Goal: Information Seeking & Learning: Learn about a topic

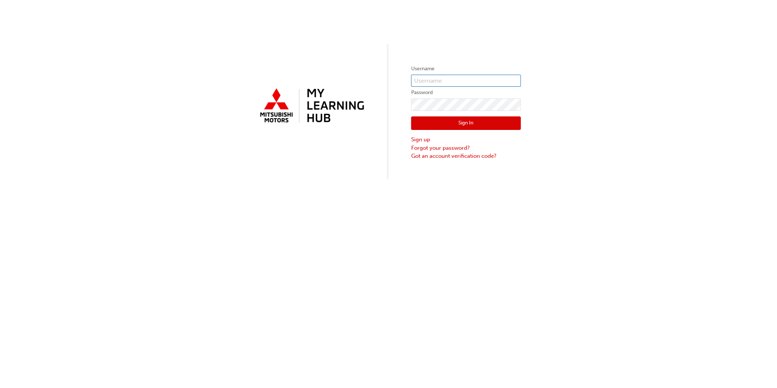
type input "0005922814"
click at [456, 121] on button "Sign In" at bounding box center [466, 123] width 110 height 14
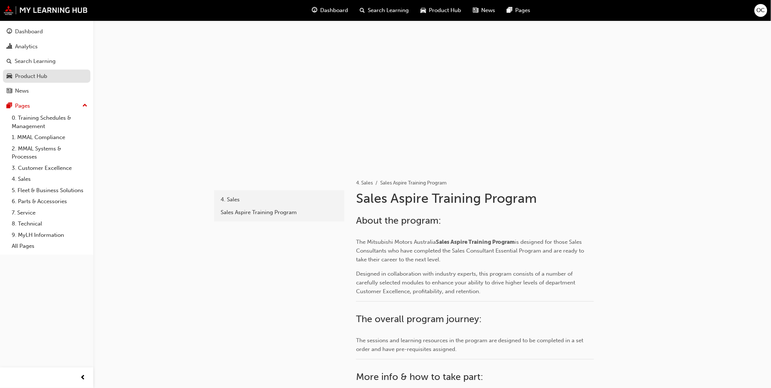
click at [46, 79] on div "Product Hub" at bounding box center [31, 76] width 32 height 8
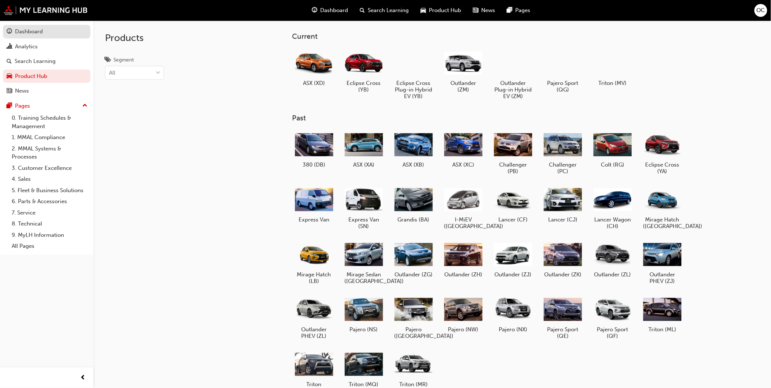
click at [26, 29] on div "Dashboard" at bounding box center [29, 31] width 28 height 8
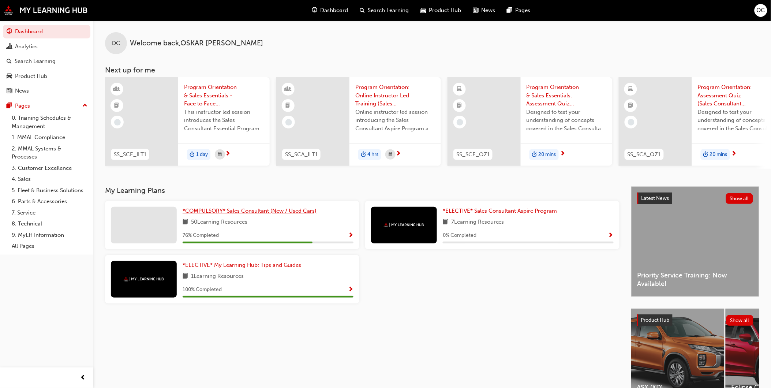
click at [280, 214] on span "*COMPULSORY* Sales Consultant (New / Used Cars)" at bounding box center [250, 210] width 134 height 7
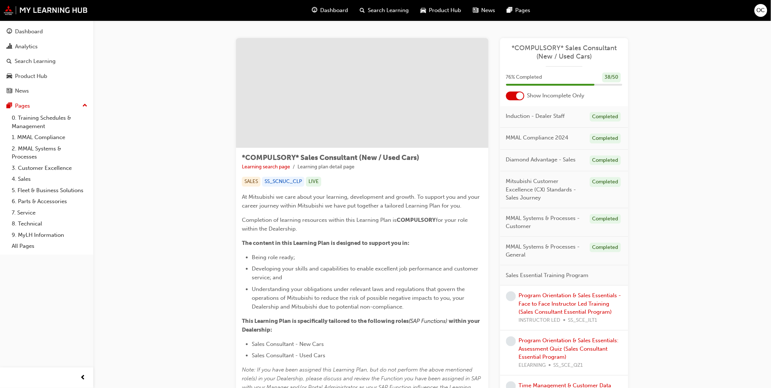
click at [571, 61] on div "*COMPULSORY* Sales Consultant (New / Used Cars)" at bounding box center [564, 55] width 128 height 23
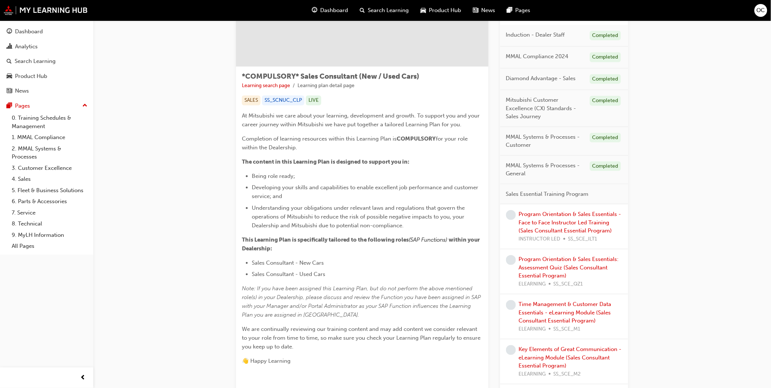
scroll to position [122, 0]
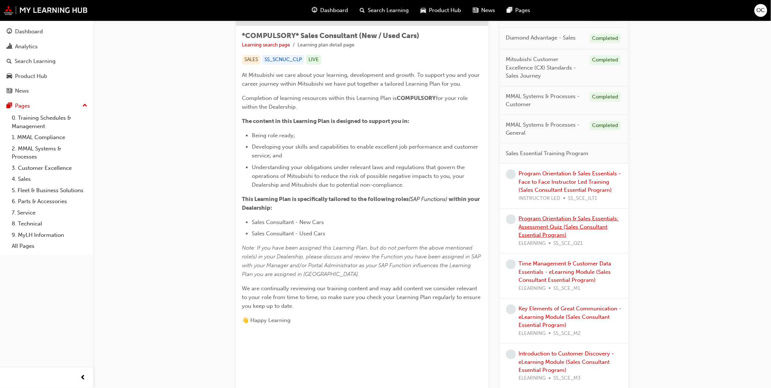
click at [577, 225] on link "Program Orientation & Sales Essentials: Assessment Quiz (Sales Consultant Essen…" at bounding box center [569, 226] width 100 height 23
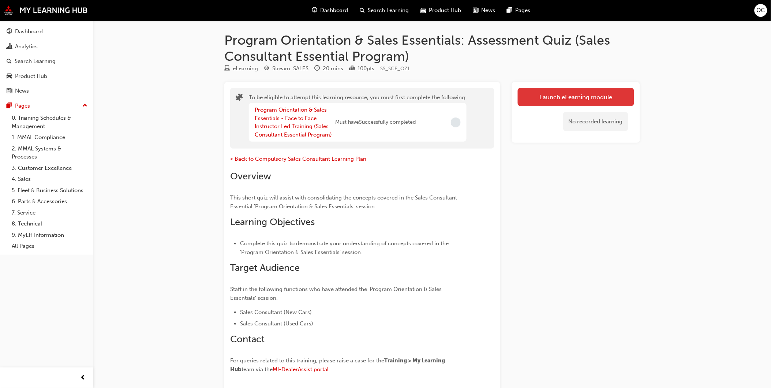
click at [555, 100] on button "Launch eLearning module" at bounding box center [576, 97] width 116 height 18
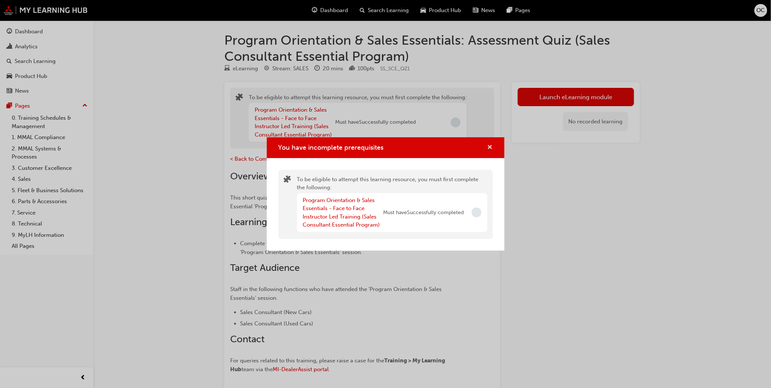
click at [488, 147] on span "cross-icon" at bounding box center [489, 148] width 5 height 7
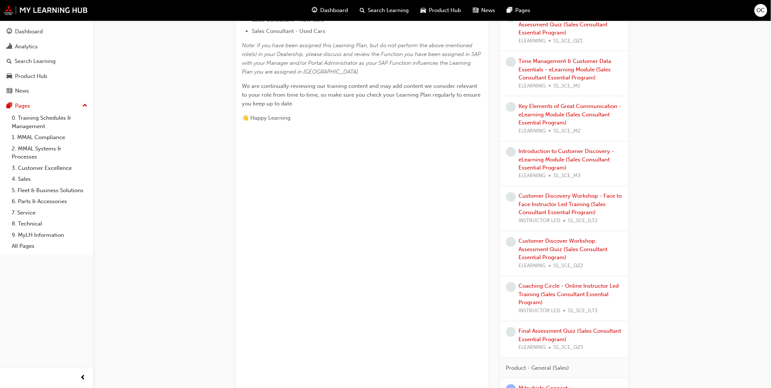
scroll to position [325, 0]
click at [538, 154] on link "Introduction to Customer Discovery - eLearning Module (Sales Consultant Essenti…" at bounding box center [566, 158] width 95 height 23
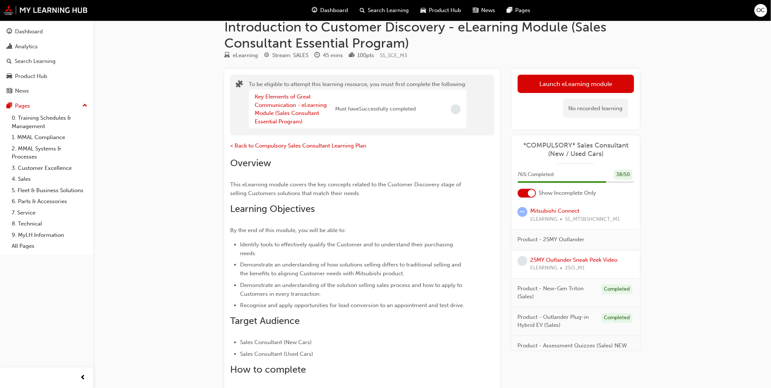
scroll to position [659, 0]
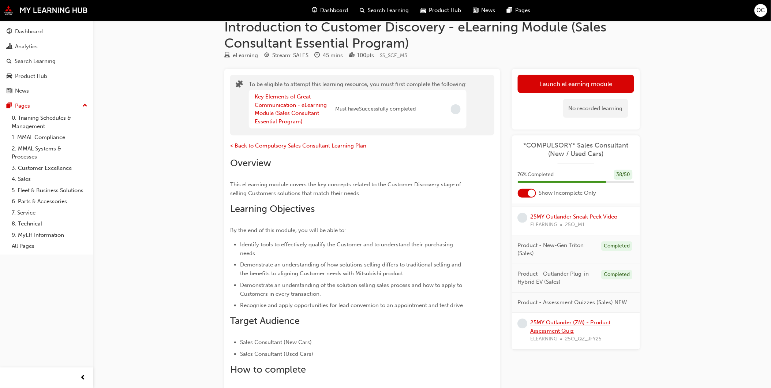
click at [553, 326] on link "25MY Outlander (ZM) - Product Assessment Quiz" at bounding box center [570, 326] width 80 height 15
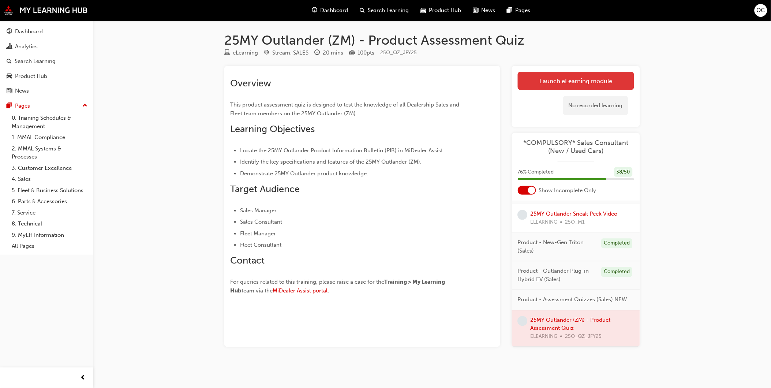
click at [553, 79] on link "Launch eLearning module" at bounding box center [576, 81] width 116 height 18
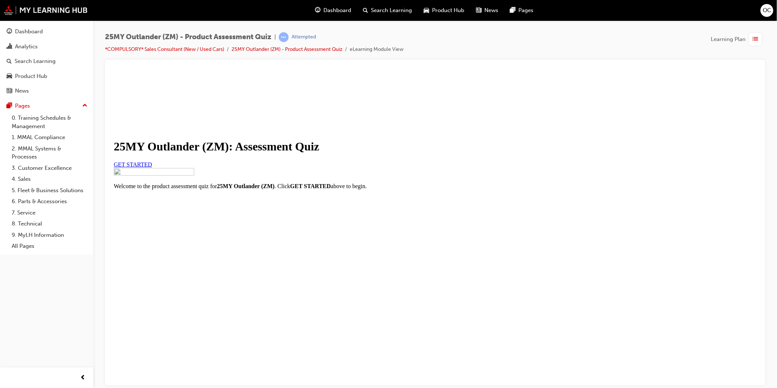
click at [152, 167] on span "GET STARTED" at bounding box center [132, 164] width 38 height 6
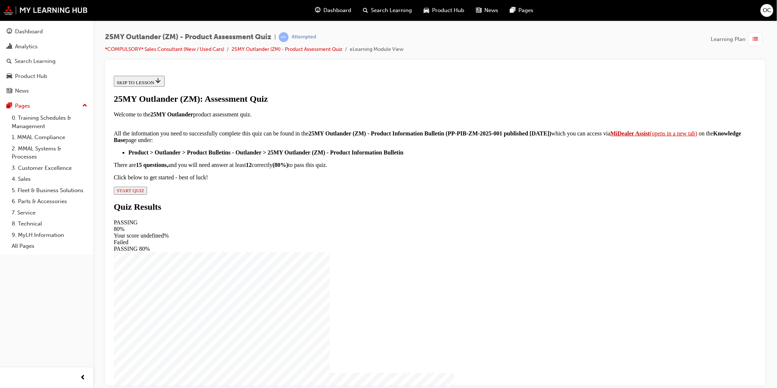
scroll to position [67, 0]
click at [144, 193] on span "START QUIZ" at bounding box center [129, 189] width 27 height 5
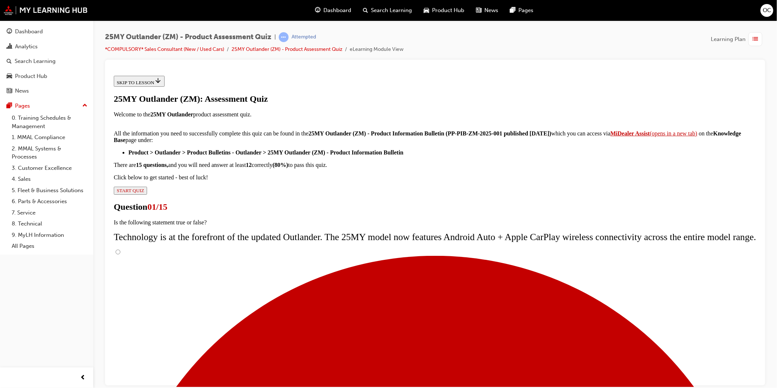
click at [120, 249] on input "True" at bounding box center [117, 251] width 5 height 5
radio input "true"
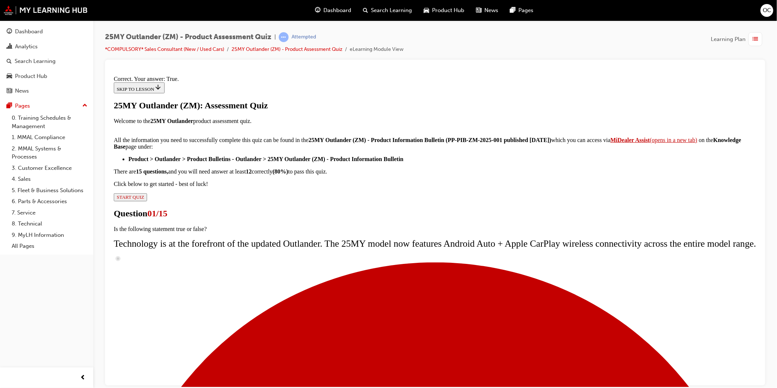
scroll to position [34, 0]
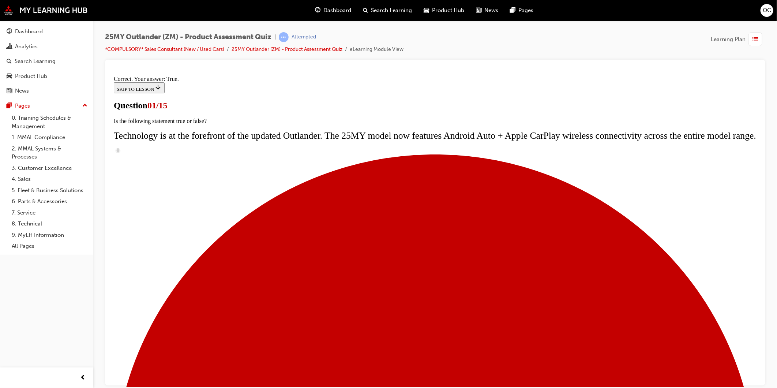
scroll to position [63, 0]
drag, startPoint x: 350, startPoint y: 159, endPoint x: 352, endPoint y: 164, distance: 5.4
radio input "true"
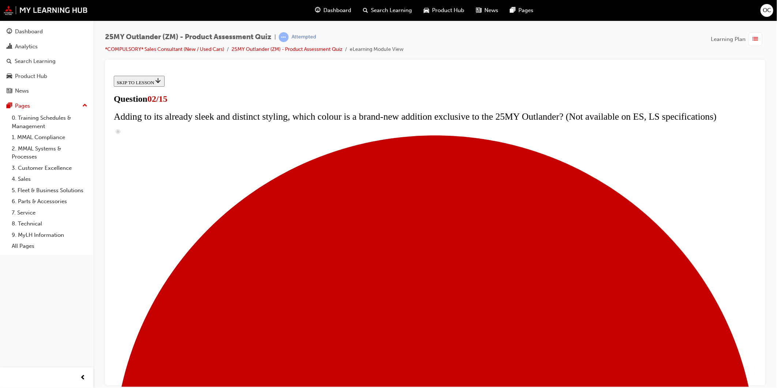
scroll to position [81, 0]
checkbox input "true"
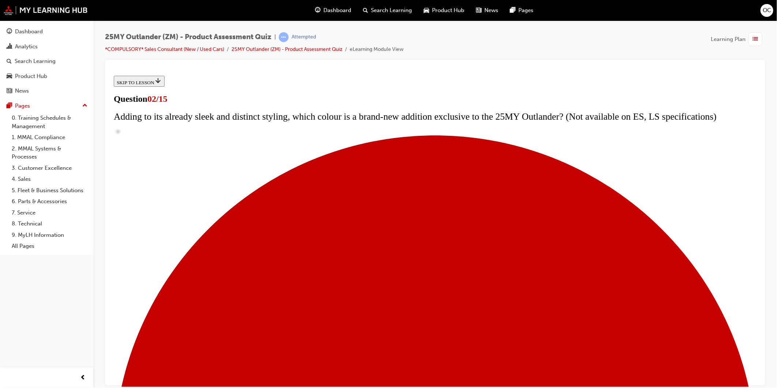
checkbox input "true"
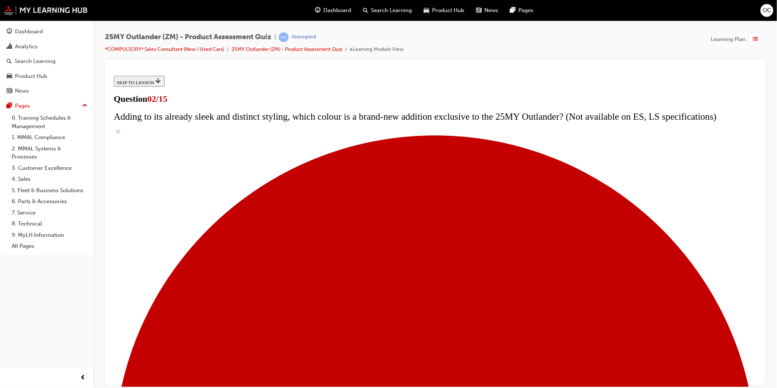
checkbox input "false"
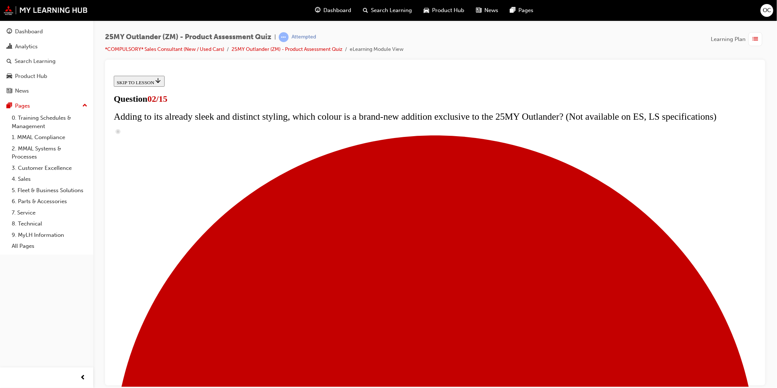
checkbox input "false"
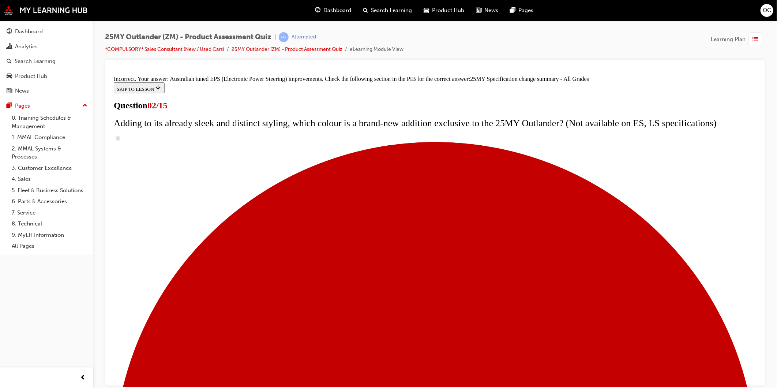
scroll to position [196, 0]
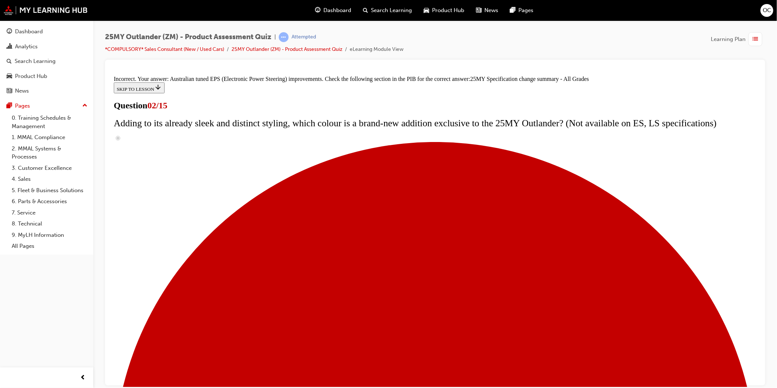
scroll to position [45, 0]
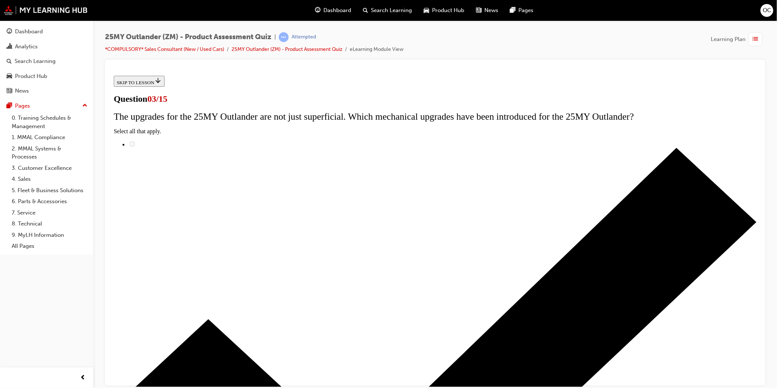
radio input "true"
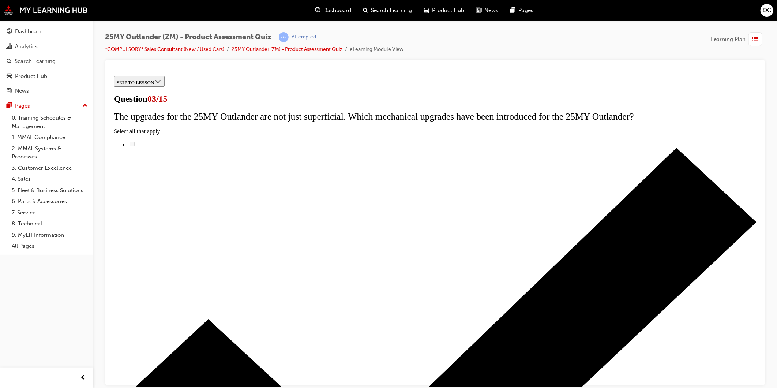
drag, startPoint x: 421, startPoint y: 237, endPoint x: 420, endPoint y: 227, distance: 10.8
radio input "true"
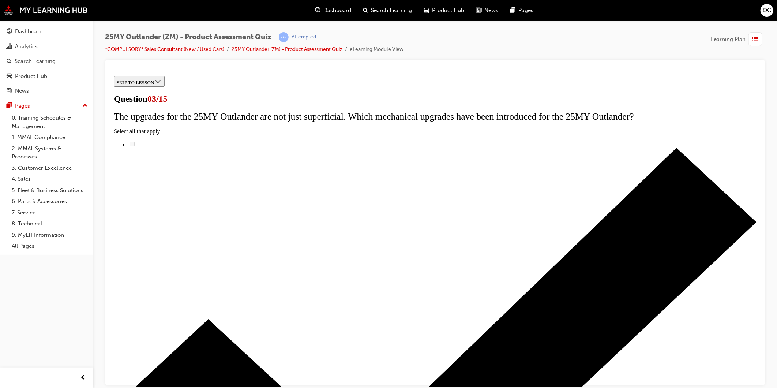
radio input "true"
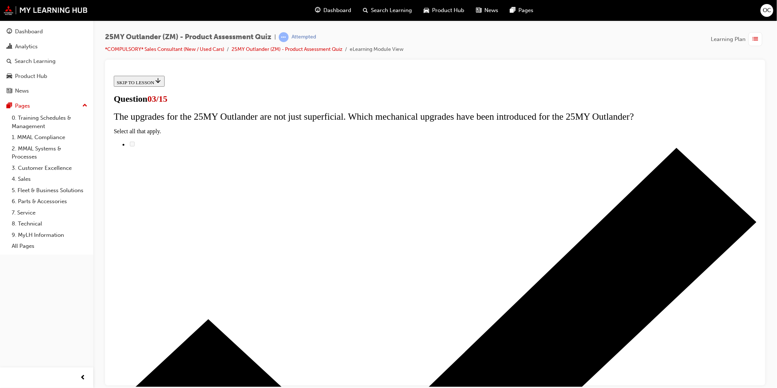
radio input "true"
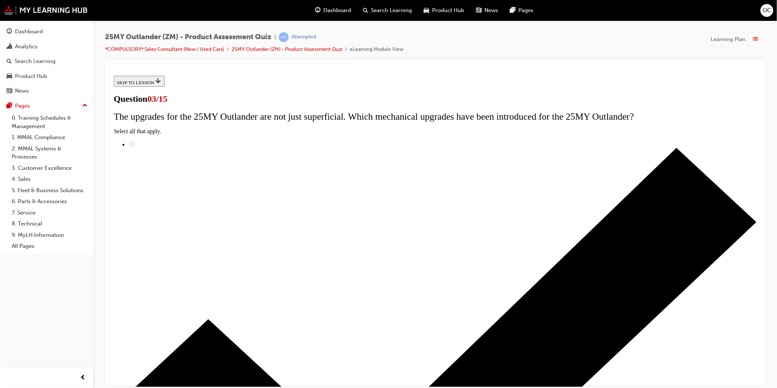
radio input "true"
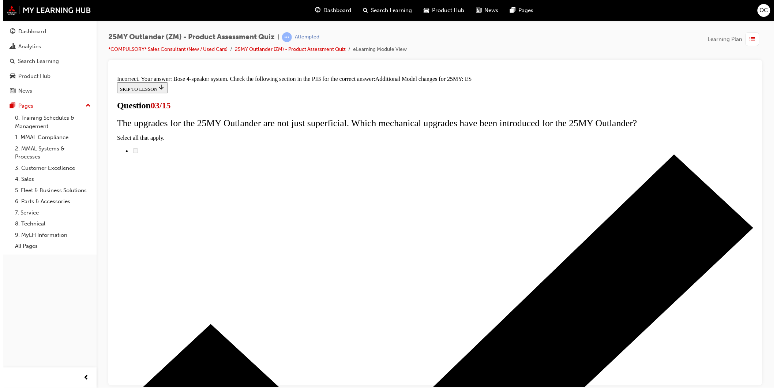
scroll to position [112, 0]
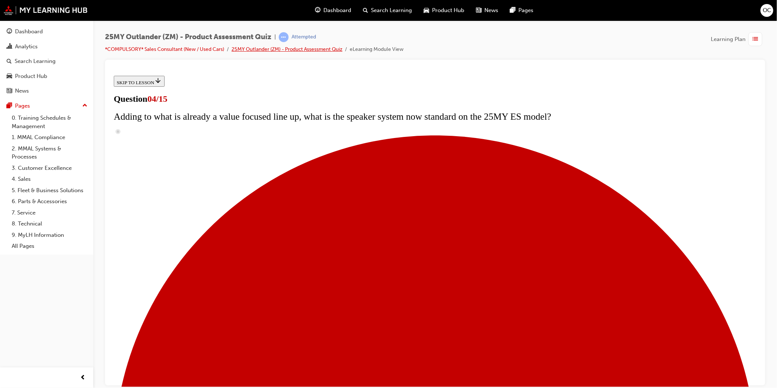
click at [301, 50] on link "25MY Outlander (ZM) - Product Assessment Quiz" at bounding box center [287, 49] width 111 height 6
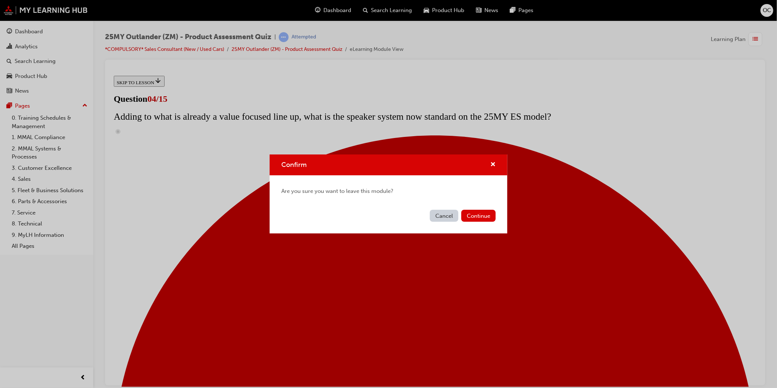
click at [442, 216] on button "Cancel" at bounding box center [444, 216] width 29 height 12
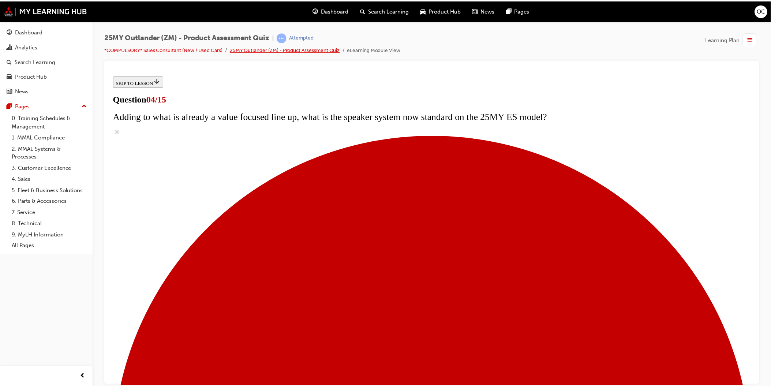
scroll to position [41, 0]
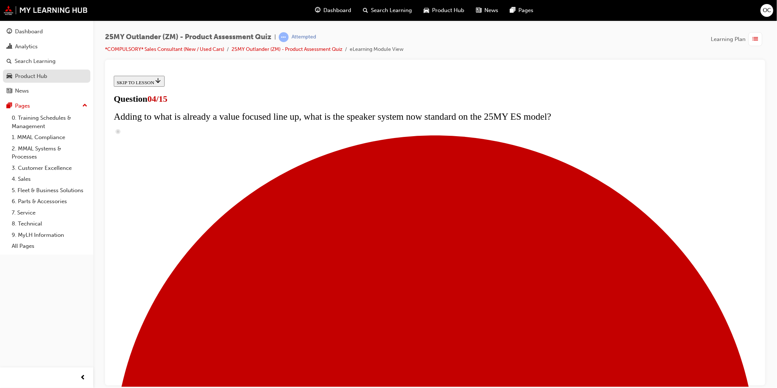
click at [43, 71] on link "Product Hub" at bounding box center [46, 77] width 87 height 14
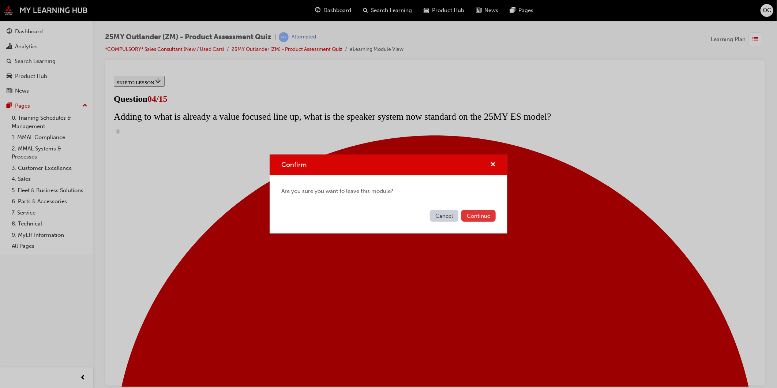
click at [462, 211] on button "Continue" at bounding box center [478, 216] width 34 height 12
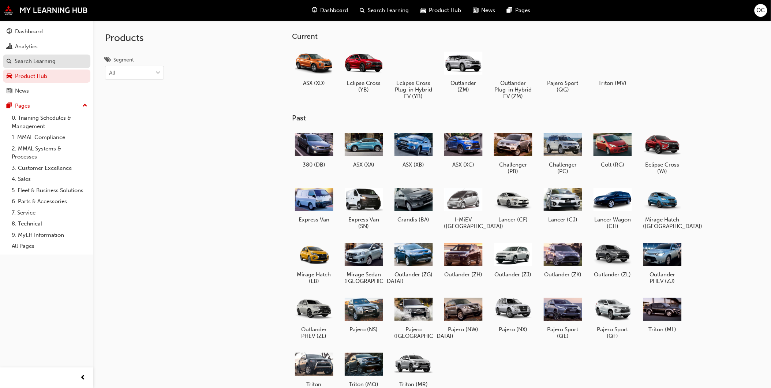
click at [70, 63] on div "Search Learning" at bounding box center [47, 61] width 80 height 9
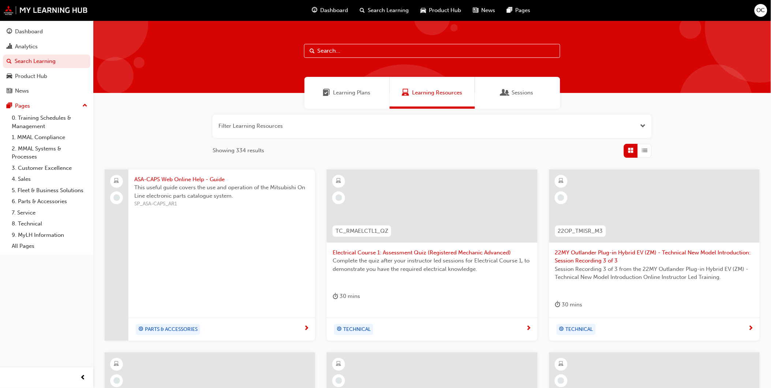
click at [339, 96] on span "Learning Plans" at bounding box center [351, 93] width 37 height 8
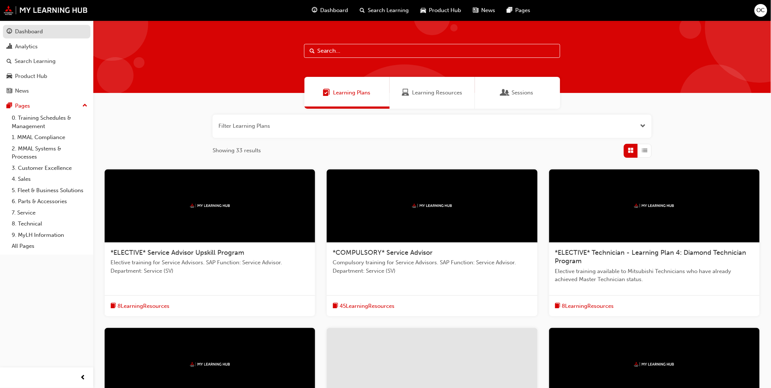
click at [38, 34] on div "Dashboard" at bounding box center [29, 31] width 28 height 8
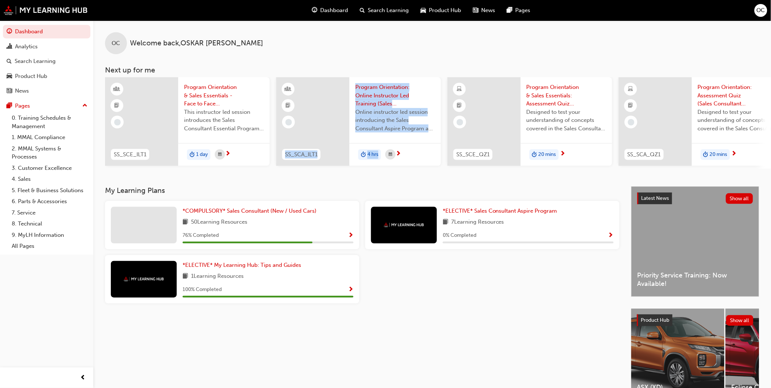
drag, startPoint x: 326, startPoint y: 171, endPoint x: 380, endPoint y: 175, distance: 54.7
click at [380, 175] on div "OC Welcome back , OSKAR CZAPIEWSKI Next up for me SS_SCE_ILT1 Program Orientati…" at bounding box center [432, 103] width 678 height 166
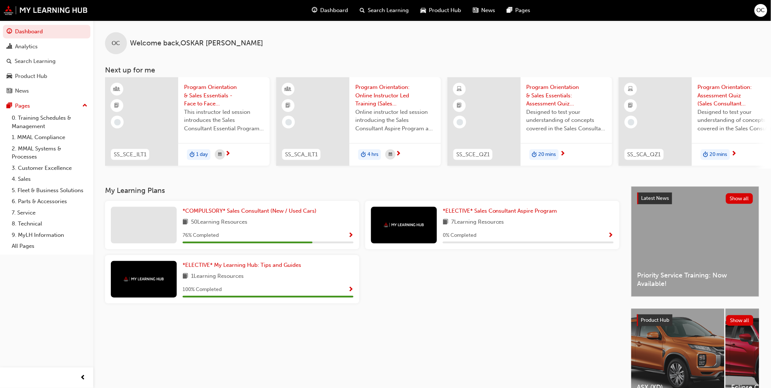
drag, startPoint x: 380, startPoint y: 175, endPoint x: 359, endPoint y: 191, distance: 26.7
click at [360, 193] on h3 "My Learning Plans" at bounding box center [362, 190] width 514 height 8
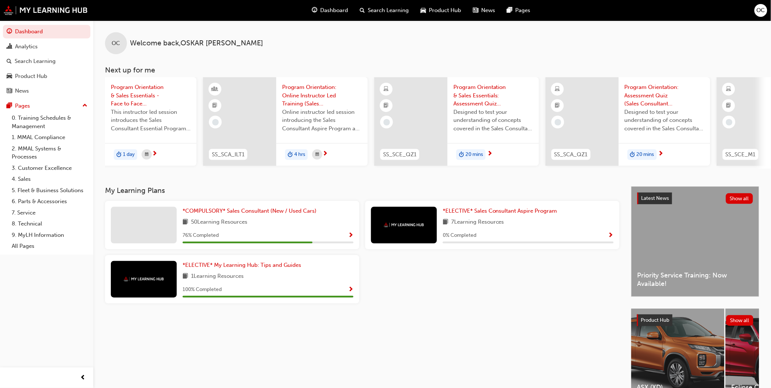
scroll to position [0, 281]
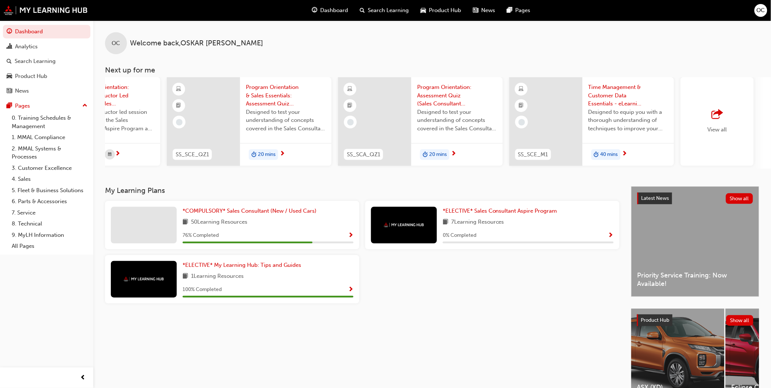
click at [715, 124] on div "View all" at bounding box center [717, 121] width 19 height 24
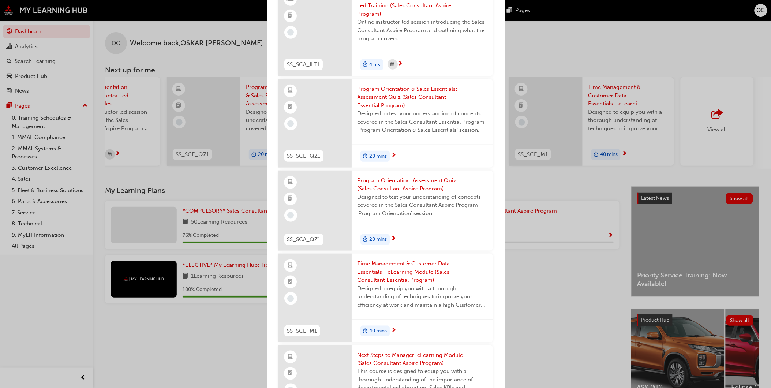
scroll to position [0, 0]
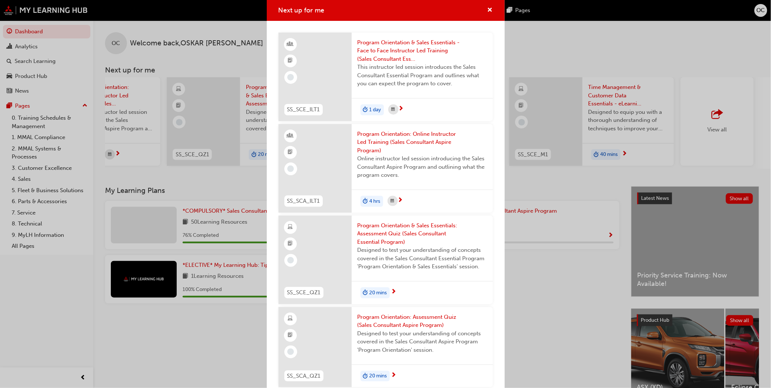
click at [565, 282] on div "Next up for me SS_SCE_ILT1 Program Orientation & Sales Essentials - Face to Fac…" at bounding box center [385, 194] width 771 height 388
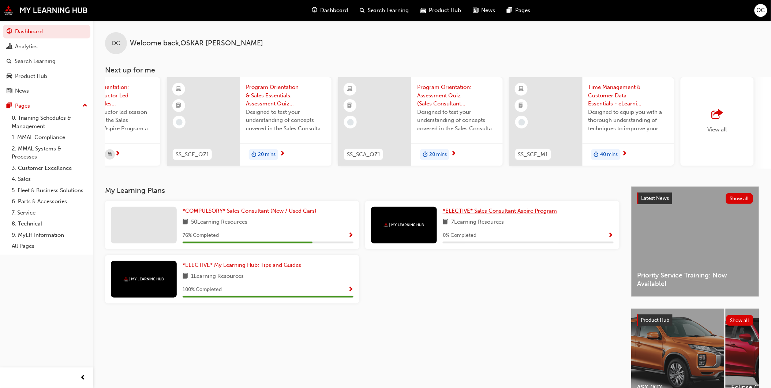
click at [526, 214] on span "*ELECTIVE* Sales Consultant Aspire Program" at bounding box center [500, 210] width 115 height 7
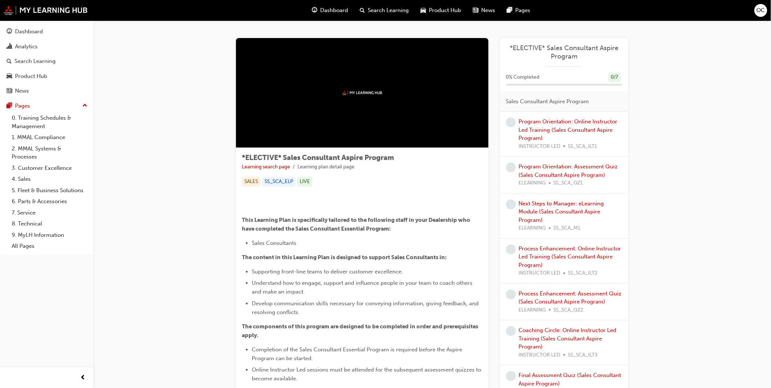
click at [352, 105] on div at bounding box center [362, 93] width 252 height 110
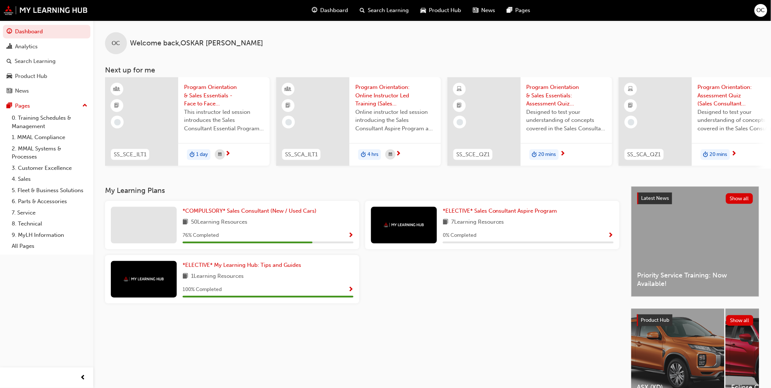
click at [562, 92] on span "Program Orientation & Sales Essentials: Assessment Quiz (Sales Consultant Essen…" at bounding box center [566, 95] width 80 height 25
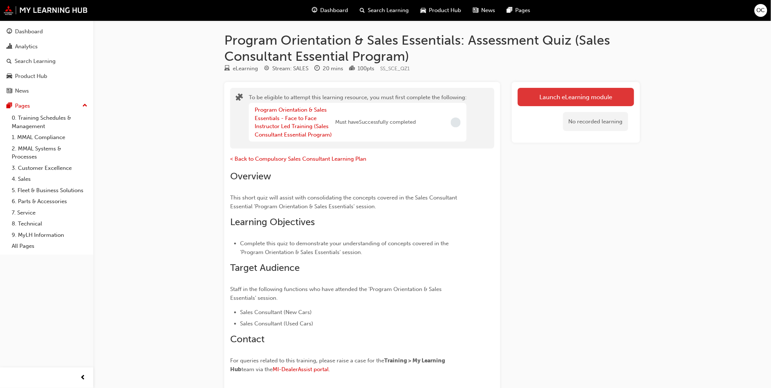
click at [540, 101] on button "Launch eLearning module" at bounding box center [576, 97] width 116 height 18
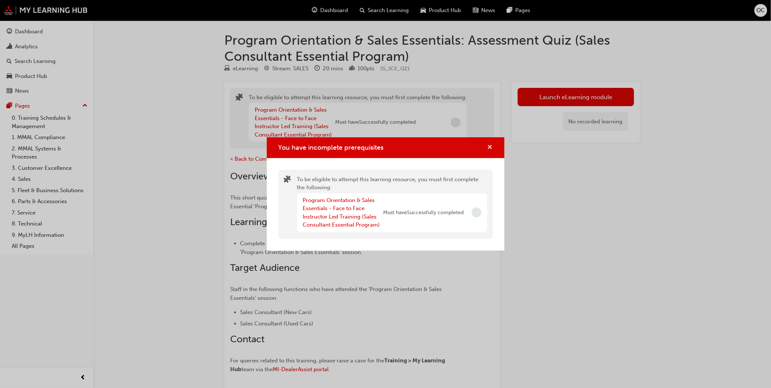
click at [491, 145] on span "cross-icon" at bounding box center [489, 148] width 5 height 7
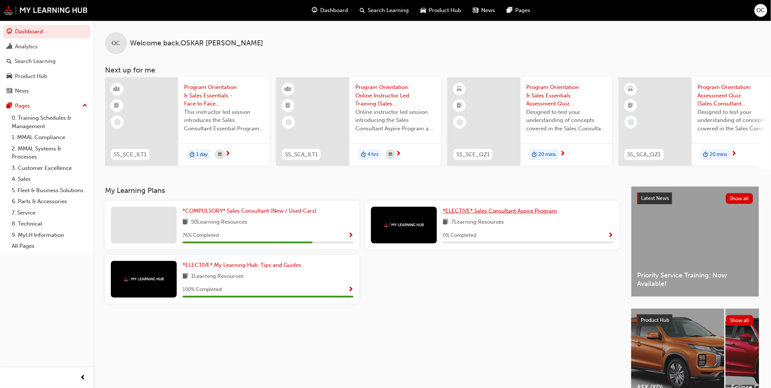
click at [470, 213] on span "*ELECTIVE* Sales Consultant Aspire Program" at bounding box center [500, 210] width 115 height 7
click at [204, 265] on span "*ELECTIVE* My Learning Hub: Tips and Guides" at bounding box center [242, 265] width 119 height 7
click at [44, 75] on div "Product Hub" at bounding box center [31, 76] width 32 height 8
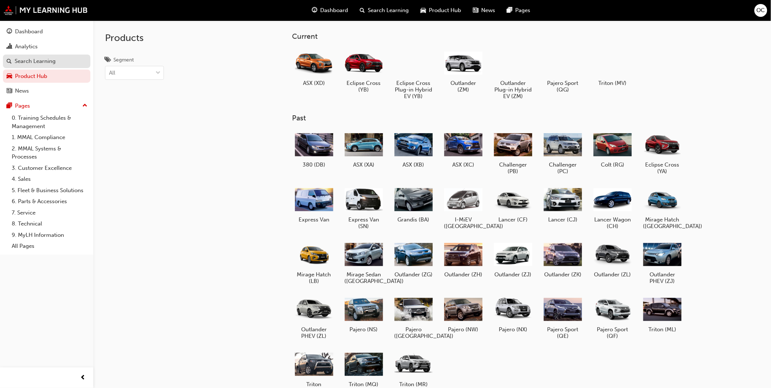
click at [42, 60] on div "Search Learning" at bounding box center [35, 61] width 41 height 8
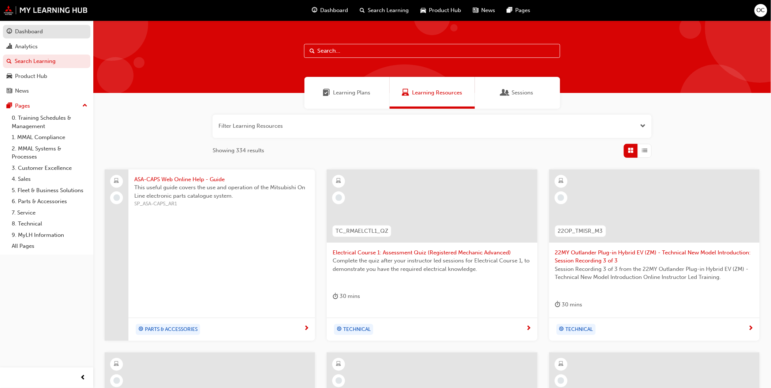
click at [35, 35] on div "Dashboard" at bounding box center [29, 31] width 28 height 8
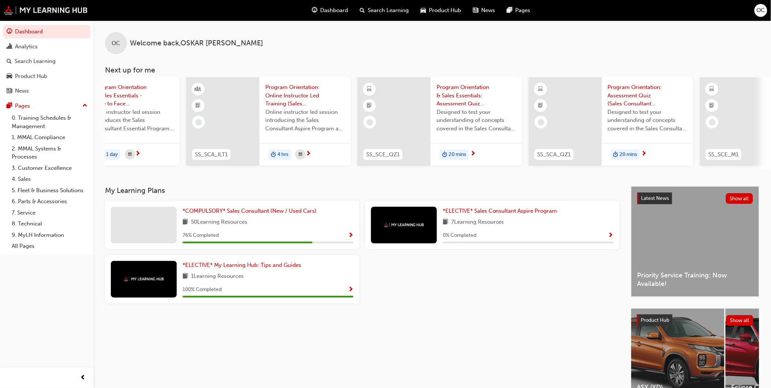
scroll to position [0, 89]
click at [454, 100] on span "Program Orientation & Sales Essentials: Assessment Quiz (Sales Consultant Essen…" at bounding box center [477, 95] width 80 height 25
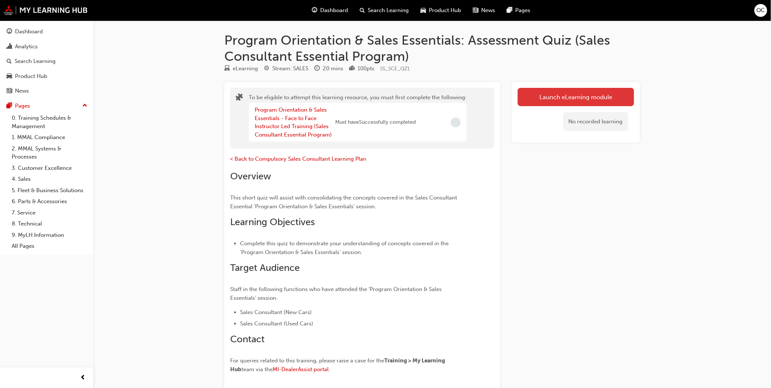
click at [572, 101] on button "Launch eLearning module" at bounding box center [576, 97] width 116 height 18
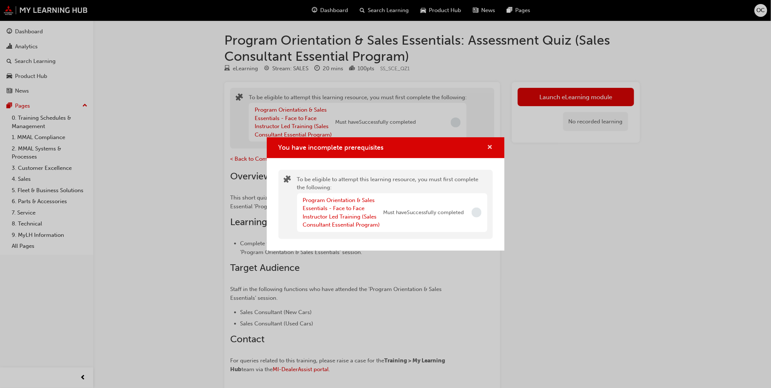
click at [491, 145] on span "cross-icon" at bounding box center [489, 148] width 5 height 7
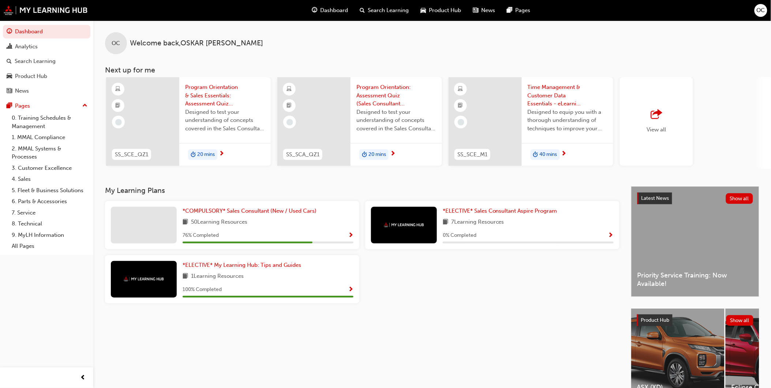
scroll to position [0, 360]
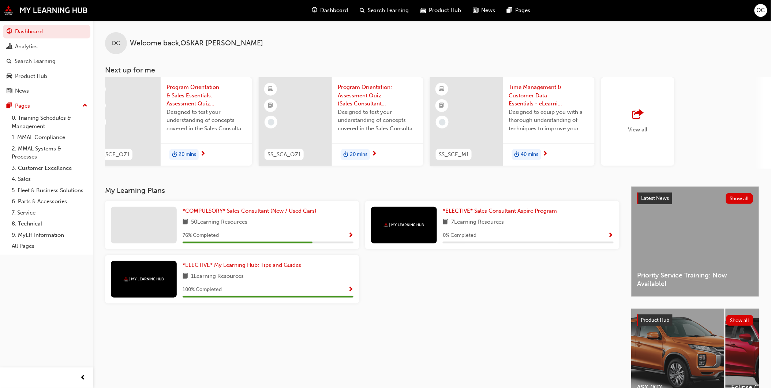
click at [369, 100] on span "Program Orientation: Assessment Quiz (Sales Consultant Aspire Program)" at bounding box center [378, 95] width 80 height 25
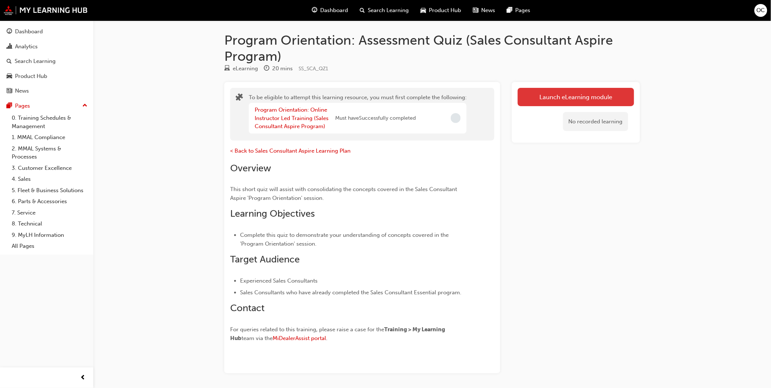
click at [543, 93] on button "Launch eLearning module" at bounding box center [576, 97] width 116 height 18
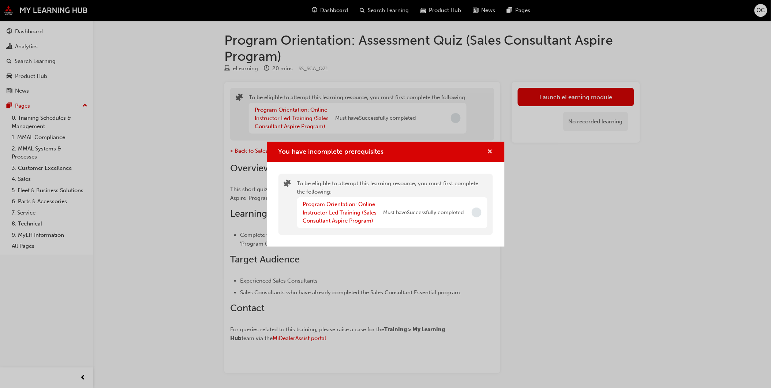
click at [491, 155] on span "cross-icon" at bounding box center [489, 152] width 5 height 7
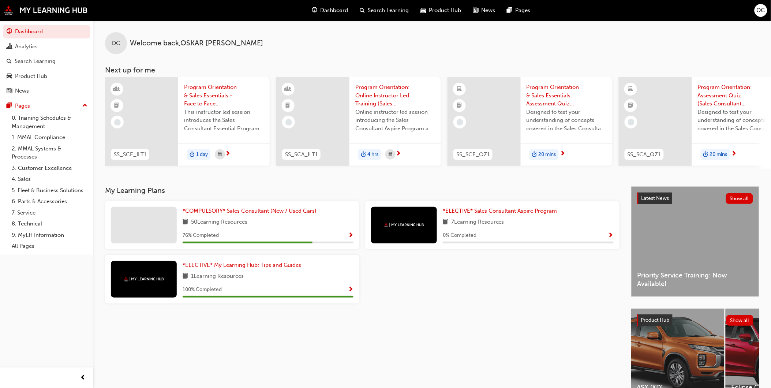
drag, startPoint x: 297, startPoint y: 171, endPoint x: 334, endPoint y: 171, distance: 36.6
click at [334, 171] on div "OC Welcome back , OSKAR CZAPIEWSKI Next up for me SS_SCE_ILT1 Program Orientati…" at bounding box center [432, 103] width 678 height 166
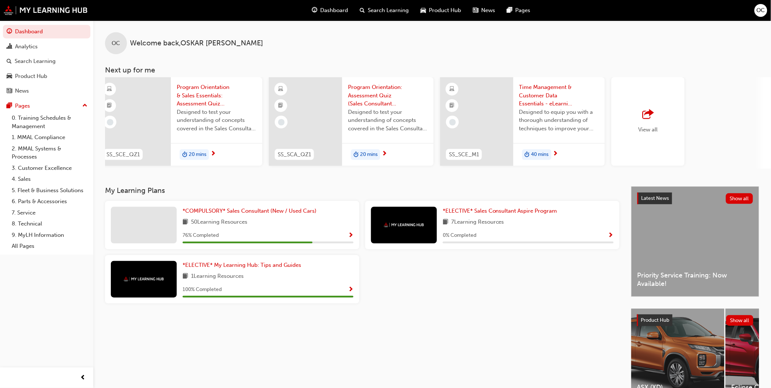
scroll to position [0, 360]
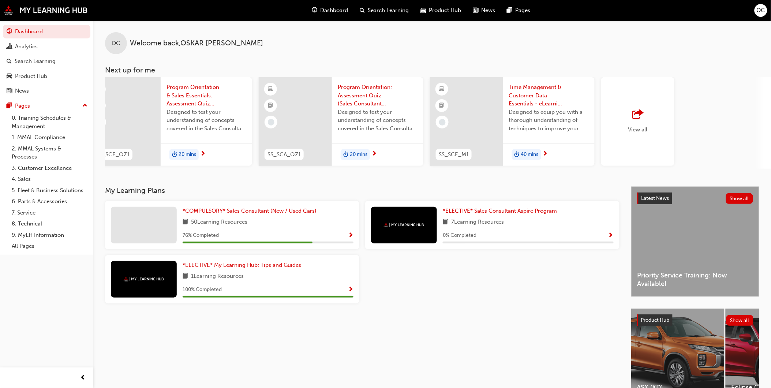
click at [543, 93] on span "Time Management & Customer Data Essentials - eLearning Module (Sales Consultant…" at bounding box center [549, 95] width 80 height 25
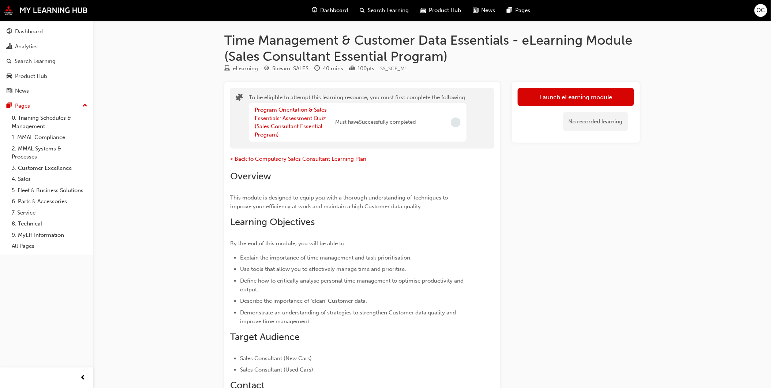
click at [543, 93] on button "Launch eLearning module" at bounding box center [576, 97] width 116 height 18
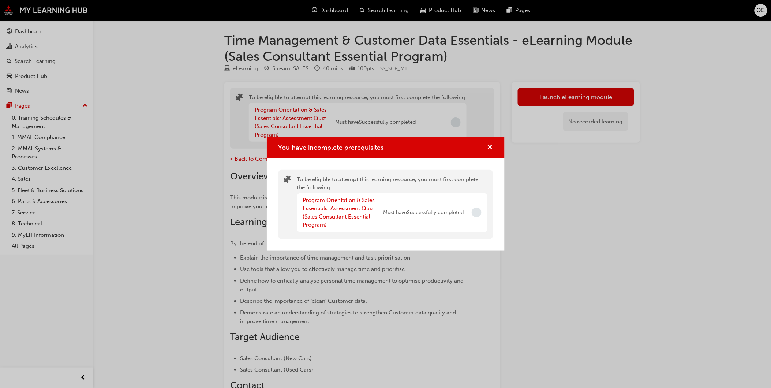
click at [484, 146] on div "You have incomplete prerequisites" at bounding box center [486, 147] width 11 height 9
click at [488, 150] on span "cross-icon" at bounding box center [489, 148] width 5 height 7
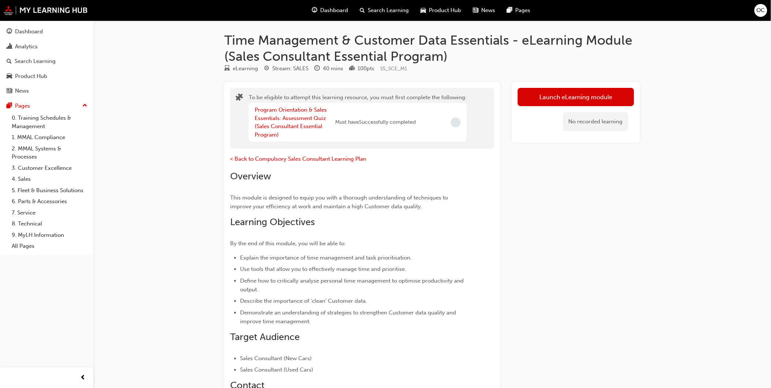
click at [33, 17] on div "Dashboard Search Learning Product Hub News Pages OC" at bounding box center [385, 10] width 771 height 21
click at [33, 11] on img at bounding box center [46, 10] width 84 height 10
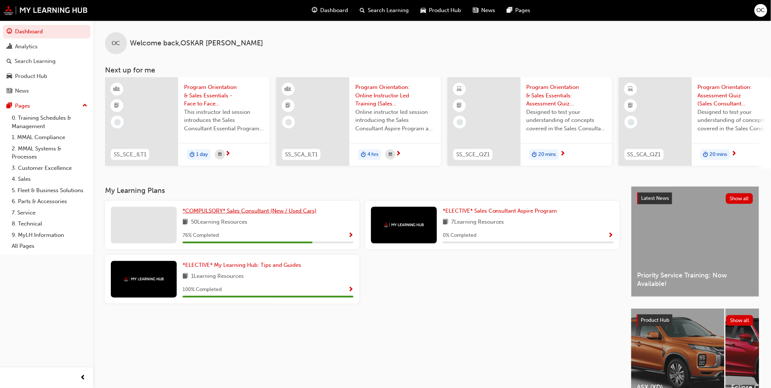
click at [222, 214] on span "*COMPULSORY* Sales Consultant (New / Used Cars)" at bounding box center [250, 210] width 134 height 7
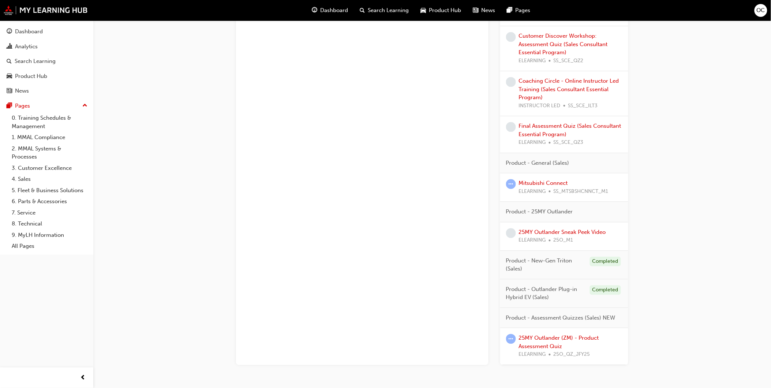
scroll to position [560, 0]
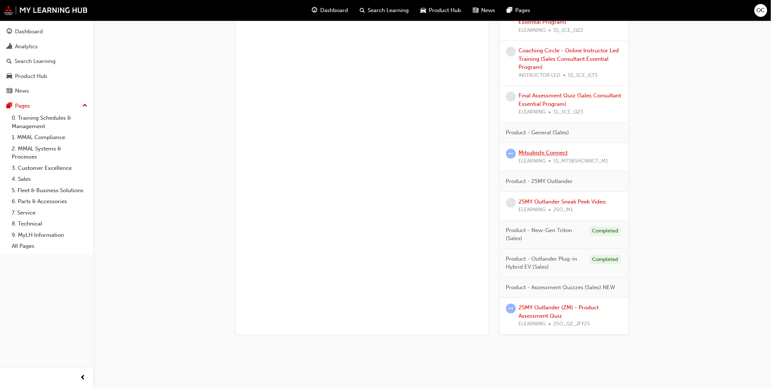
click at [547, 151] on link "Mitsubishi Connect" at bounding box center [543, 152] width 49 height 7
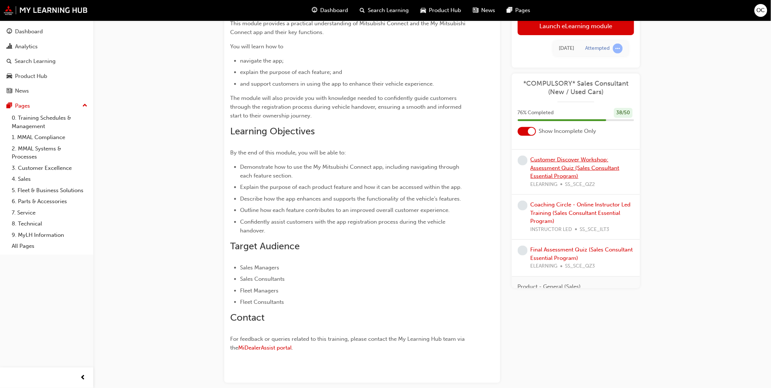
scroll to position [459, 0]
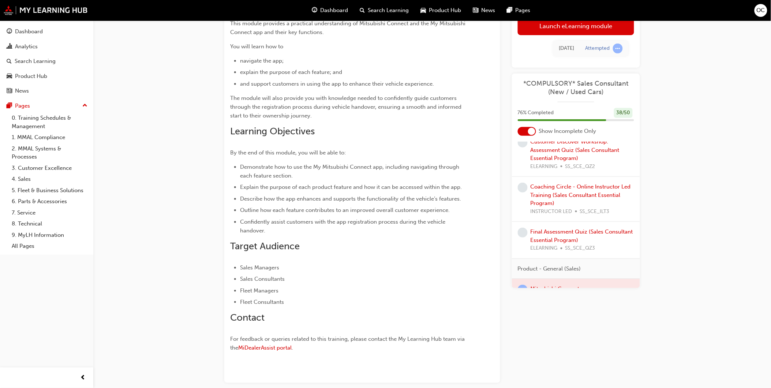
click at [559, 207] on div "Coaching Circle - Online Instructor Led Training (Sales Consultant Essential Pr…" at bounding box center [582, 199] width 104 height 33
click at [559, 206] on link "Coaching Circle - Online Instructor Led Training (Sales Consultant Essential Pr…" at bounding box center [580, 194] width 100 height 23
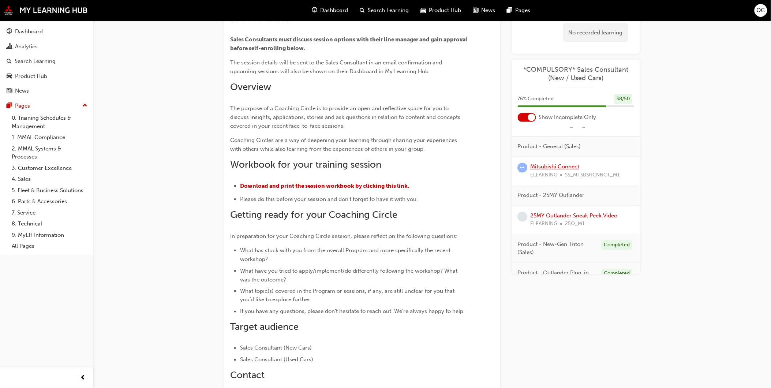
scroll to position [581, 0]
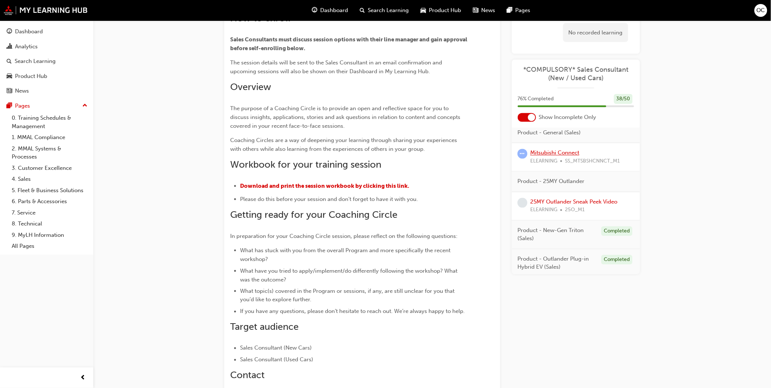
click at [573, 156] on link "Mitsubishi Connect" at bounding box center [554, 153] width 49 height 7
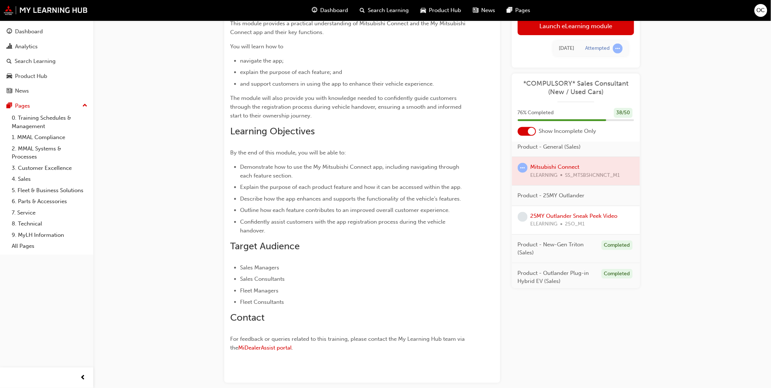
click at [600, 200] on div "Product - 25MY Outlander" at bounding box center [576, 195] width 128 height 20
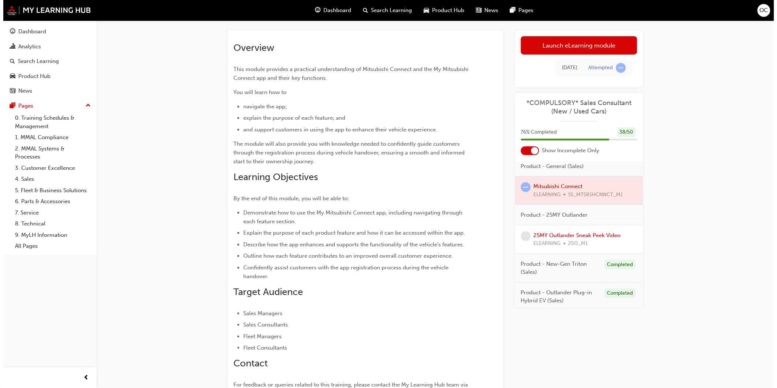
scroll to position [0, 0]
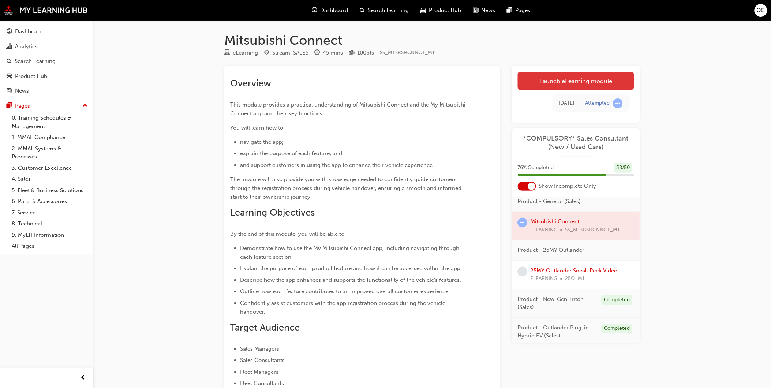
click at [541, 79] on link "Launch eLearning module" at bounding box center [576, 81] width 116 height 18
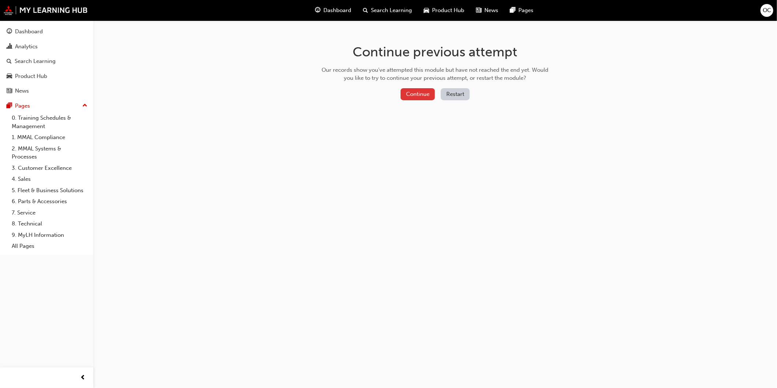
click at [422, 94] on button "Continue" at bounding box center [418, 94] width 34 height 12
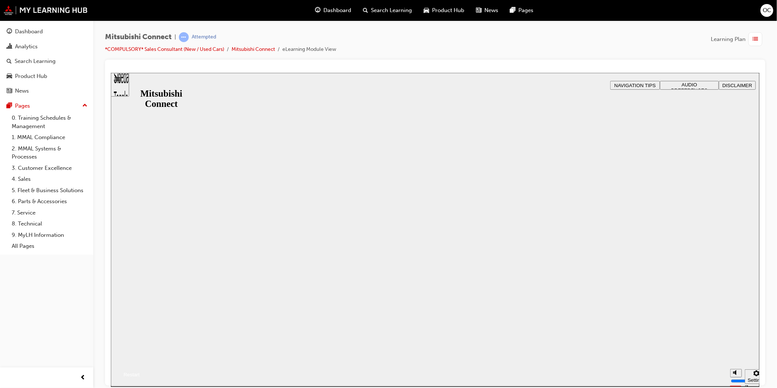
click at [139, 361] on button "Resume" at bounding box center [124, 366] width 29 height 10
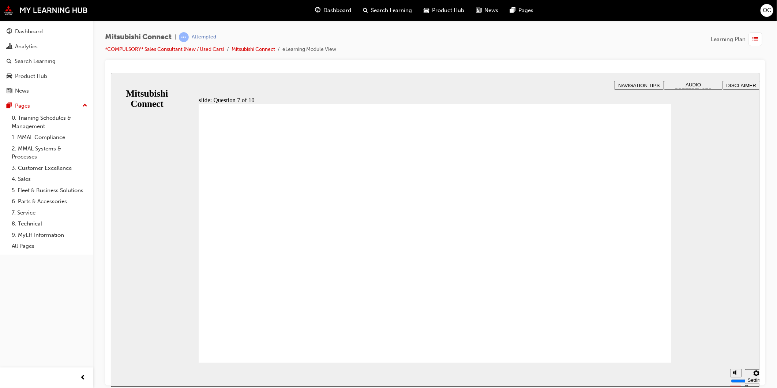
checkbox input "true"
drag, startPoint x: 438, startPoint y: 220, endPoint x: 432, endPoint y: 244, distance: 24.7
checkbox input "true"
checkbox input "false"
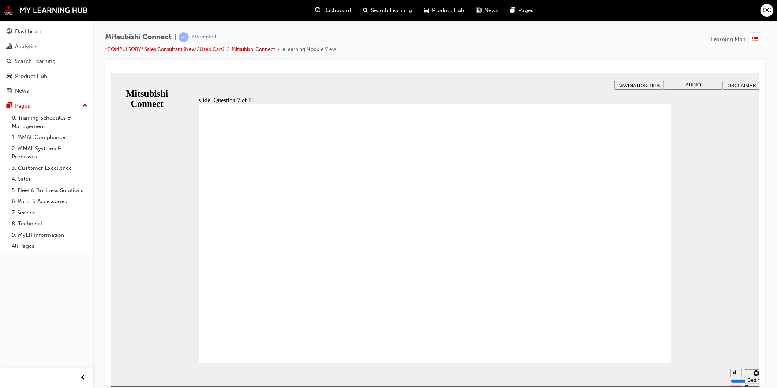
checkbox input "true"
drag, startPoint x: 423, startPoint y: 273, endPoint x: 422, endPoint y: 260, distance: 13.2
checkbox input "false"
checkbox input "true"
drag, startPoint x: 422, startPoint y: 265, endPoint x: 282, endPoint y: 345, distance: 160.7
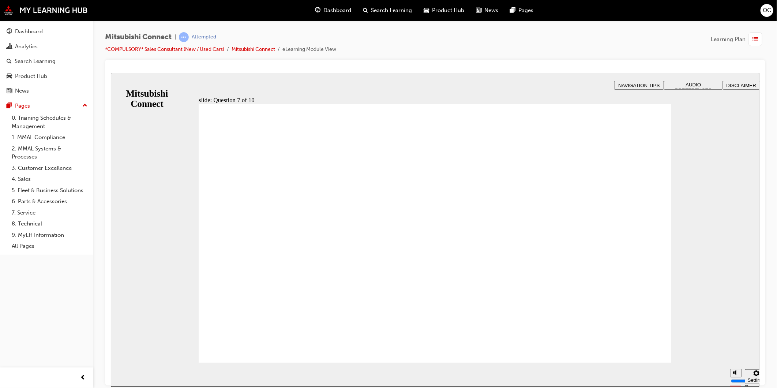
radio input "true"
drag, startPoint x: 376, startPoint y: 227, endPoint x: 262, endPoint y: 337, distance: 158.1
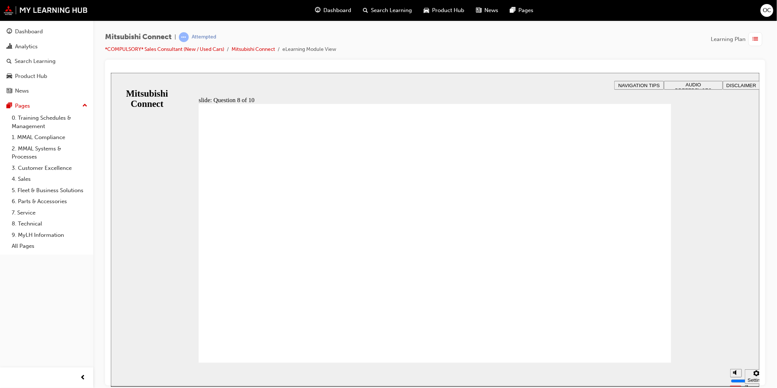
radio input "false"
radio input "true"
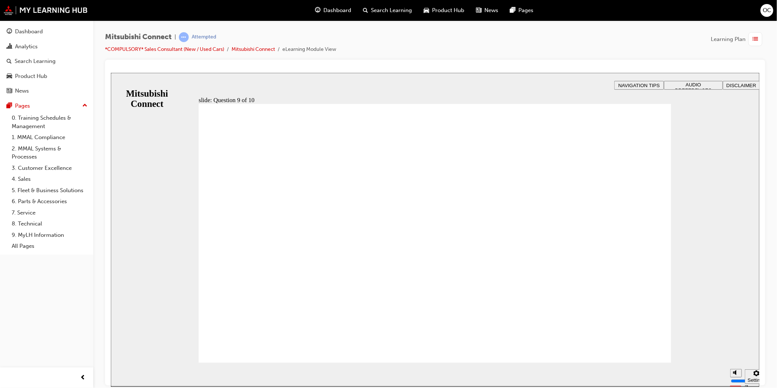
checkbox input "true"
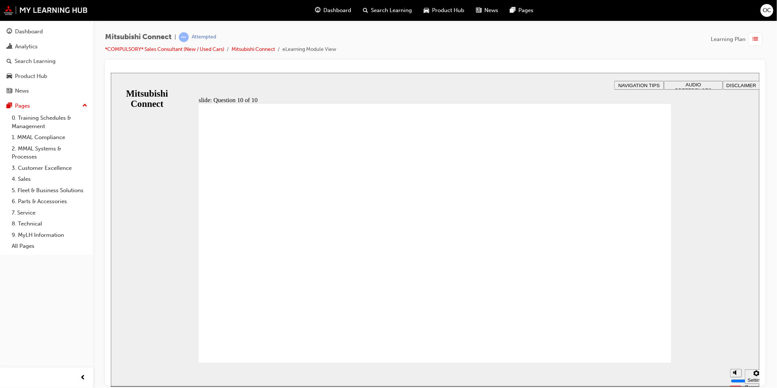
radio input "true"
drag, startPoint x: 404, startPoint y: 220, endPoint x: 405, endPoint y: 205, distance: 14.3
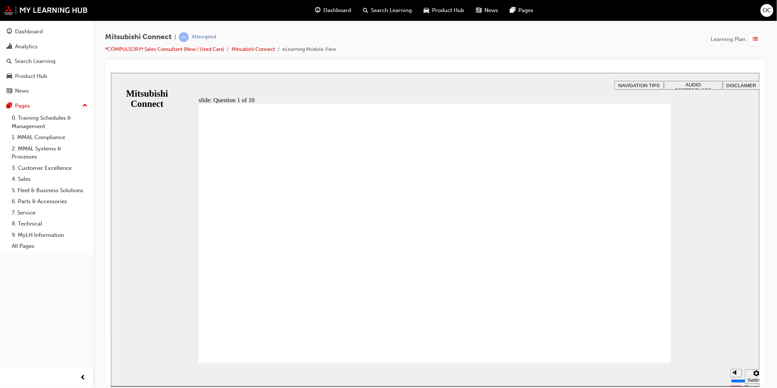
radio input "false"
radio input "true"
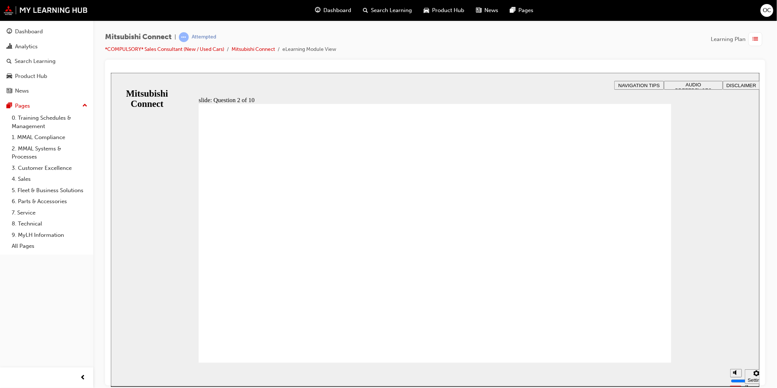
checkbox input "true"
checkbox input "false"
checkbox input "true"
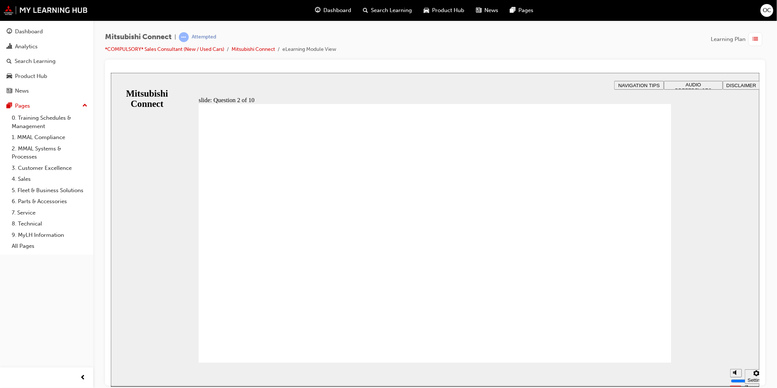
checkbox input "true"
drag, startPoint x: 264, startPoint y: 261, endPoint x: 269, endPoint y: 268, distance: 8.7
checkbox input "true"
checkbox input "false"
checkbox input "true"
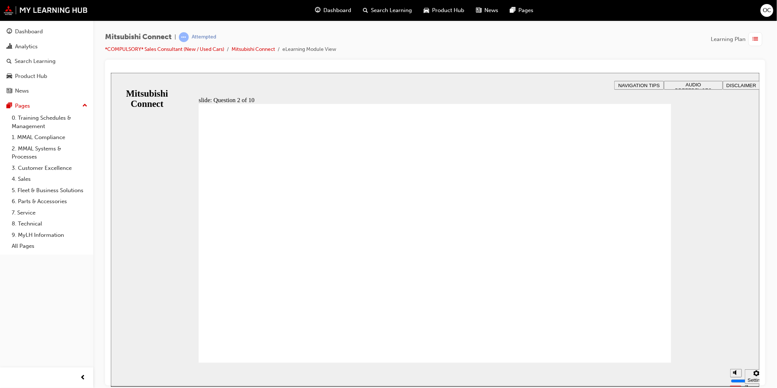
checkbox input "true"
checkbox input "false"
drag, startPoint x: 280, startPoint y: 227, endPoint x: 278, endPoint y: 244, distance: 17.3
checkbox input "false"
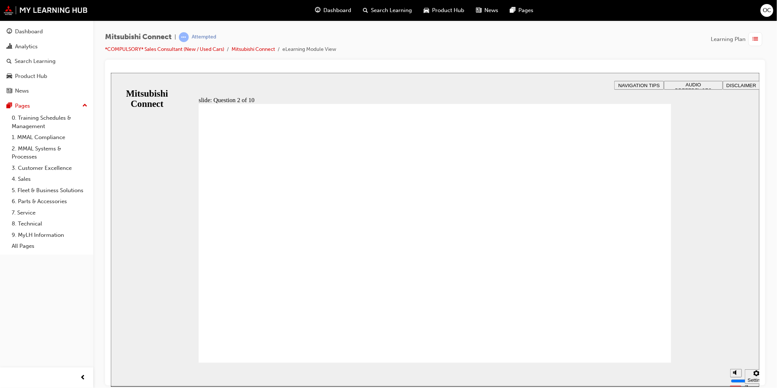
checkbox input "false"
drag, startPoint x: 370, startPoint y: 295, endPoint x: 215, endPoint y: 169, distance: 200.0
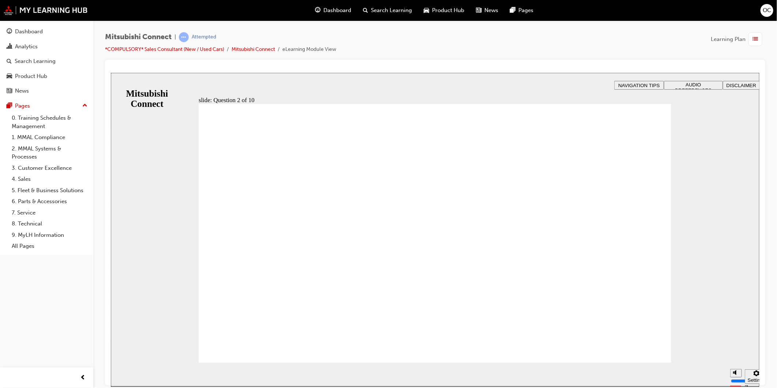
drag, startPoint x: 213, startPoint y: 158, endPoint x: 266, endPoint y: 166, distance: 52.9
checkbox input "true"
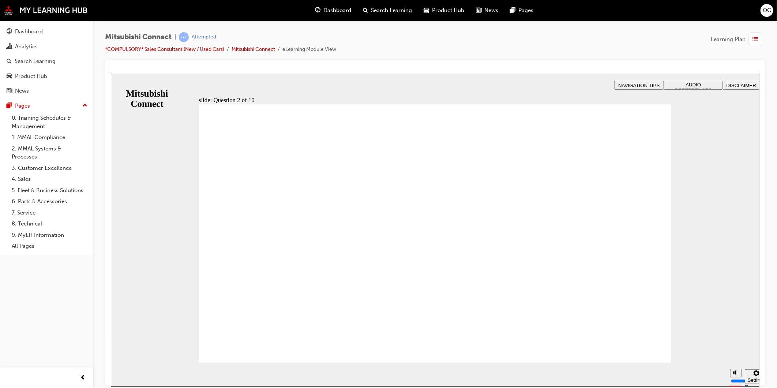
drag, startPoint x: 414, startPoint y: 311, endPoint x: 413, endPoint y: 326, distance: 15.4
checkbox input "true"
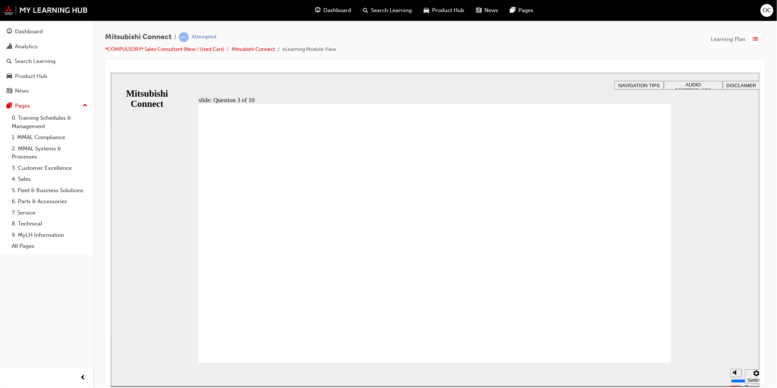
checkbox input "false"
checkbox input "true"
radio input "true"
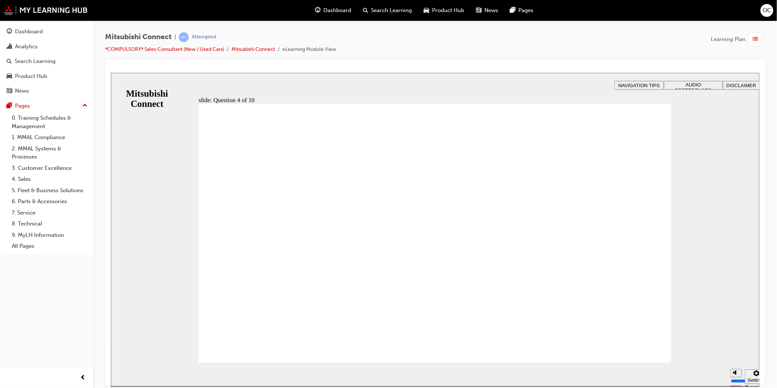
checkbox input "true"
drag, startPoint x: 453, startPoint y: 198, endPoint x: 448, endPoint y: 231, distance: 33.7
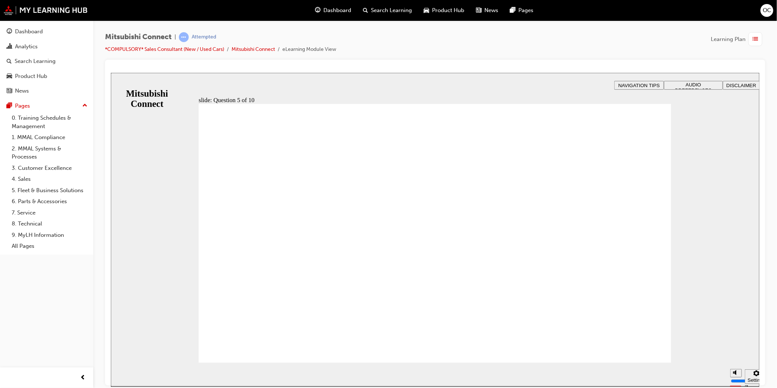
checkbox input "true"
checkbox input "false"
drag, startPoint x: 447, startPoint y: 244, endPoint x: 450, endPoint y: 207, distance: 37.5
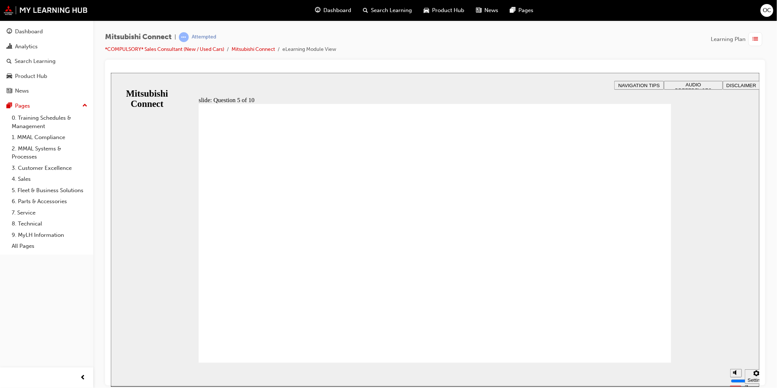
checkbox input "false"
click at [151, 48] on link "*COMPULSORY* Sales Consultant (New / Used Cars)" at bounding box center [164, 49] width 119 height 6
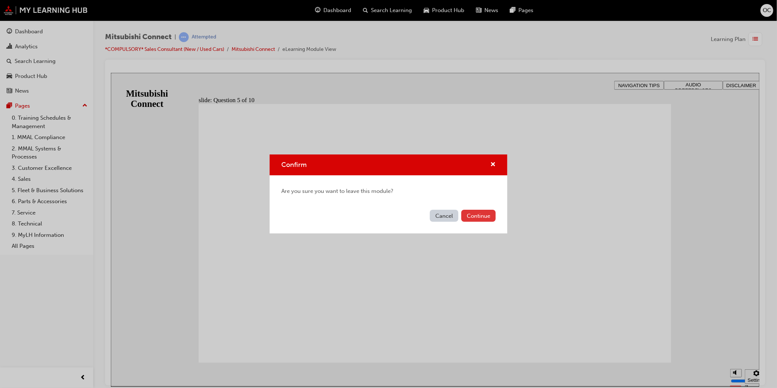
click at [489, 214] on button "Continue" at bounding box center [478, 216] width 34 height 12
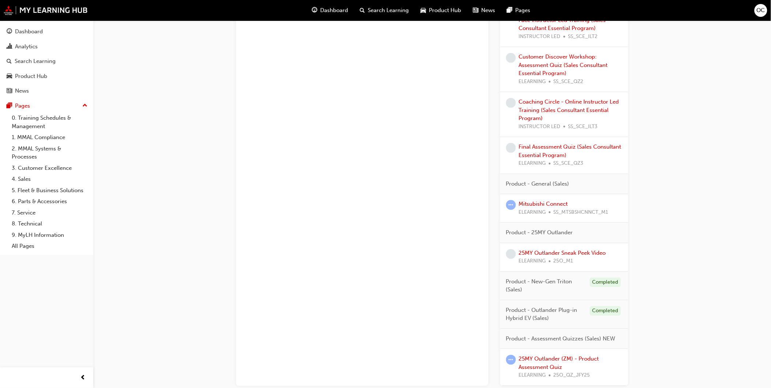
scroll to position [528, 0]
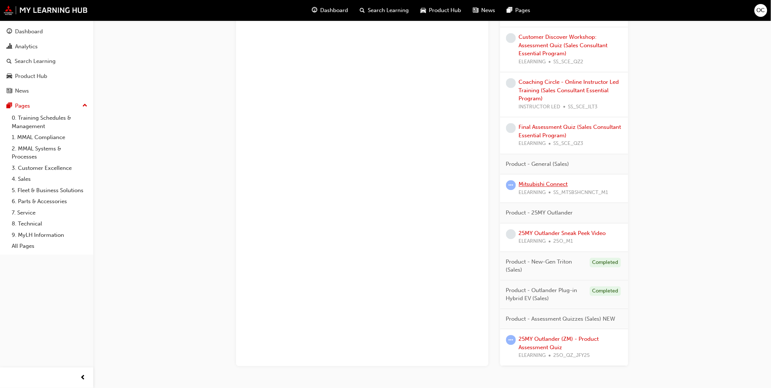
click at [538, 183] on link "Mitsubishi Connect" at bounding box center [543, 184] width 49 height 7
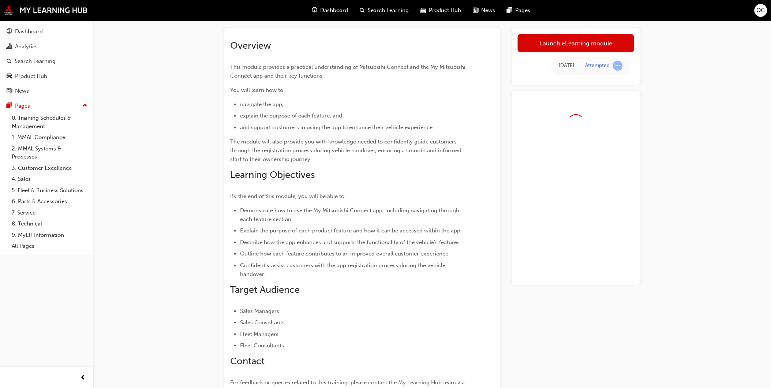
scroll to position [37, 0]
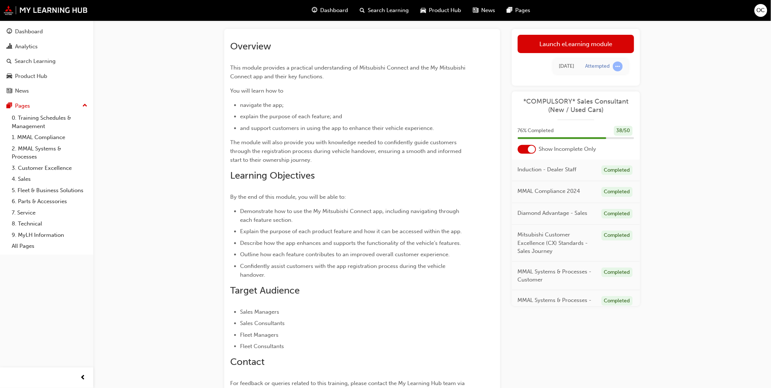
click at [528, 150] on div at bounding box center [531, 149] width 7 height 7
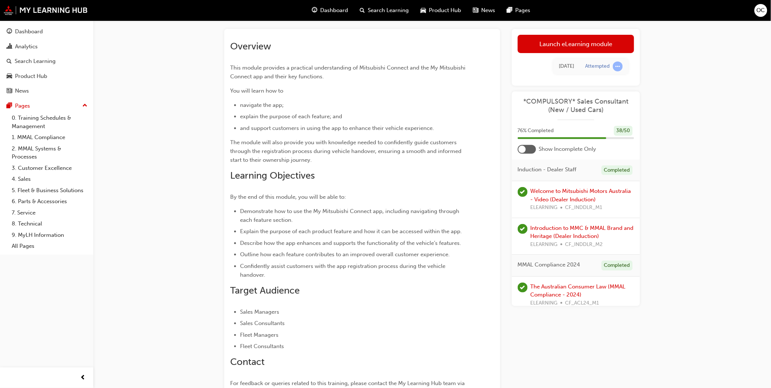
click at [528, 150] on div at bounding box center [527, 149] width 18 height 9
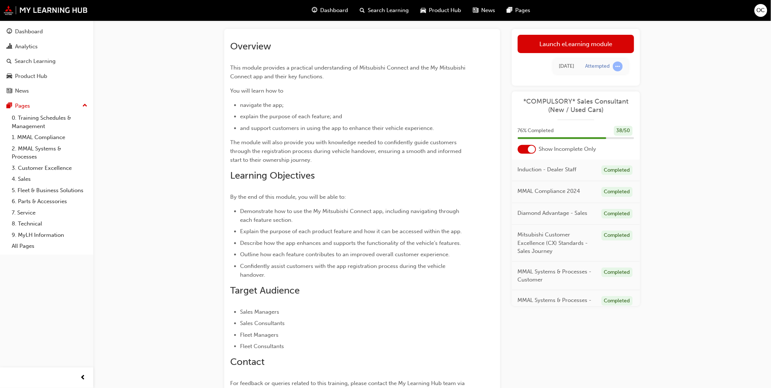
click at [528, 150] on div at bounding box center [531, 149] width 7 height 7
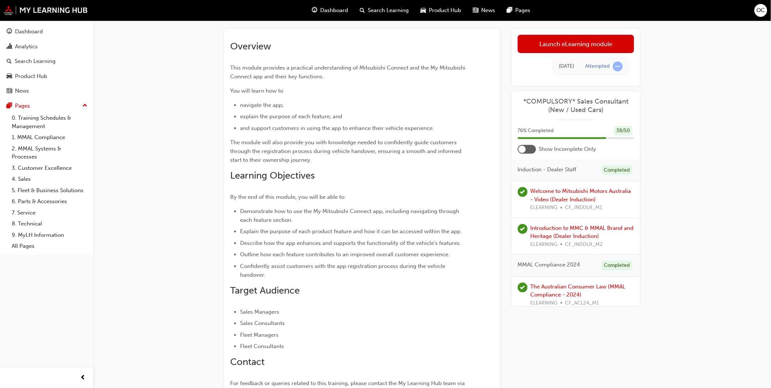
click at [528, 150] on div at bounding box center [527, 149] width 18 height 9
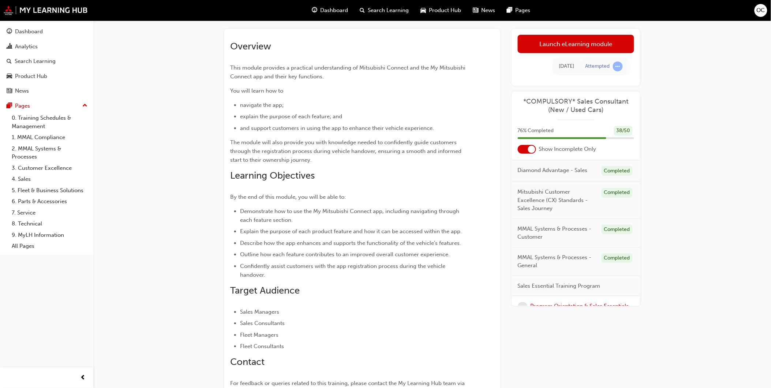
scroll to position [0, 0]
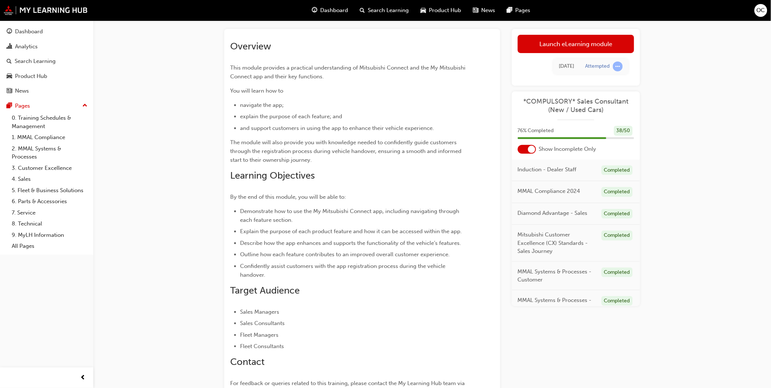
click at [600, 67] on div "Attempted" at bounding box center [597, 66] width 25 height 7
click at [588, 50] on link "Launch eLearning module" at bounding box center [576, 44] width 116 height 18
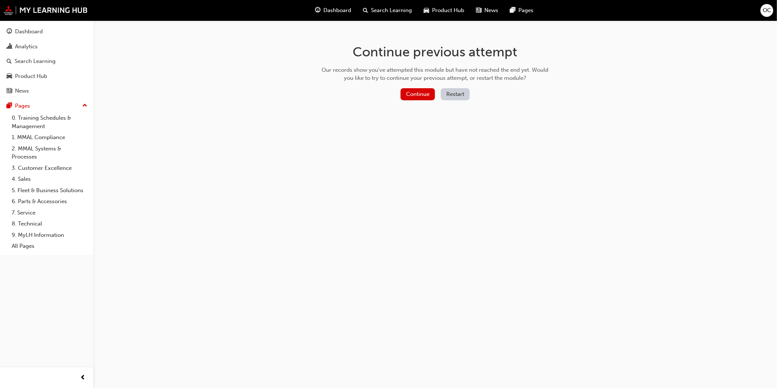
click at [464, 92] on button "Restart" at bounding box center [455, 94] width 29 height 12
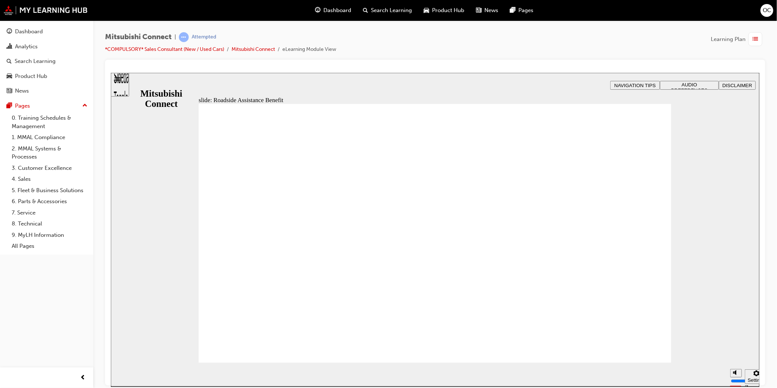
checkbox input "true"
drag, startPoint x: 429, startPoint y: 245, endPoint x: 408, endPoint y: 306, distance: 64.3
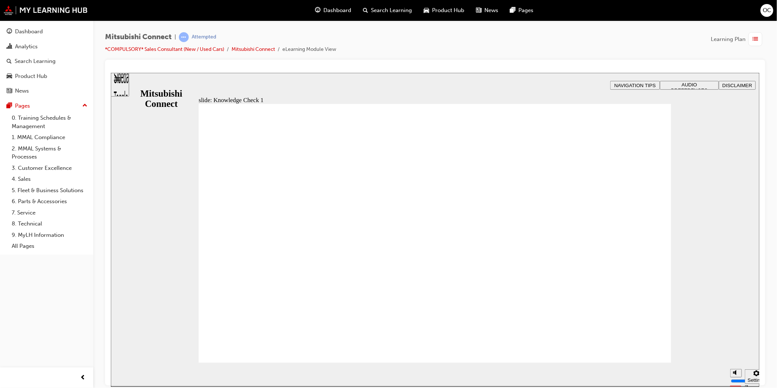
checkbox input "true"
checkbox input "false"
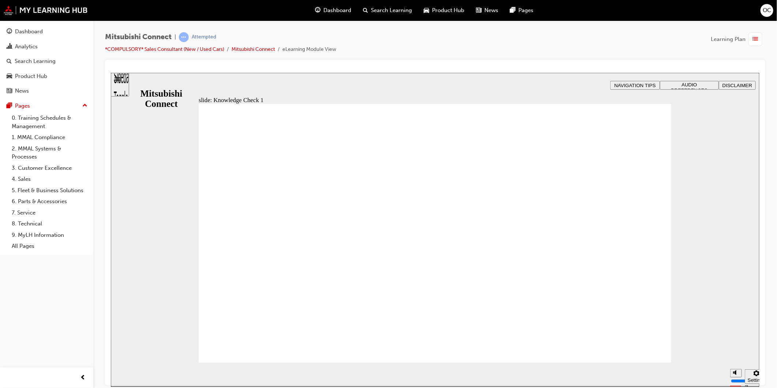
checkbox input "false"
checkbox input "true"
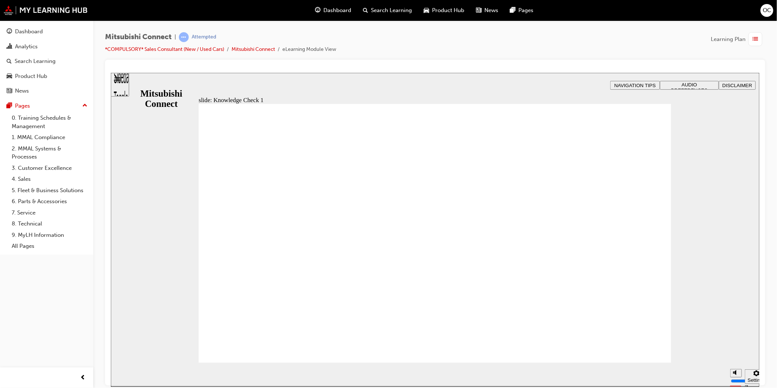
checkbox input "false"
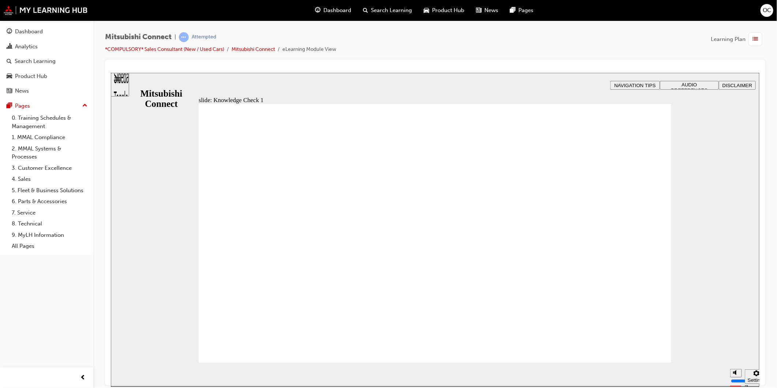
checkbox input "true"
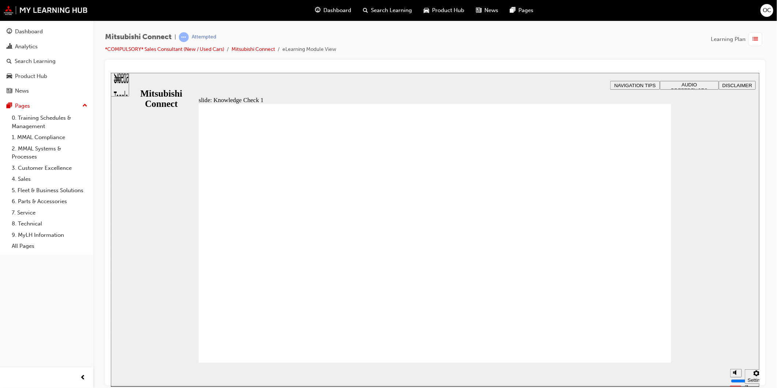
checkbox input "false"
checkbox input "true"
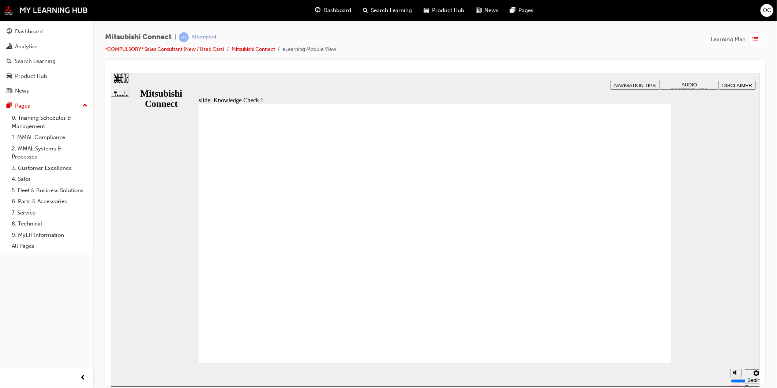
checkbox input "false"
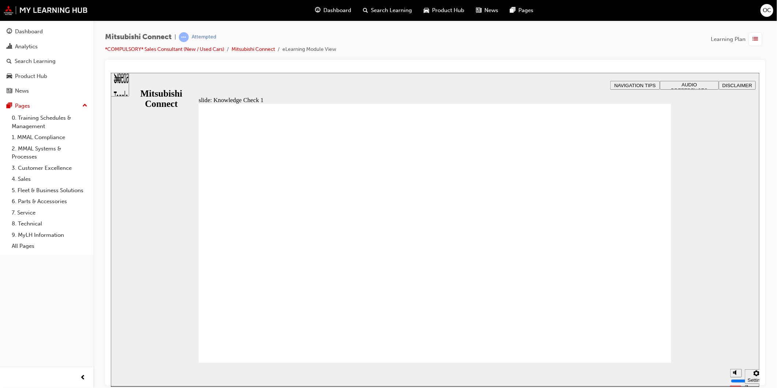
checkbox input "true"
drag, startPoint x: 284, startPoint y: 236, endPoint x: 283, endPoint y: 246, distance: 9.9
checkbox input "true"
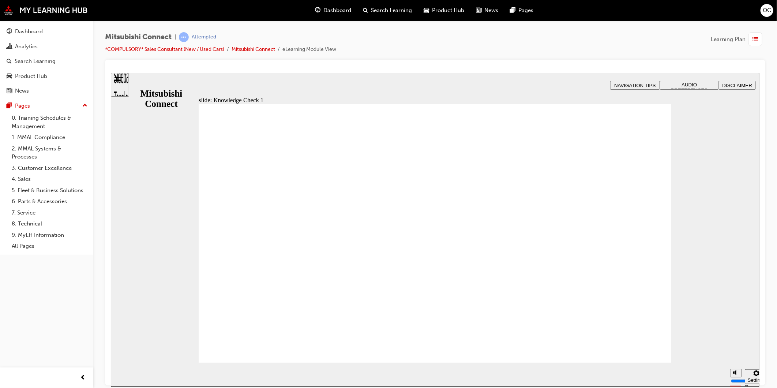
checkbox input "false"
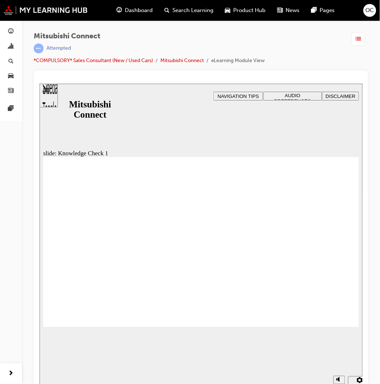
click at [177, 38] on span "Mitsubishi Connect" at bounding box center [149, 36] width 231 height 8
checkbox input "true"
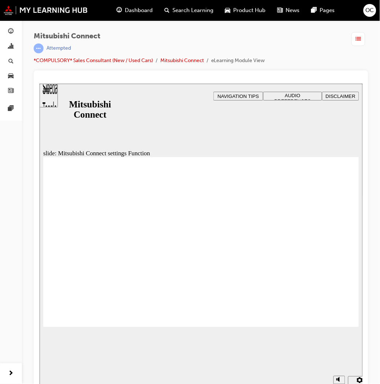
radio input "true"
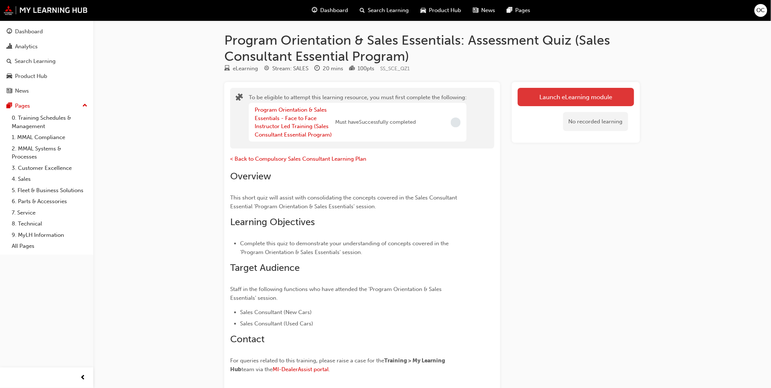
click at [587, 88] on button "Launch eLearning module" at bounding box center [576, 97] width 116 height 18
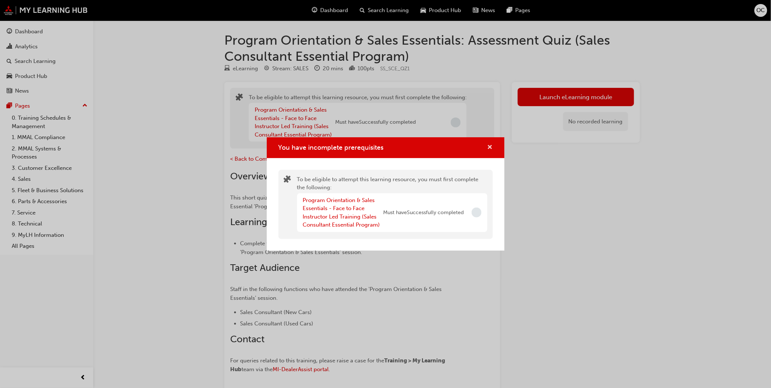
click at [489, 145] on span "cross-icon" at bounding box center [489, 148] width 5 height 7
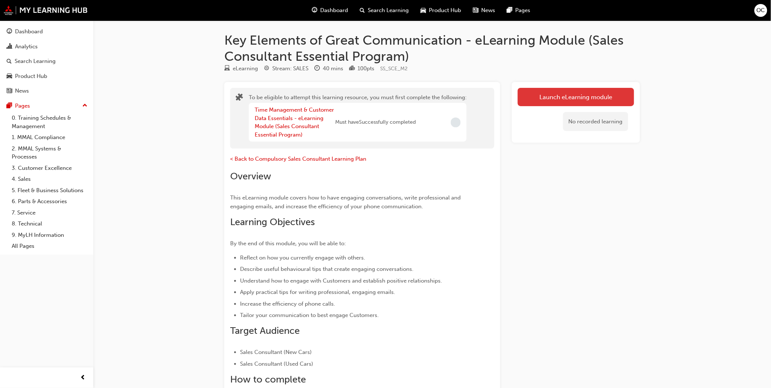
click at [552, 97] on button "Launch eLearning module" at bounding box center [576, 97] width 116 height 18
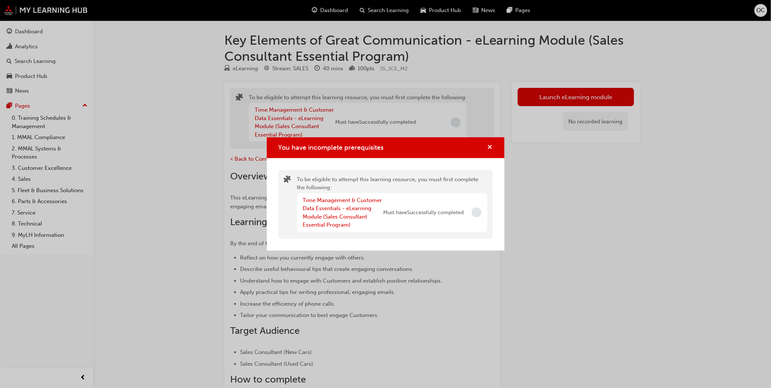
click at [492, 145] on span "cross-icon" at bounding box center [489, 148] width 5 height 7
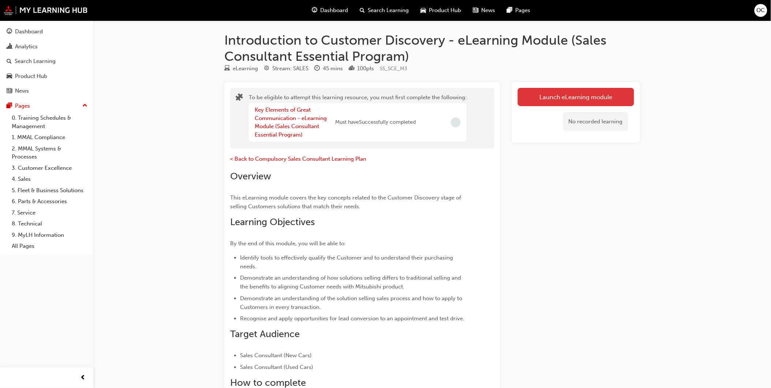
click at [552, 104] on button "Launch eLearning module" at bounding box center [576, 97] width 116 height 18
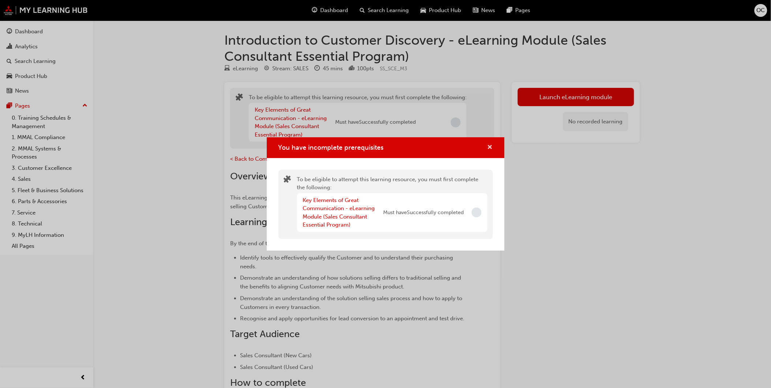
click at [490, 148] on span "cross-icon" at bounding box center [489, 148] width 5 height 7
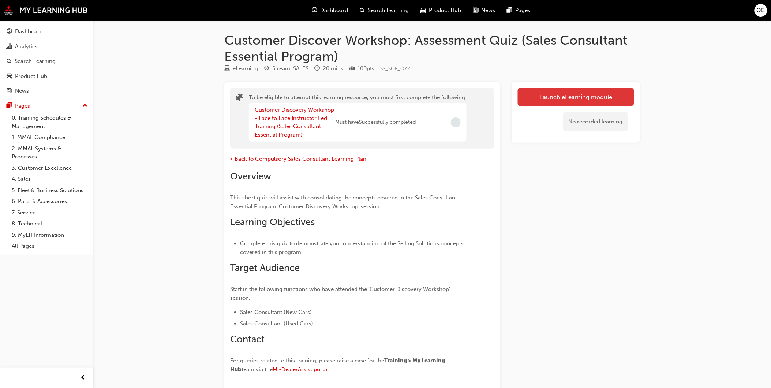
click at [550, 103] on button "Launch eLearning module" at bounding box center [576, 97] width 116 height 18
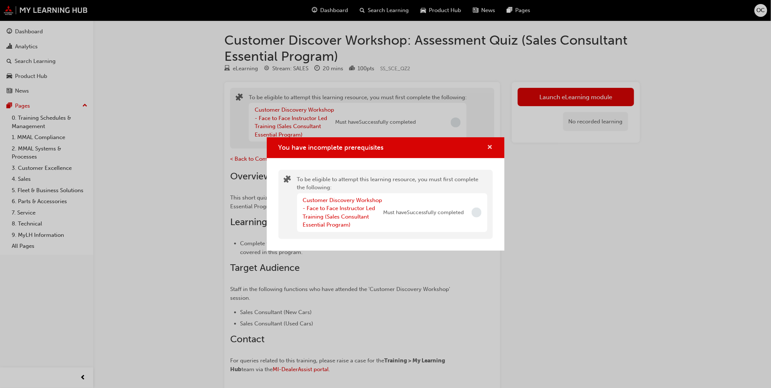
click at [488, 147] on span "cross-icon" at bounding box center [489, 148] width 5 height 7
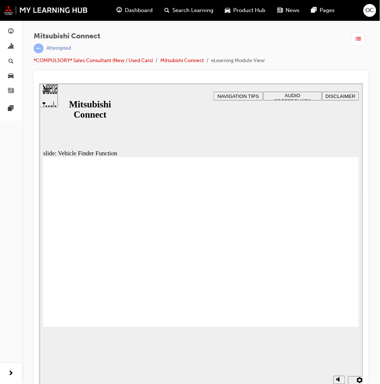
checkbox input "true"
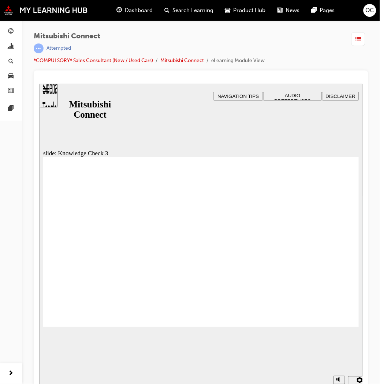
drag, startPoint x: 121, startPoint y: 243, endPoint x: 115, endPoint y: 257, distance: 15.2
checkbox input "true"
drag, startPoint x: 106, startPoint y: 277, endPoint x: 98, endPoint y: 312, distance: 35.8
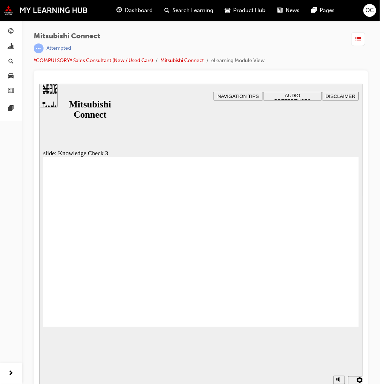
checkbox input "false"
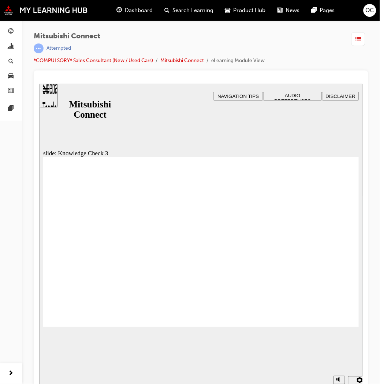
checkbox input "true"
checkbox input "false"
checkbox input "true"
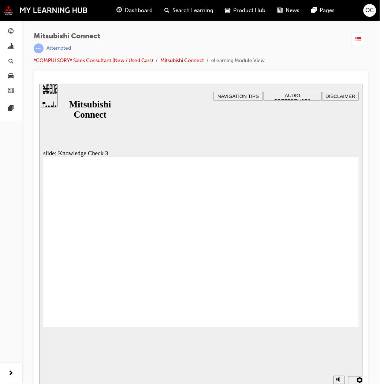
checkbox input "false"
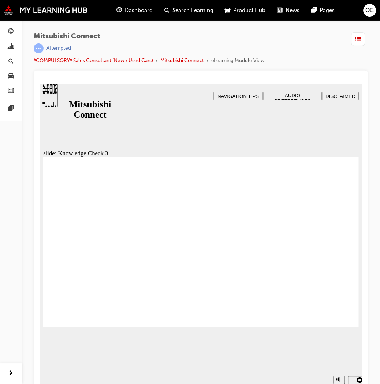
checkbox input "false"
checkbox input "true"
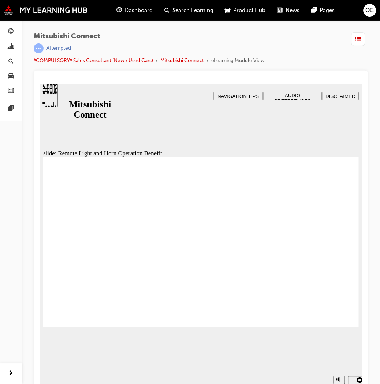
radio input "false"
radio input "true"
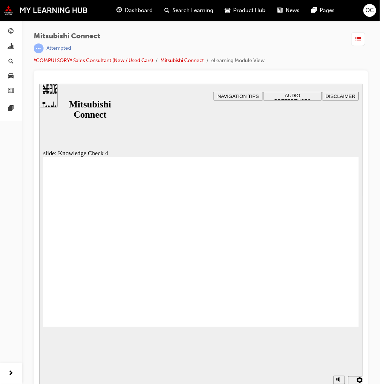
drag, startPoint x: 339, startPoint y: 327, endPoint x: 337, endPoint y: 323, distance: 4.8
click at [339, 327] on div "slide: Door Lock Reminders Feature Rectangle 1 B N Rectangle 2 Rectangle 3 Door…" at bounding box center [200, 238] width 323 height 310
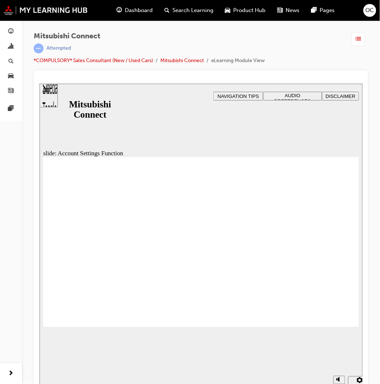
checkbox input "true"
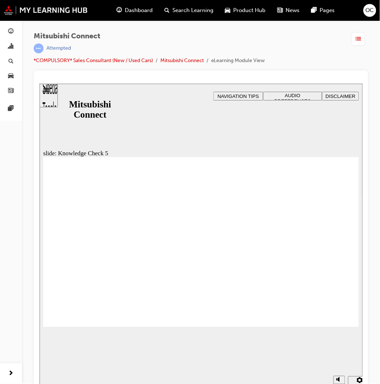
checkbox input "false"
checkbox input "true"
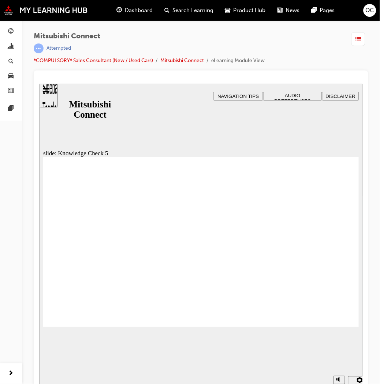
checkbox input "true"
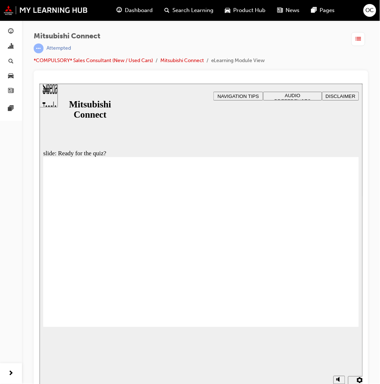
radio input "true"
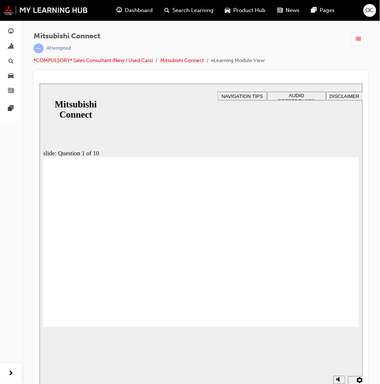
radio input "true"
checkbox input "true"
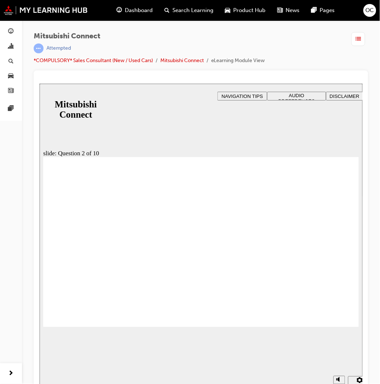
checkbox input "true"
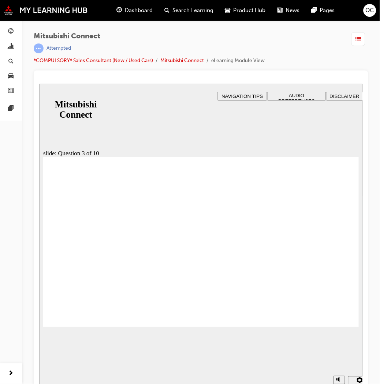
radio input "true"
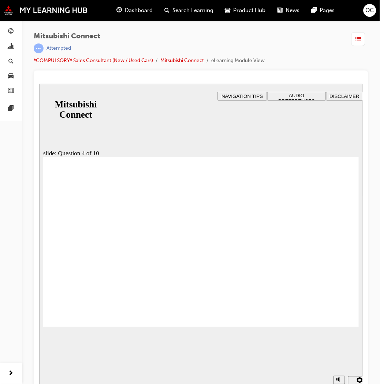
checkbox input "true"
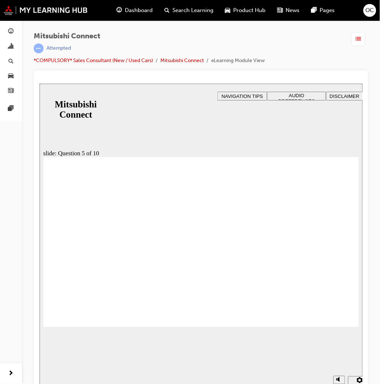
checkbox input "true"
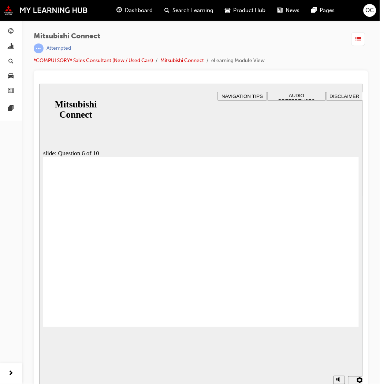
checkbox input "true"
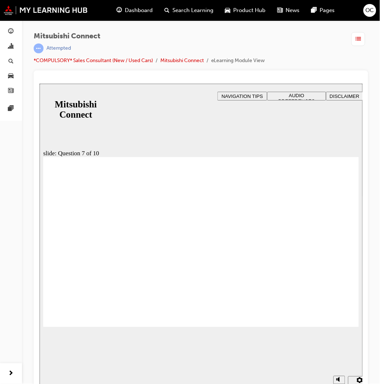
radio input "true"
drag, startPoint x: 88, startPoint y: 259, endPoint x: 86, endPoint y: 310, distance: 51.3
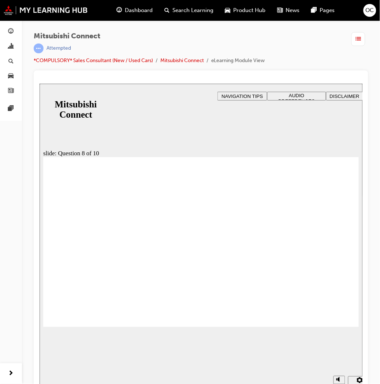
radio input "true"
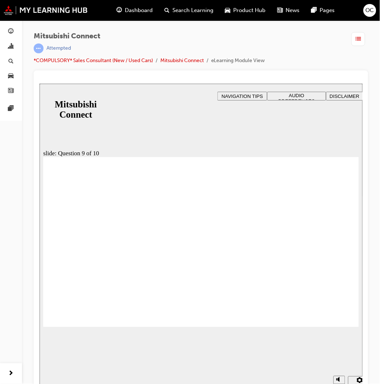
checkbox input "true"
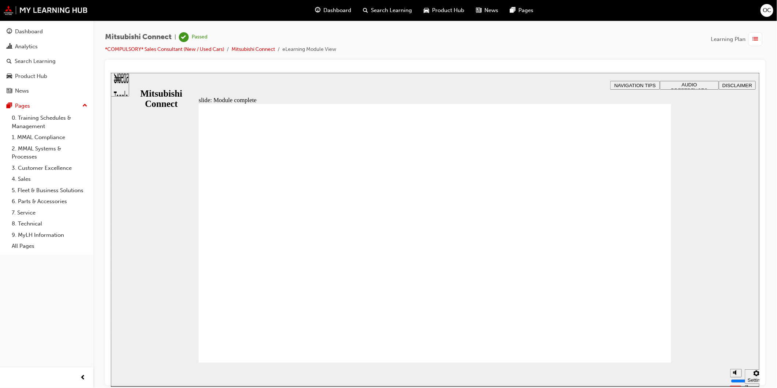
click at [203, 50] on link "*COMPULSORY* Sales Consultant (New / Used Cars)" at bounding box center [164, 49] width 119 height 6
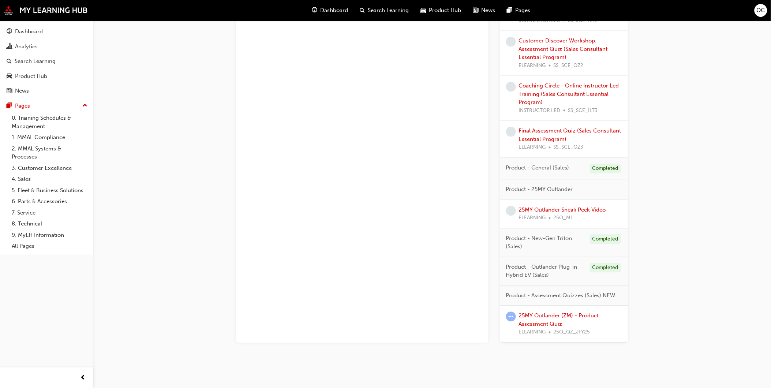
scroll to position [528, 0]
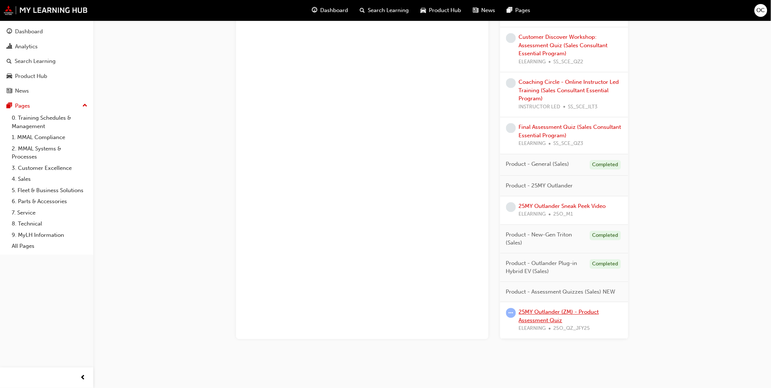
click at [379, 318] on link "25MY Outlander (ZM) - Product Assessment Quiz" at bounding box center [559, 315] width 80 height 15
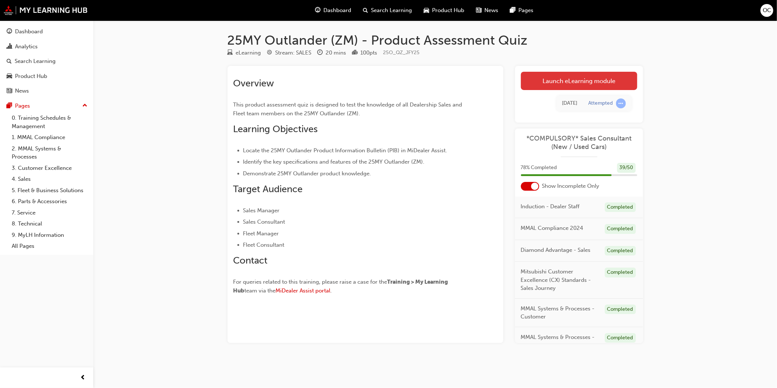
click at [379, 83] on link "Launch eLearning module" at bounding box center [579, 81] width 116 height 18
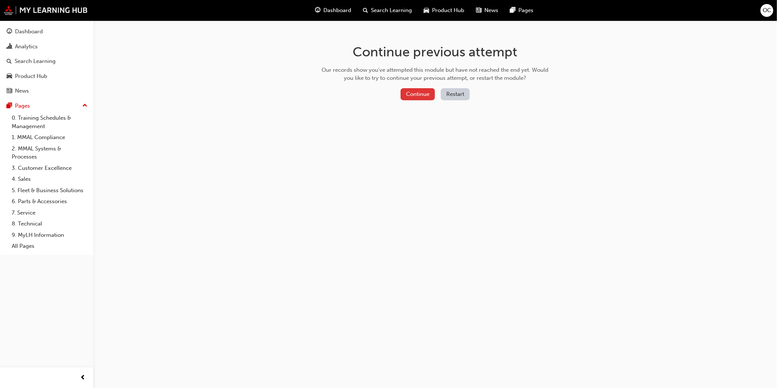
click at [379, 91] on button "Continue" at bounding box center [418, 94] width 34 height 12
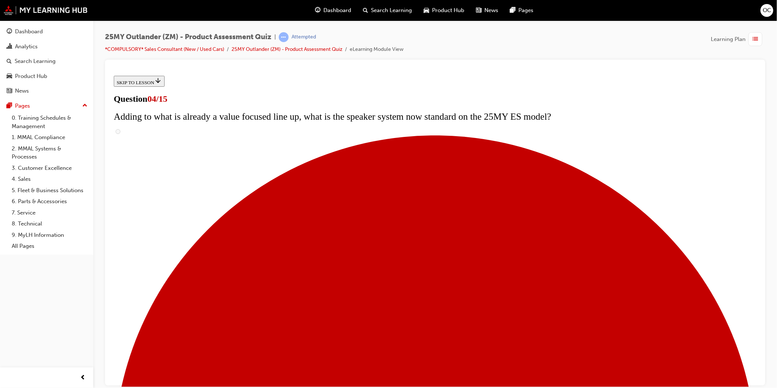
scroll to position [122, 0]
checkbox input "true"
drag, startPoint x: 372, startPoint y: 181, endPoint x: 373, endPoint y: 186, distance: 4.8
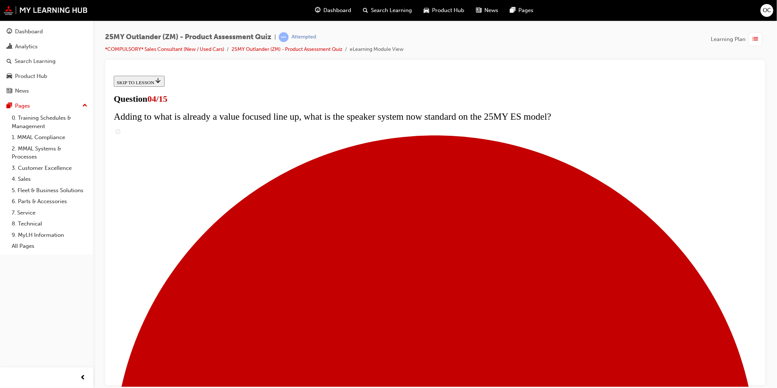
checkbox input "true"
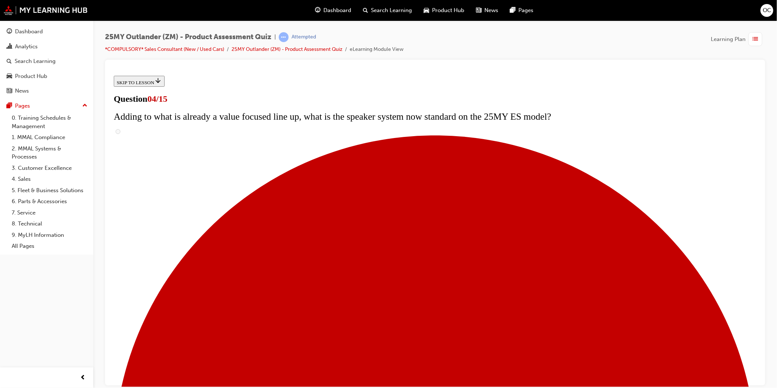
checkbox input "true"
drag, startPoint x: 376, startPoint y: 229, endPoint x: 376, endPoint y: 235, distance: 6.2
checkbox input "true"
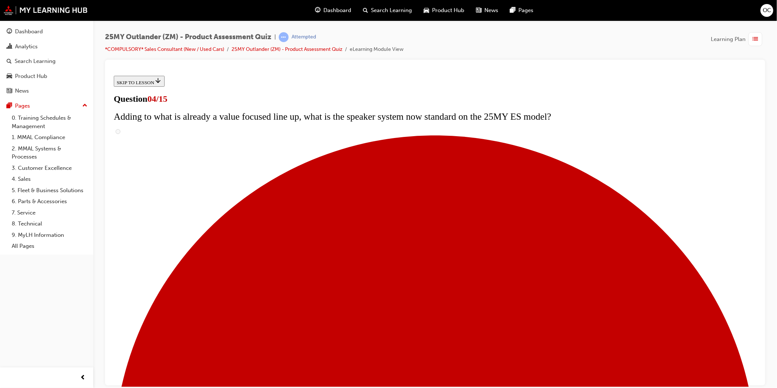
checkbox input "true"
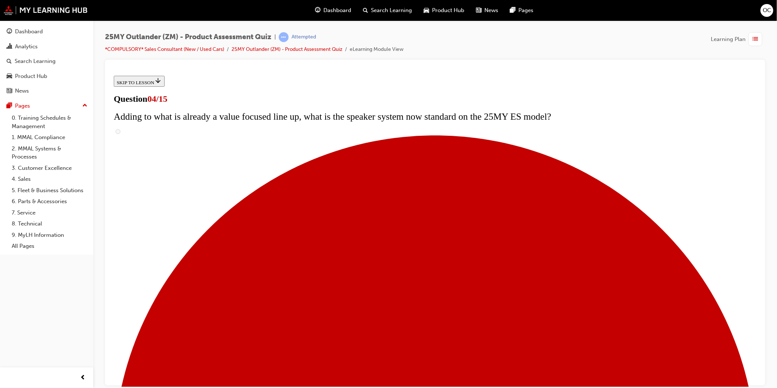
checkbox input "true"
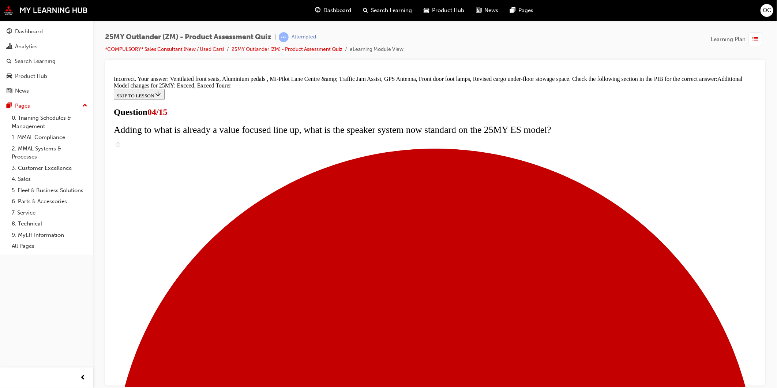
scroll to position [225, 0]
drag, startPoint x: 449, startPoint y: 355, endPoint x: 450, endPoint y: 339, distance: 16.5
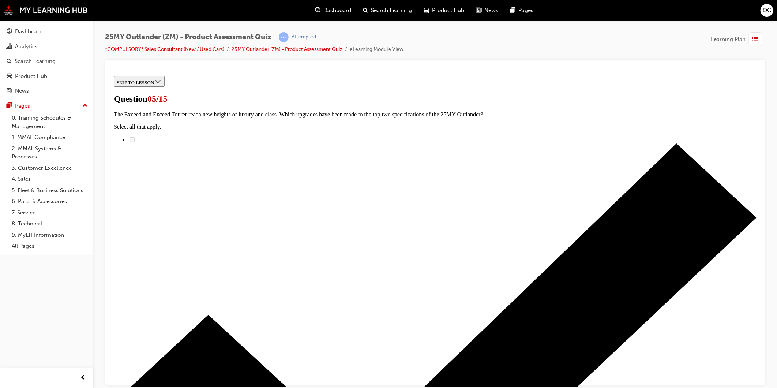
radio input "true"
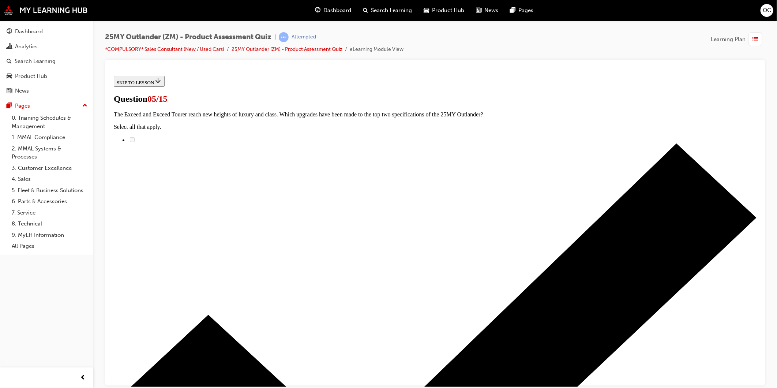
radio input "true"
drag, startPoint x: 363, startPoint y: 290, endPoint x: 364, endPoint y: 295, distance: 5.2
radio input "true"
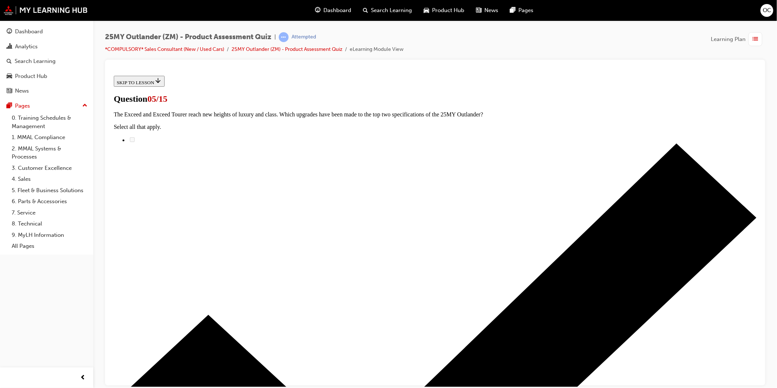
radio input "true"
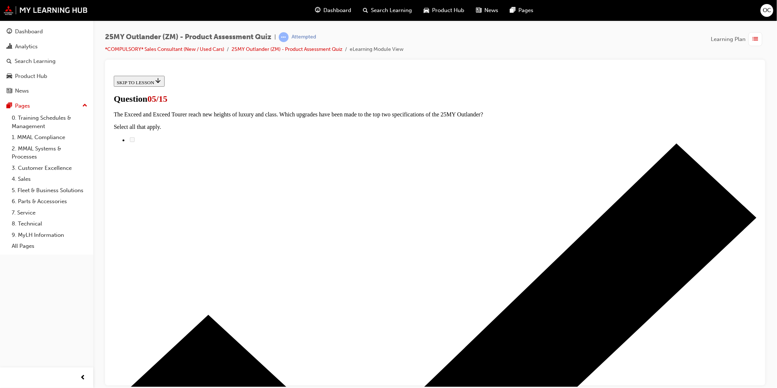
radio input "true"
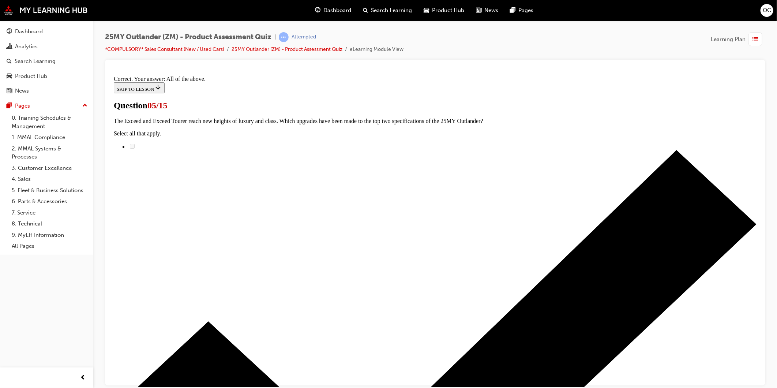
scroll to position [126, 0]
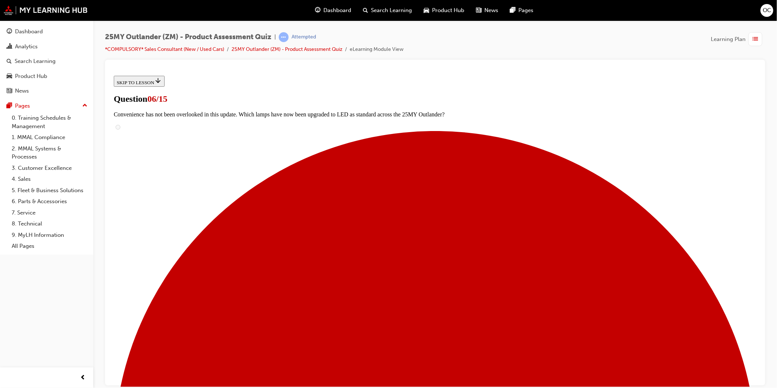
scroll to position [81, 0]
radio input "true"
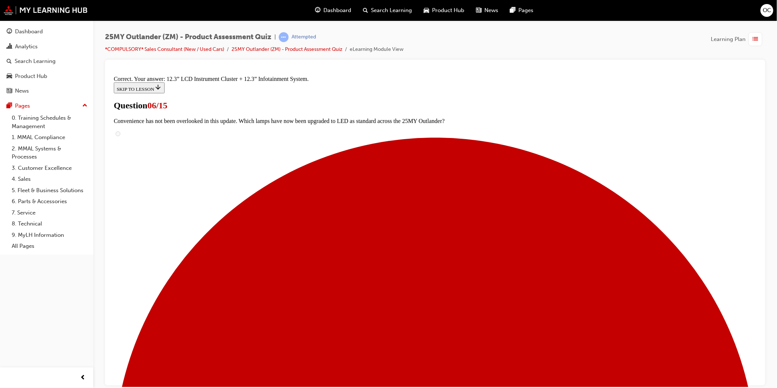
scroll to position [195, 0]
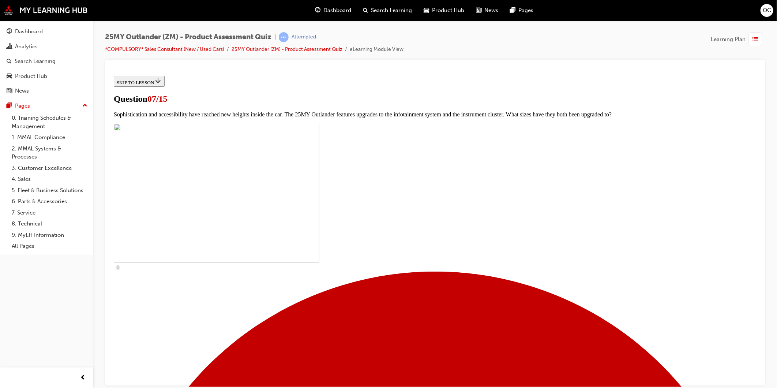
scroll to position [162, 0]
checkbox input "true"
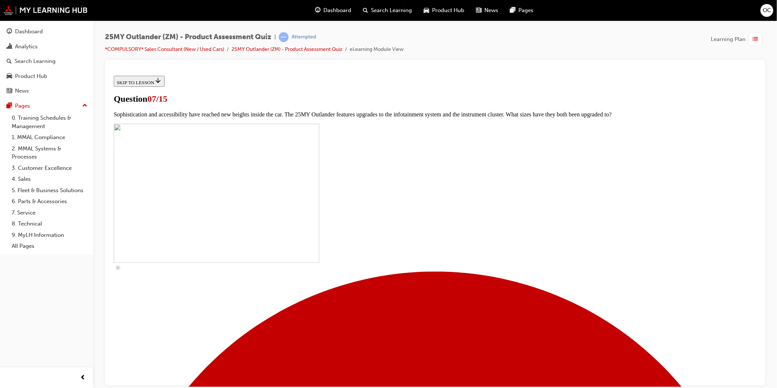
checkbox input "true"
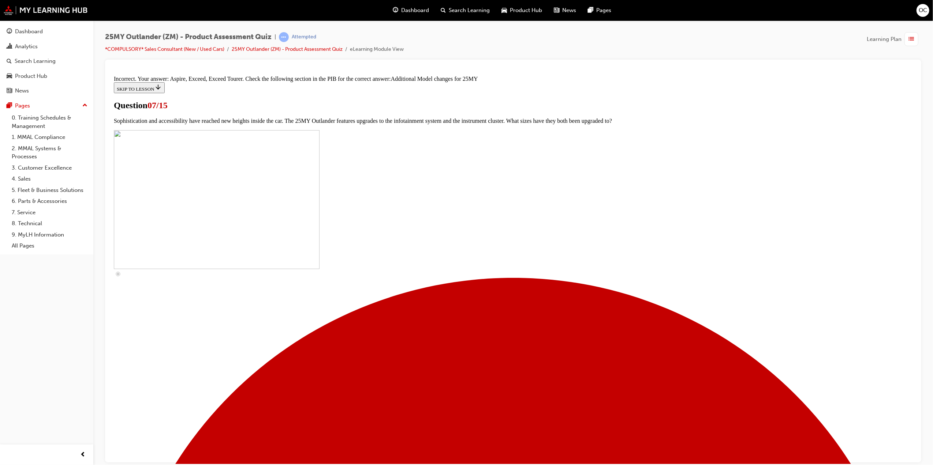
scroll to position [246, 0]
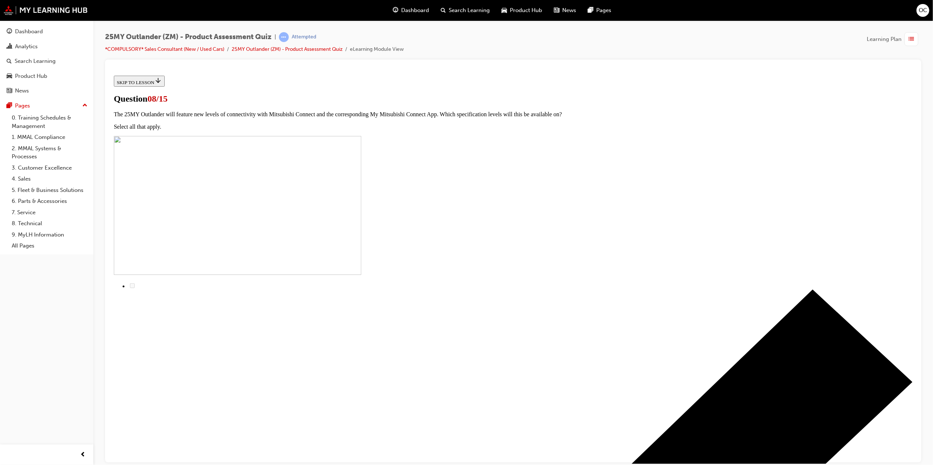
radio input "true"
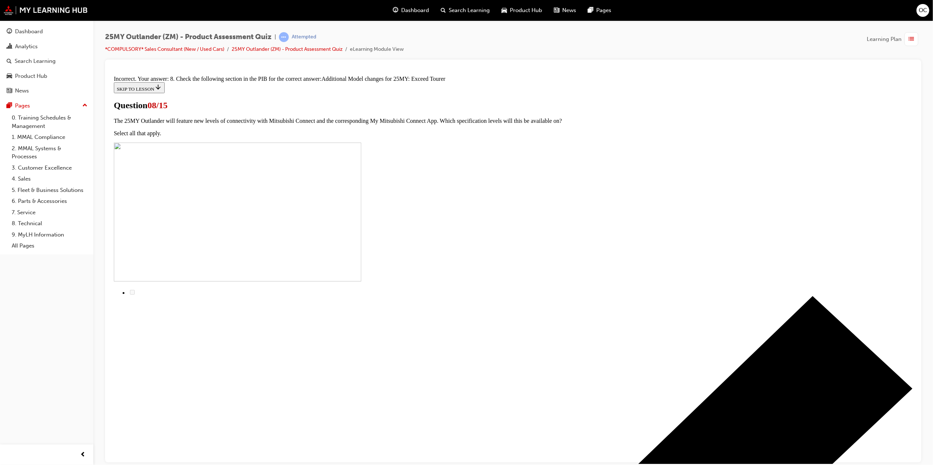
scroll to position [34, 0]
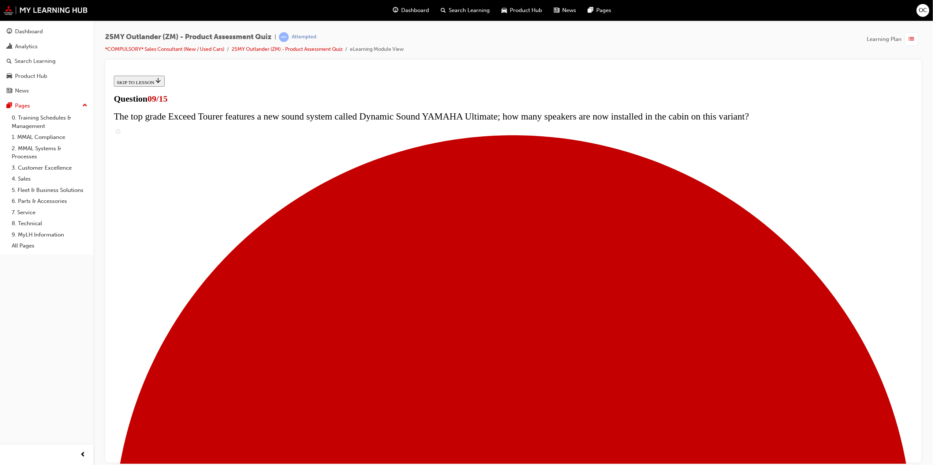
scroll to position [64, 0]
radio input "true"
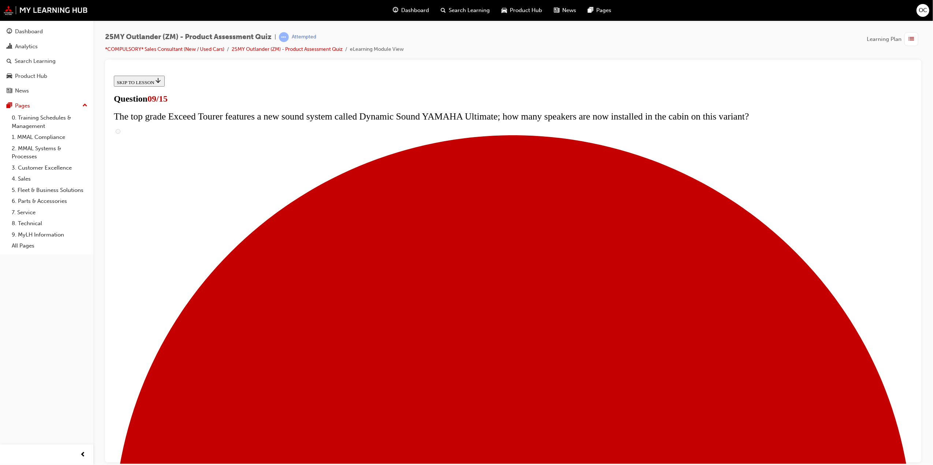
radio input "true"
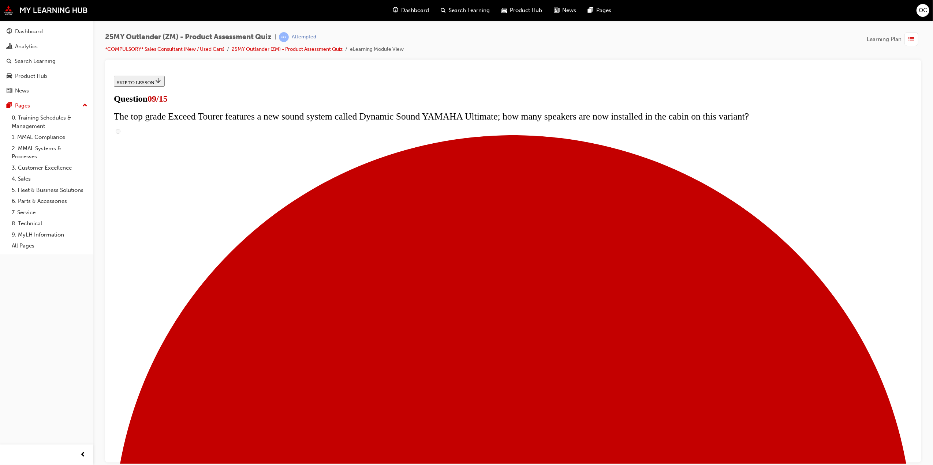
radio input "true"
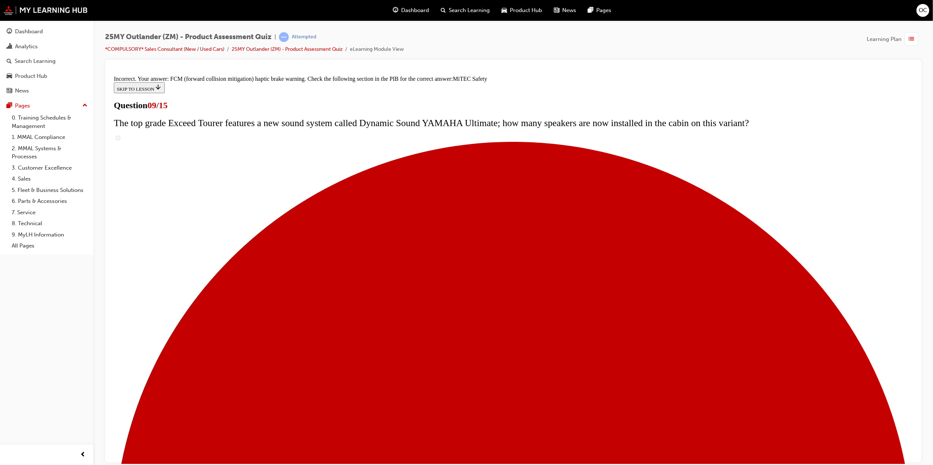
scroll to position [248, 0]
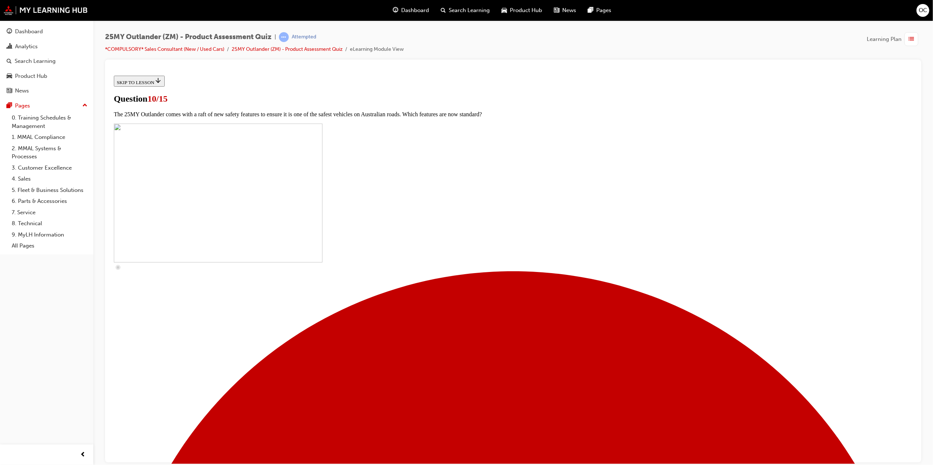
scroll to position [146, 0]
checkbox input "true"
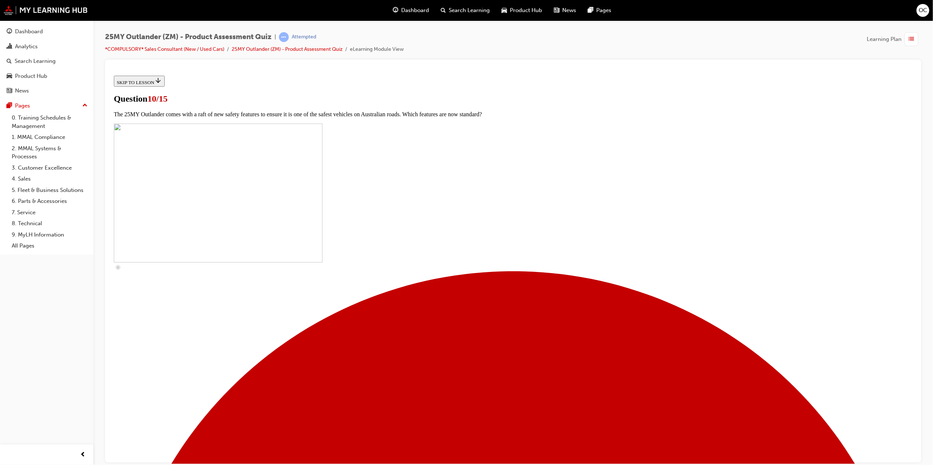
checkbox input "true"
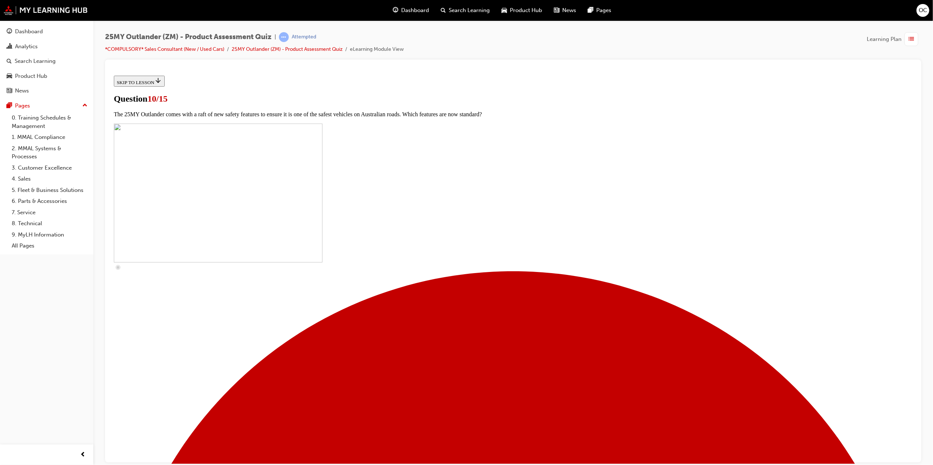
checkbox input "true"
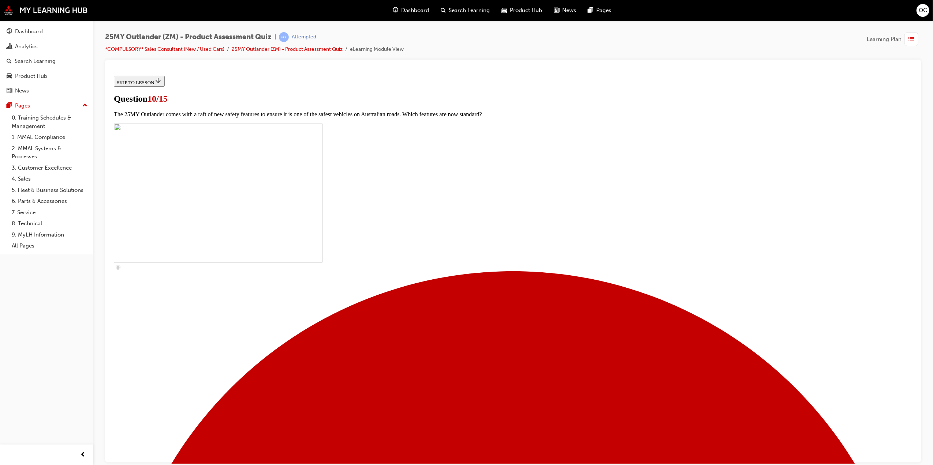
checkbox input "true"
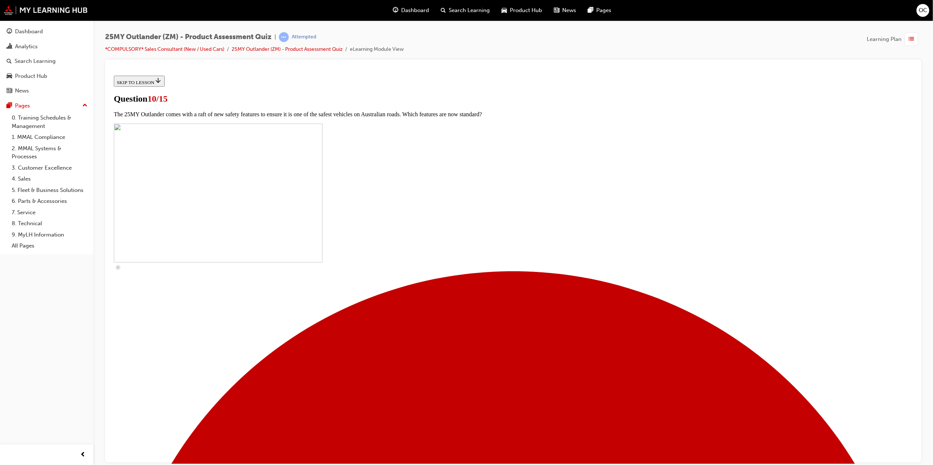
checkbox input "true"
checkbox input "false"
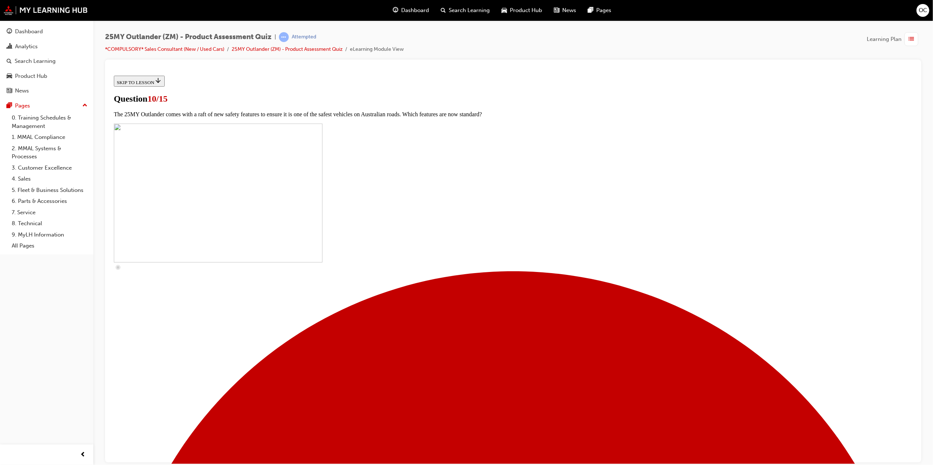
drag, startPoint x: 423, startPoint y: 226, endPoint x: 414, endPoint y: 235, distance: 12.5
checkbox input "false"
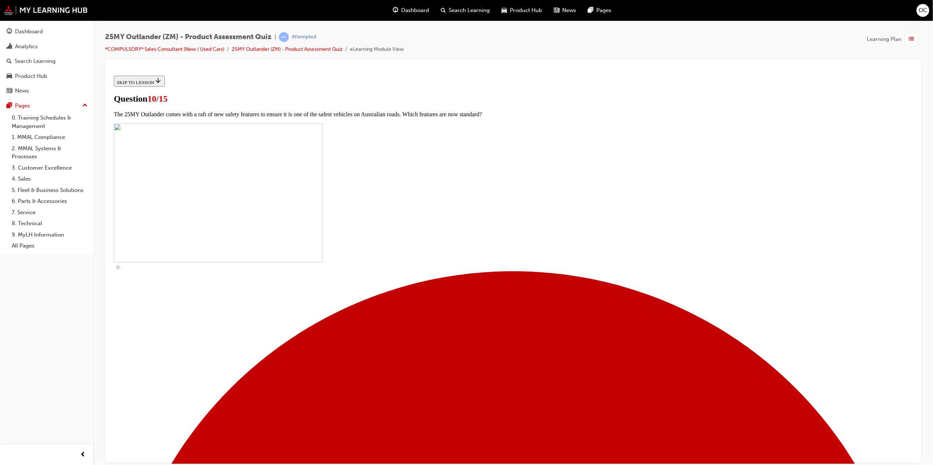
checkbox input "false"
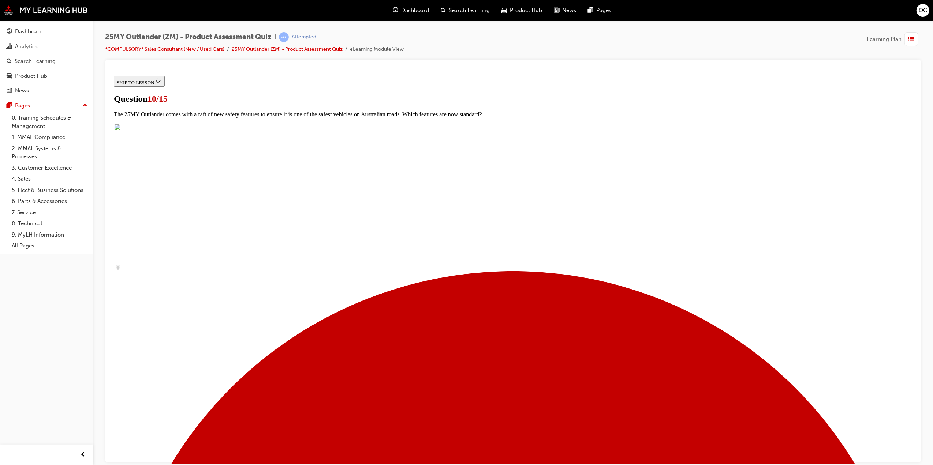
checkbox input "true"
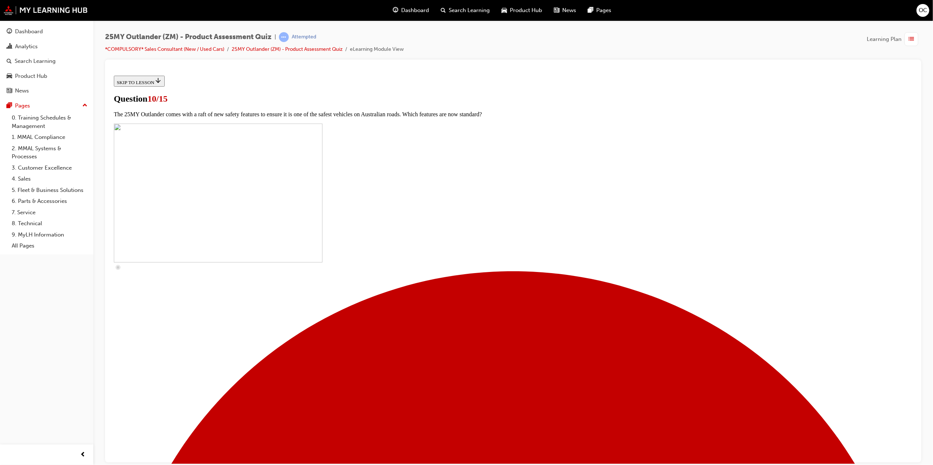
checkbox input "true"
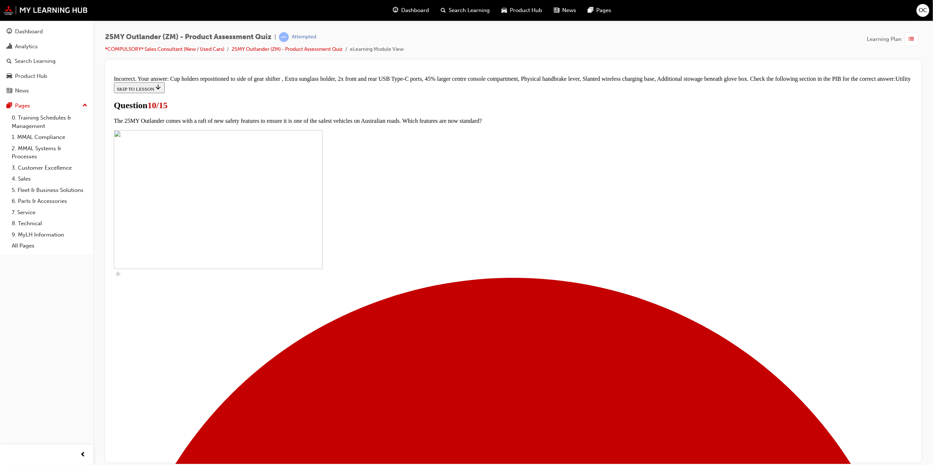
scroll to position [81, 0]
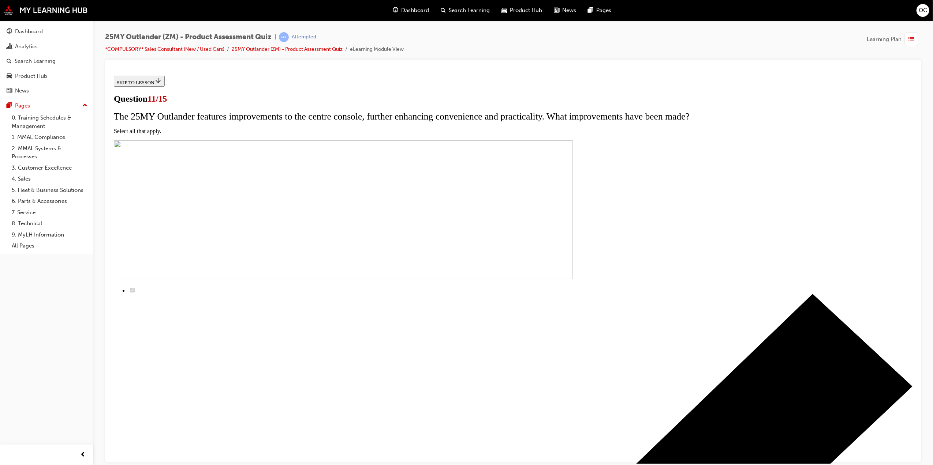
checkbox input "true"
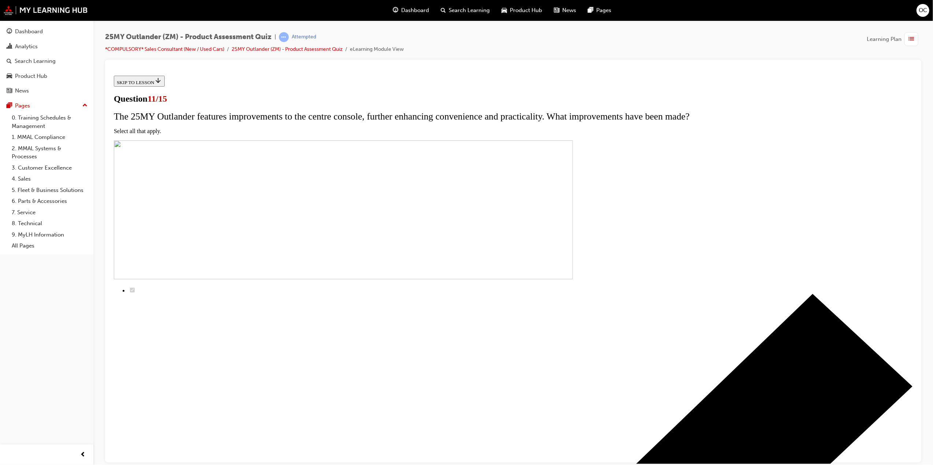
checkbox input "true"
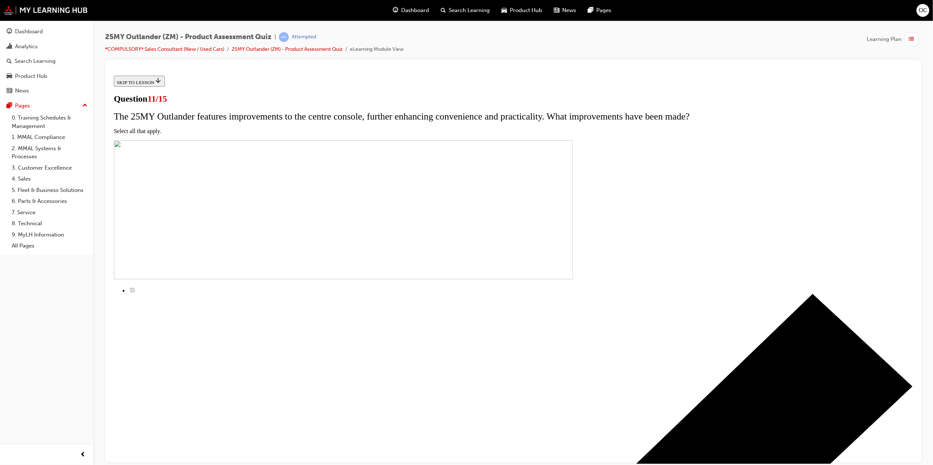
checkbox input "false"
checkbox input "true"
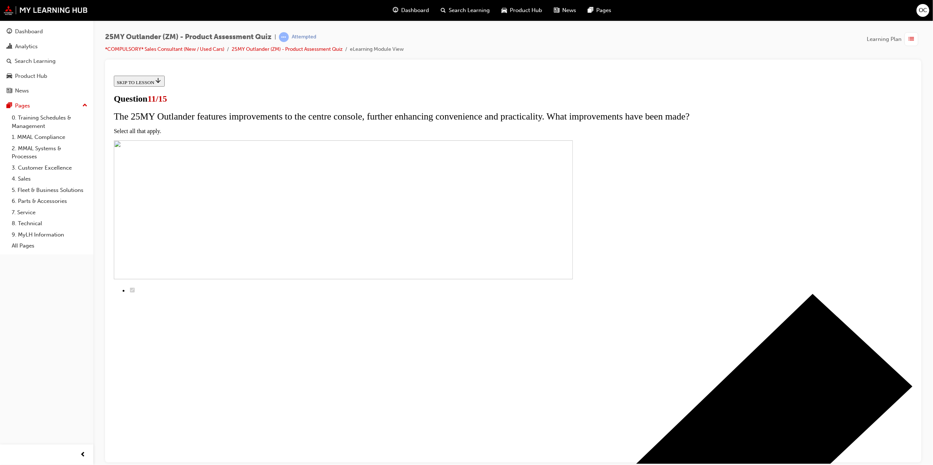
checkbox input "true"
checkbox input "false"
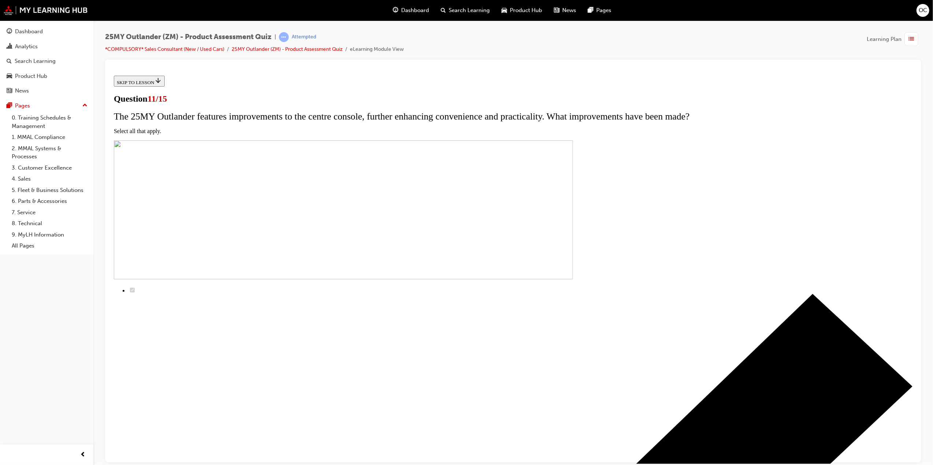
checkbox input "false"
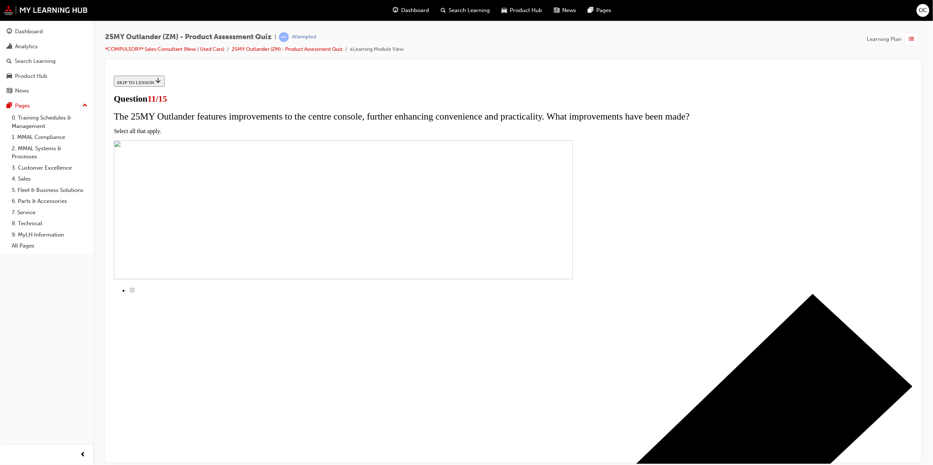
checkbox input "true"
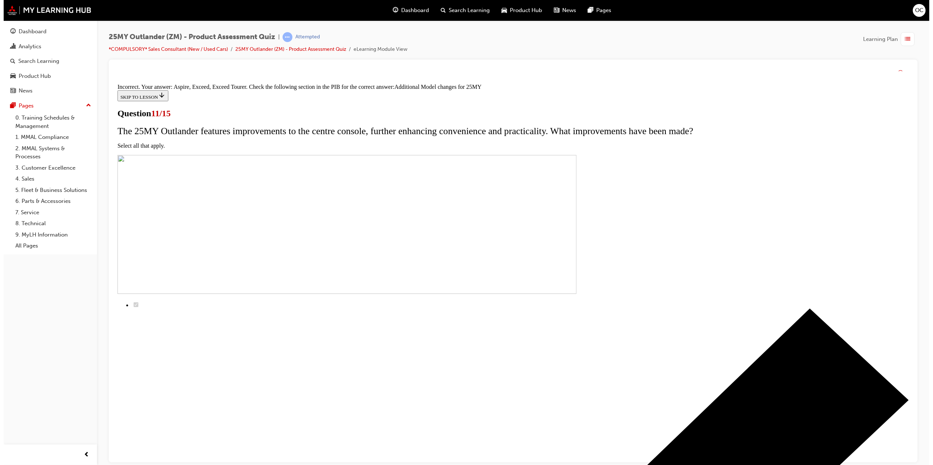
scroll to position [89, 0]
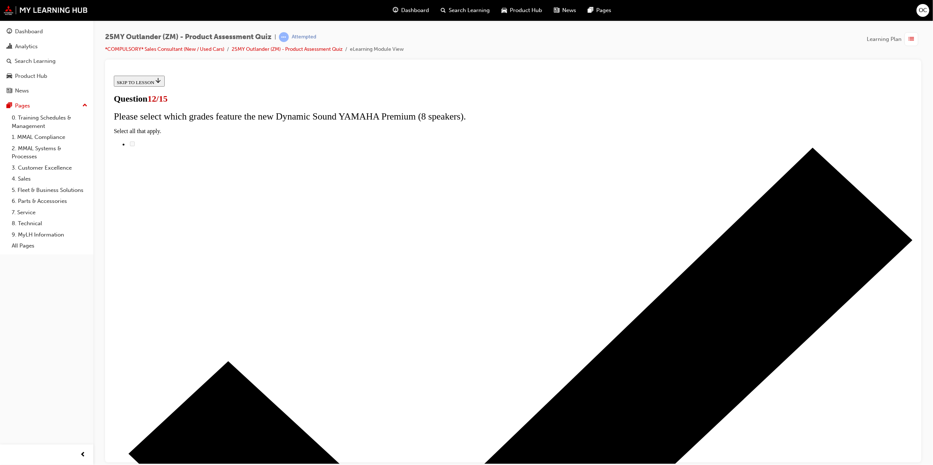
radio input "true"
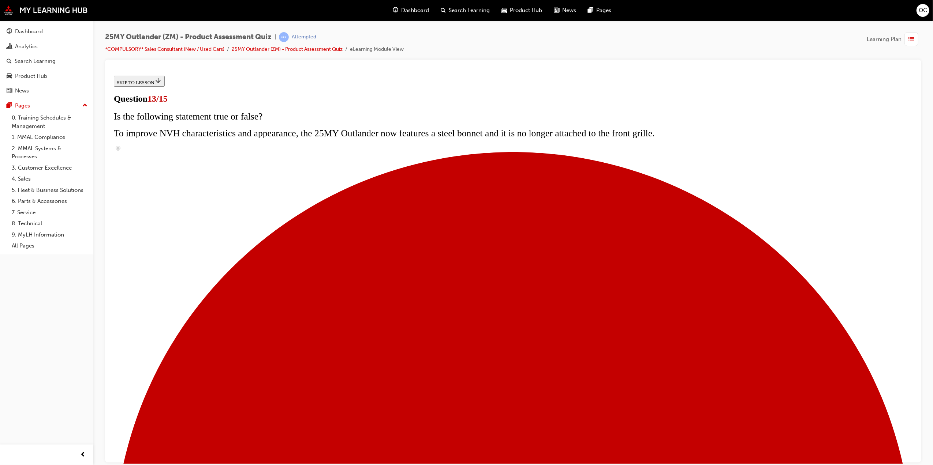
scroll to position [38, 0]
radio input "true"
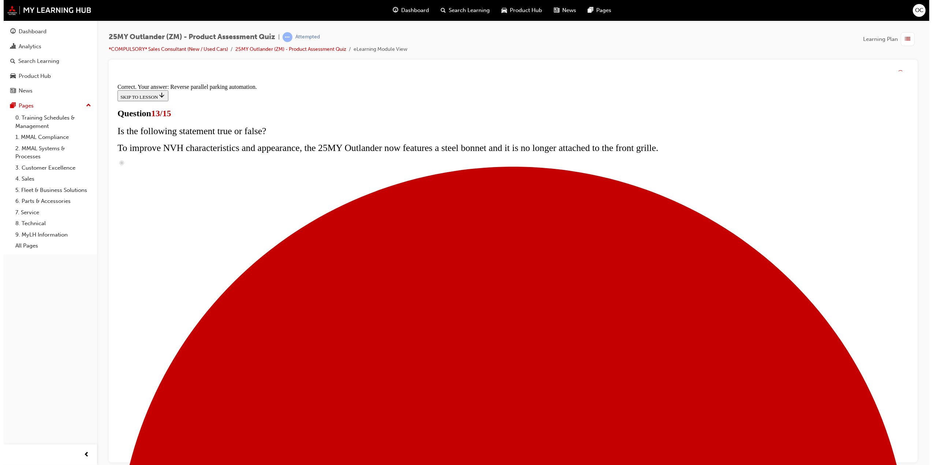
scroll to position [61, 0]
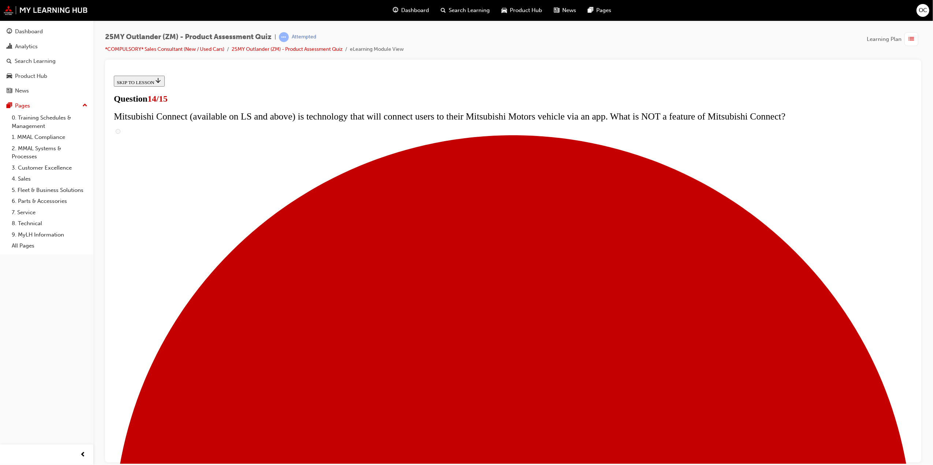
scroll to position [101, 0]
radio input "true"
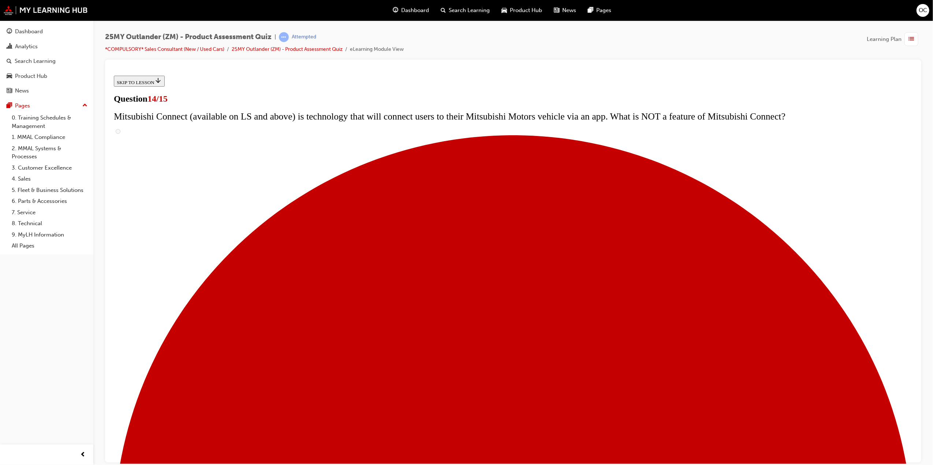
radio input "true"
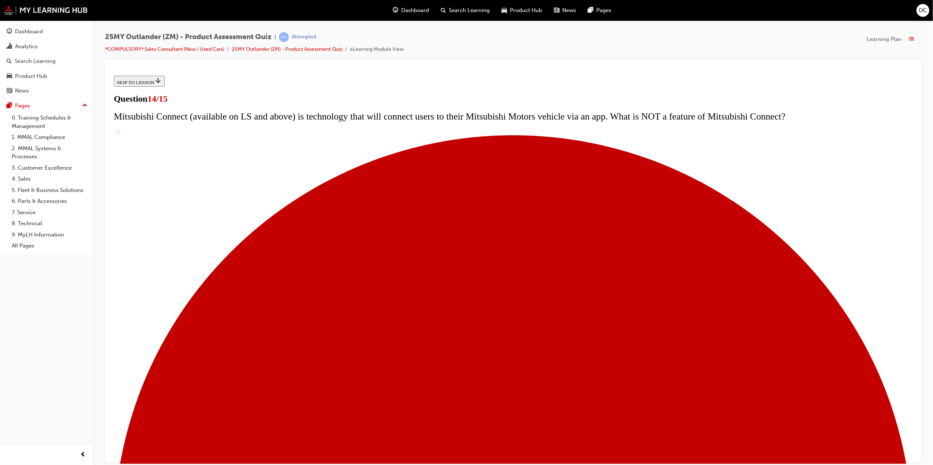
scroll to position [52, 0]
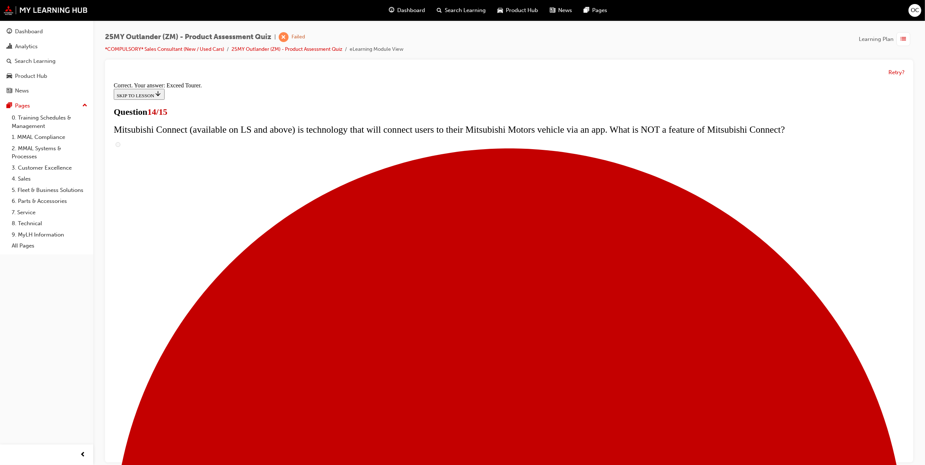
scroll to position [176, 0]
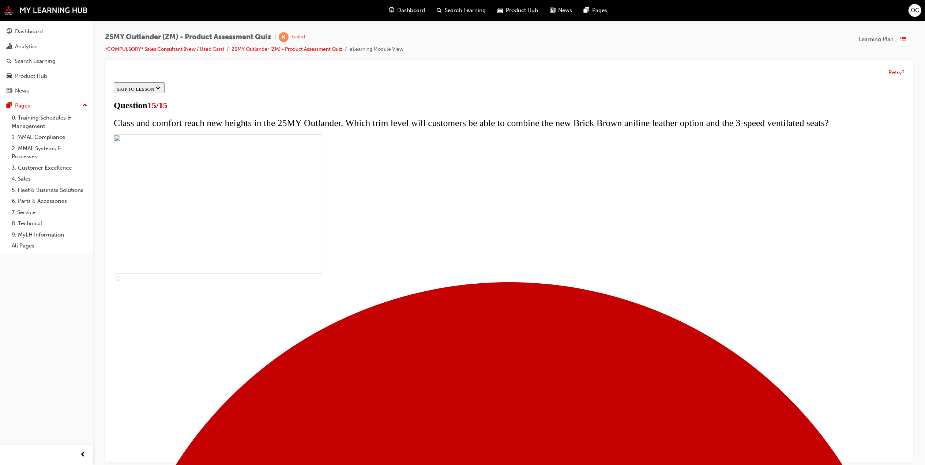
scroll to position [6, 0]
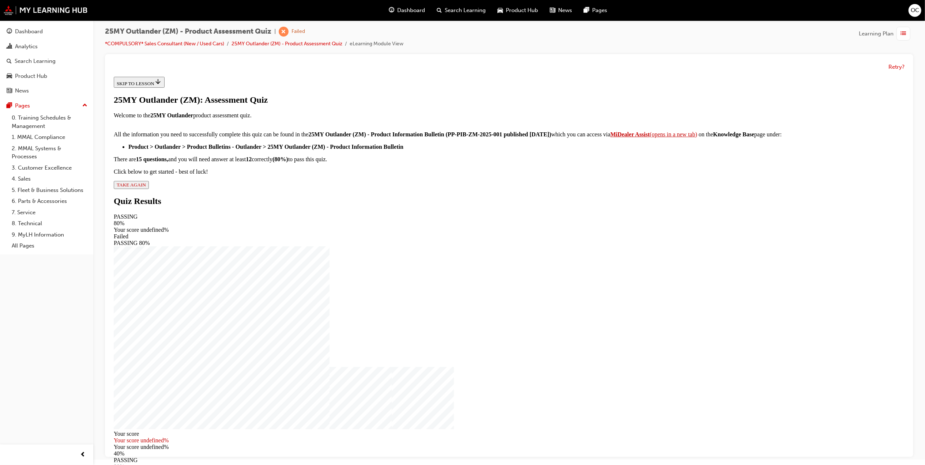
click at [146, 187] on span "TAKE AGAIN" at bounding box center [130, 184] width 29 height 5
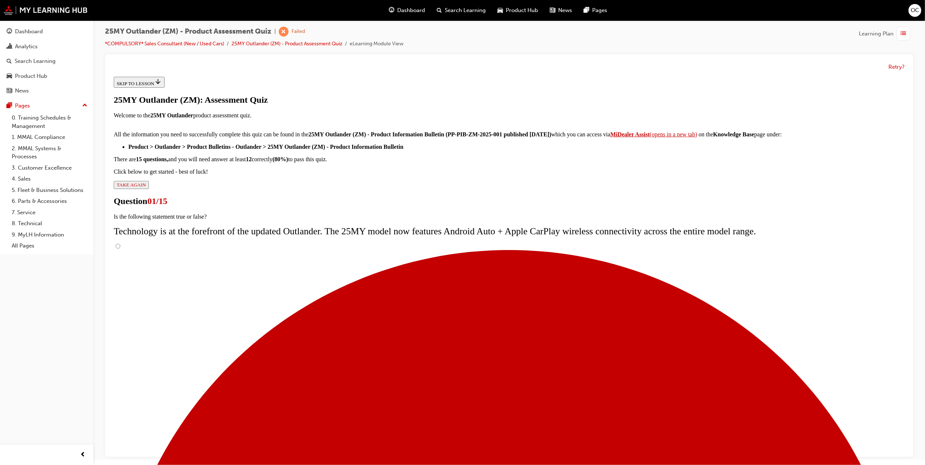
click at [120, 244] on input "True" at bounding box center [117, 246] width 5 height 5
radio input "true"
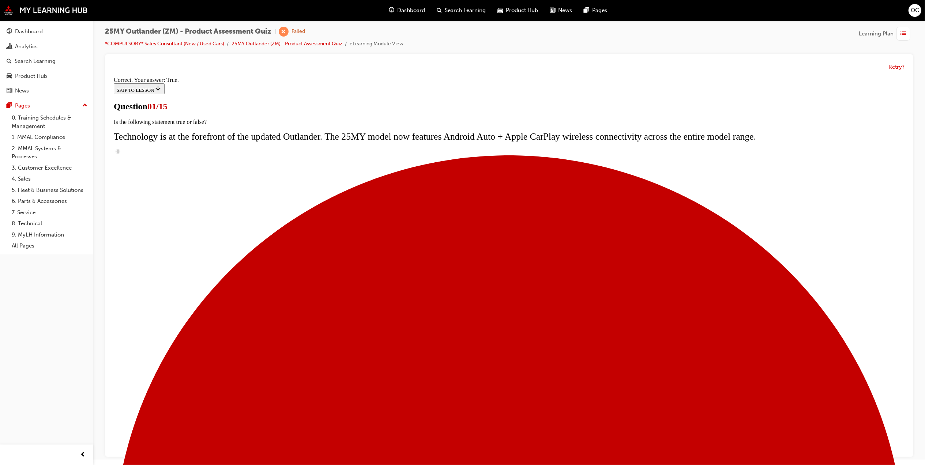
radio input "true"
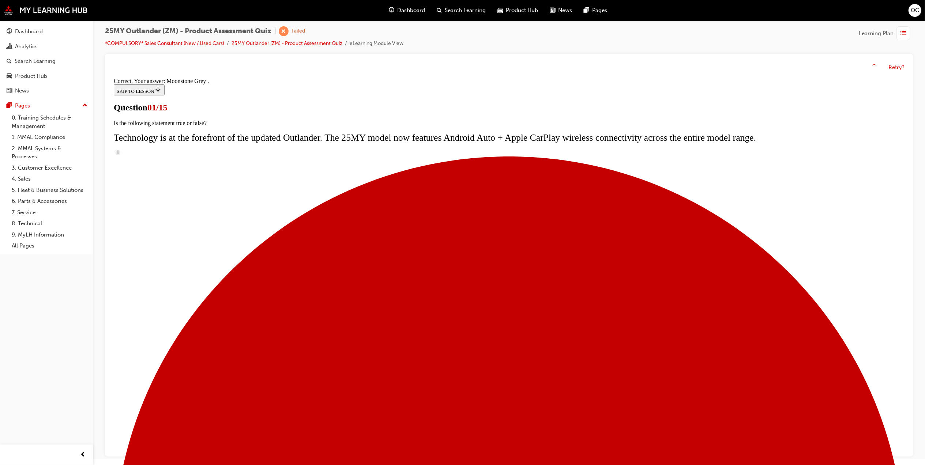
scroll to position [49, 0]
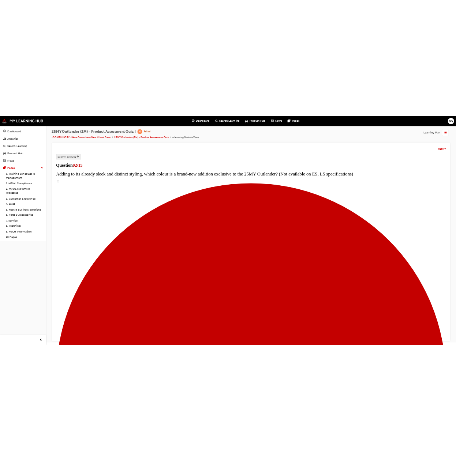
scroll to position [41, 0]
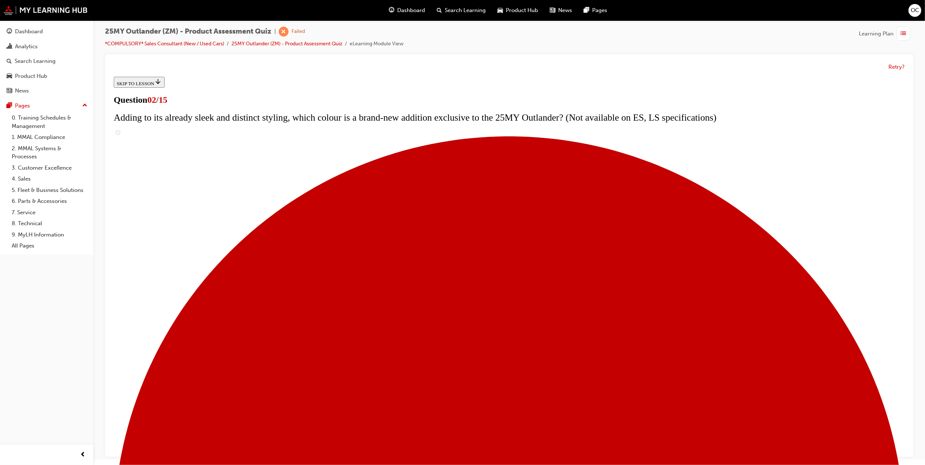
checkbox input "true"
drag, startPoint x: 430, startPoint y: 231, endPoint x: 434, endPoint y: 264, distance: 33.6
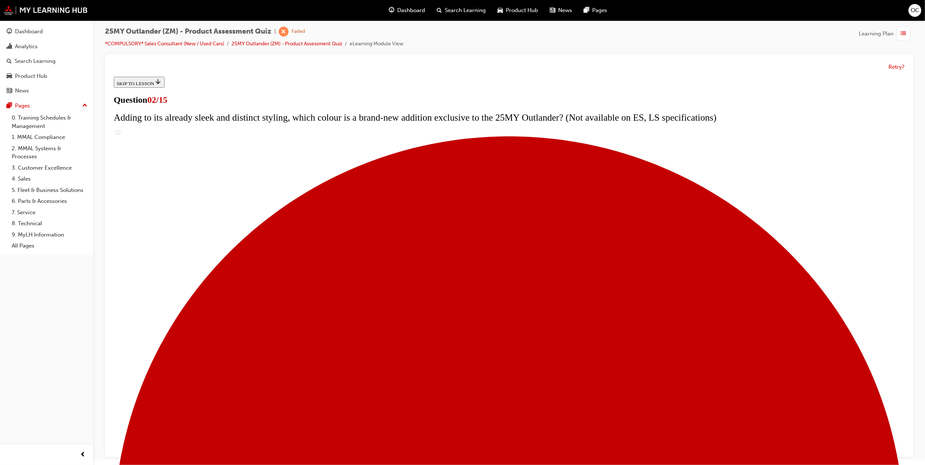
checkbox input "true"
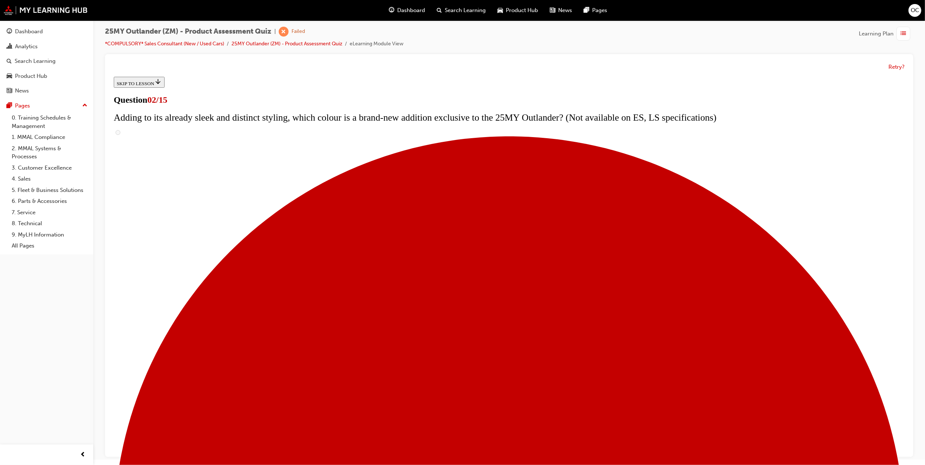
checkbox input "true"
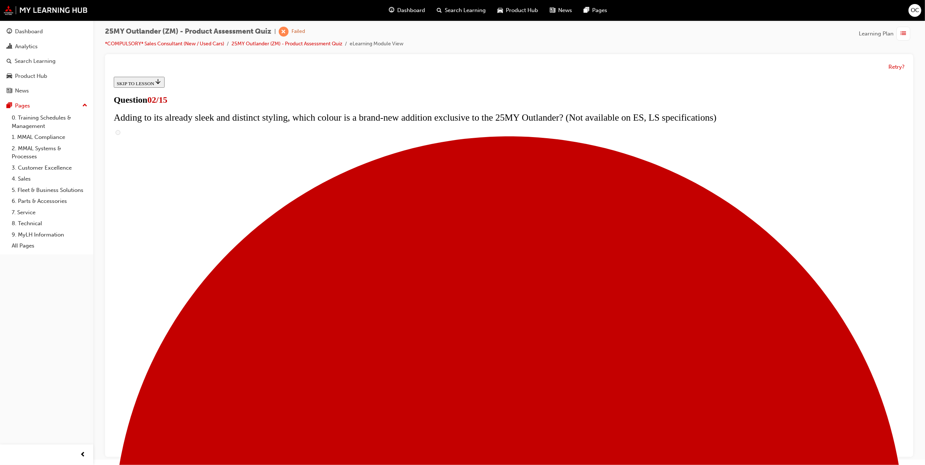
checkbox input "true"
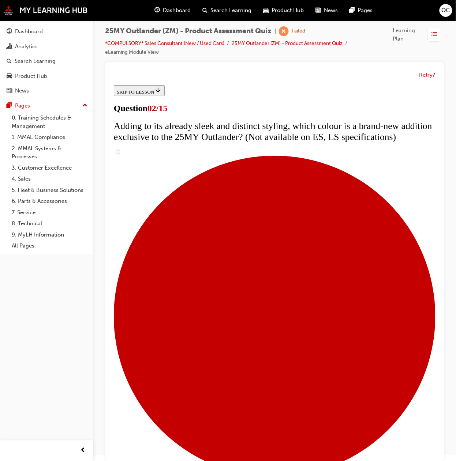
drag, startPoint x: 239, startPoint y: 179, endPoint x: 171, endPoint y: 146, distance: 75.3
copy span "The upgrades for the 25MY Outlander are not just superficial. Which mechanical …"
drag, startPoint x: 180, startPoint y: 145, endPoint x: 317, endPoint y: 397, distance: 286.5
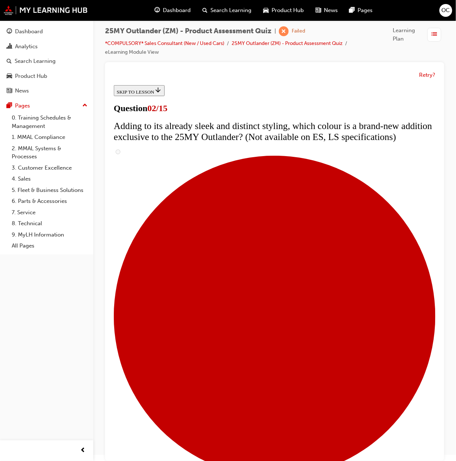
copy div "The upgrades for the 25MY Outlander are not just superficial. Which mechanical …"
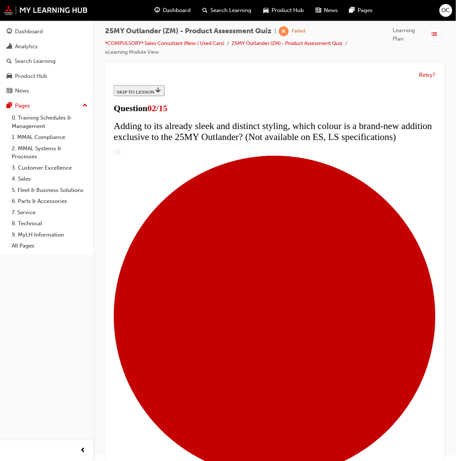
checkbox input "false"
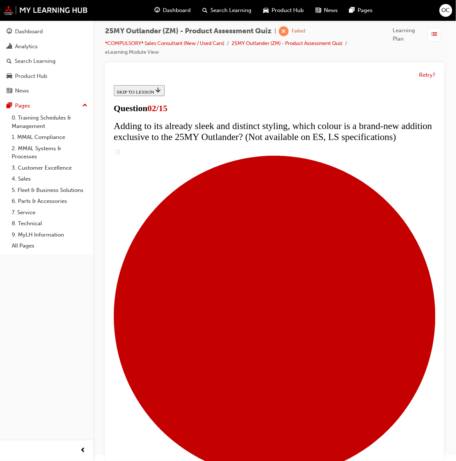
checkbox input "true"
checkbox input "false"
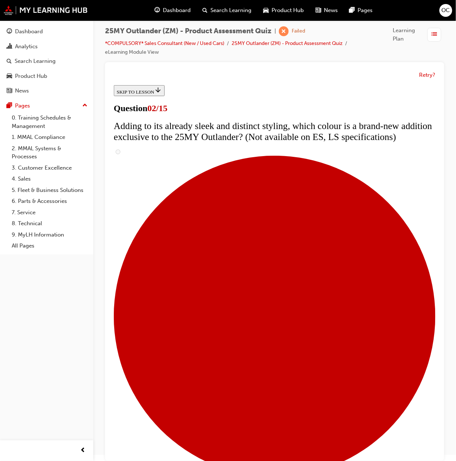
checkbox input "false"
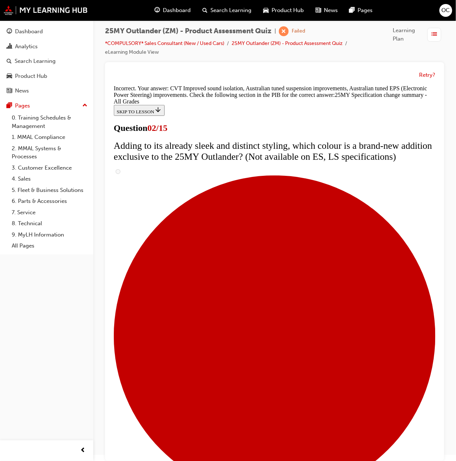
scroll to position [109, 0]
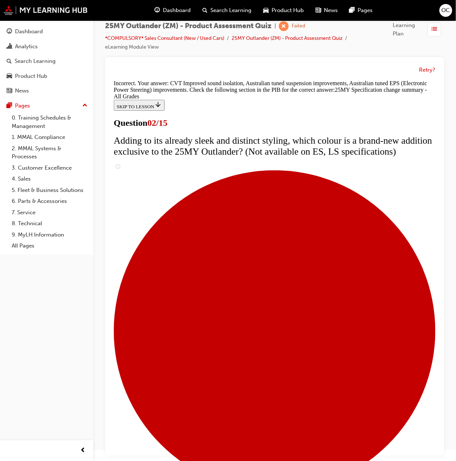
scroll to position [14, 0]
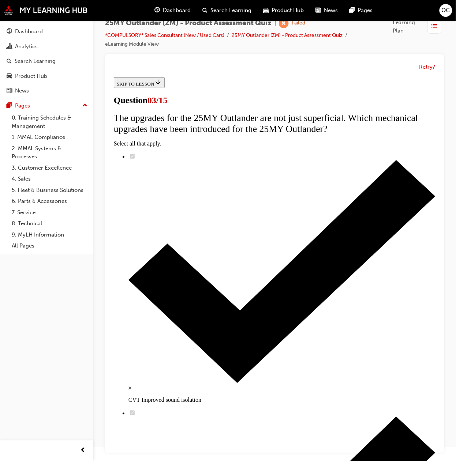
radio input "true"
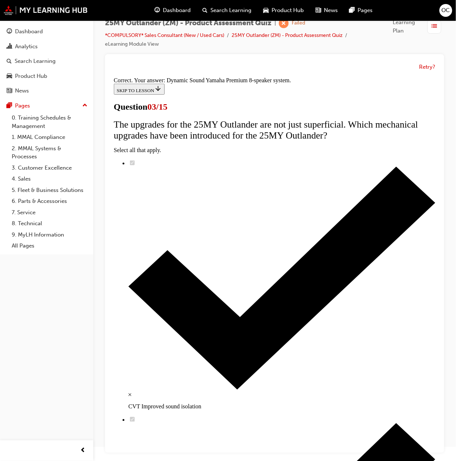
scroll to position [1, 0]
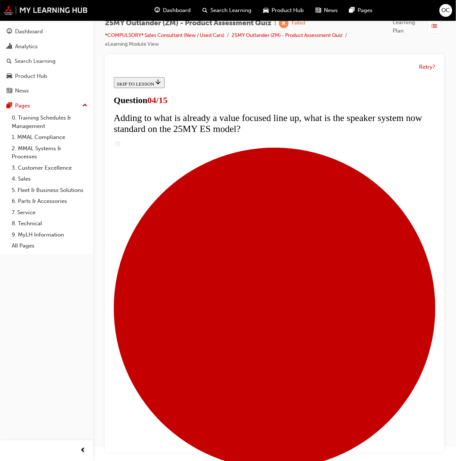
scroll to position [50, 0]
checkbox input "true"
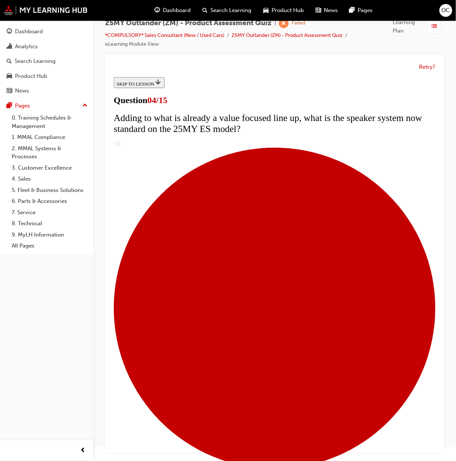
checkbox input "true"
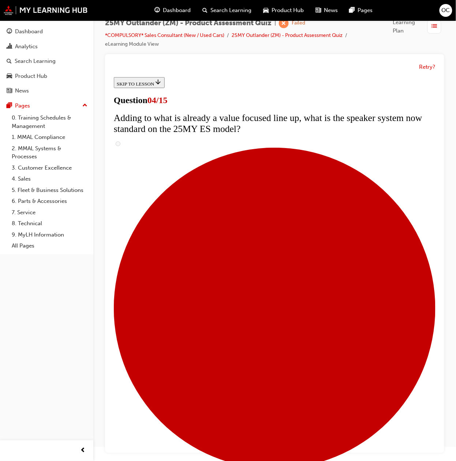
checkbox input "true"
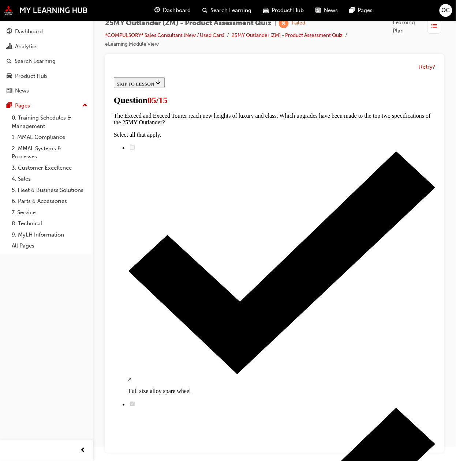
scroll to position [42, 0]
radio input "true"
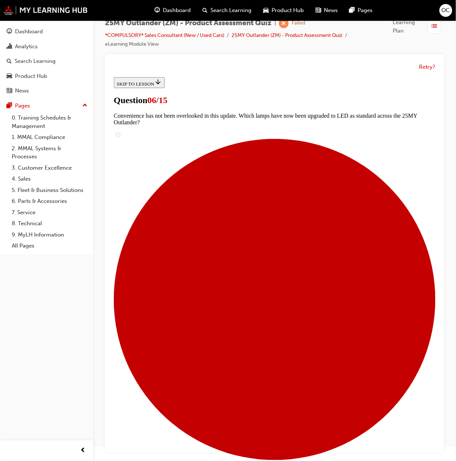
scroll to position [59, 0]
radio input "true"
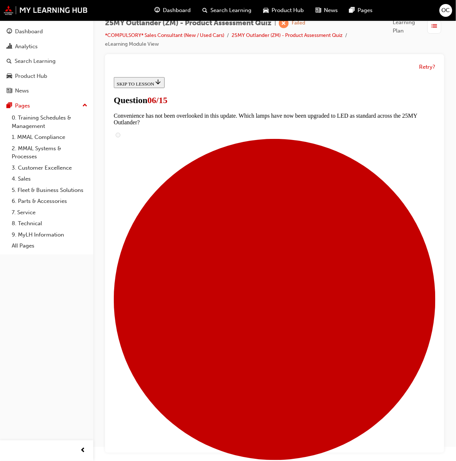
radio input "true"
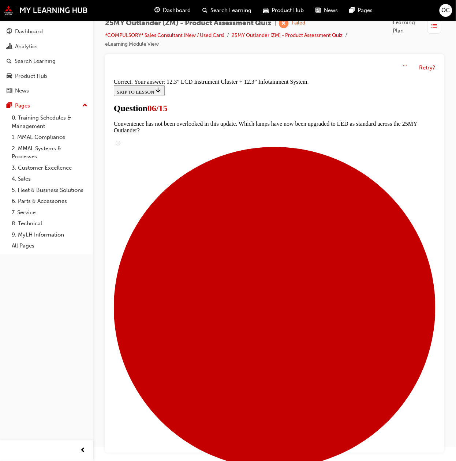
scroll to position [141, 0]
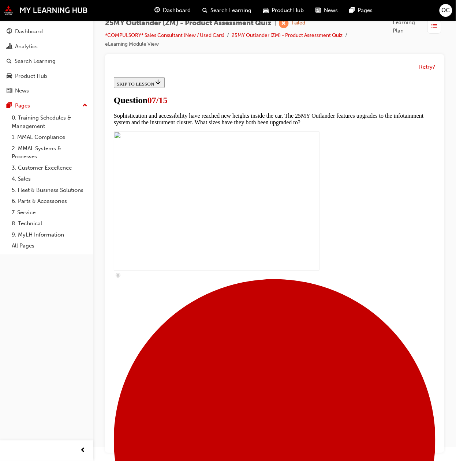
scroll to position [97, 0]
checkbox input "true"
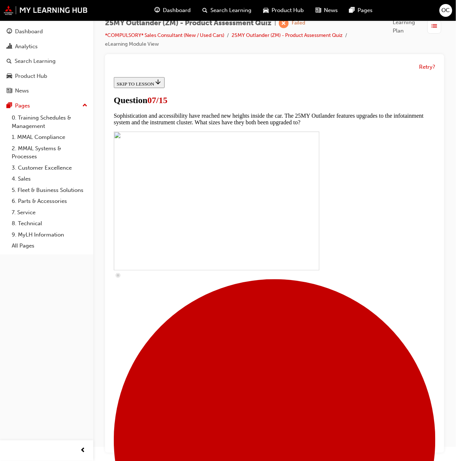
checkbox input "true"
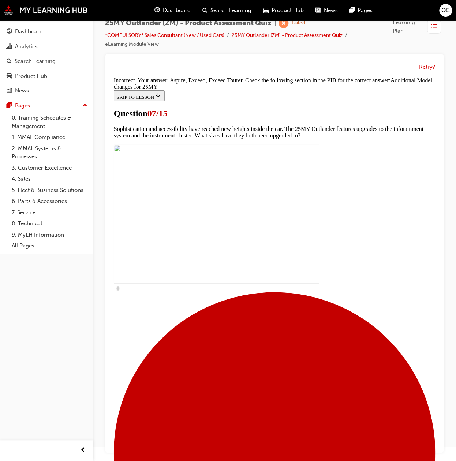
scroll to position [235, 0]
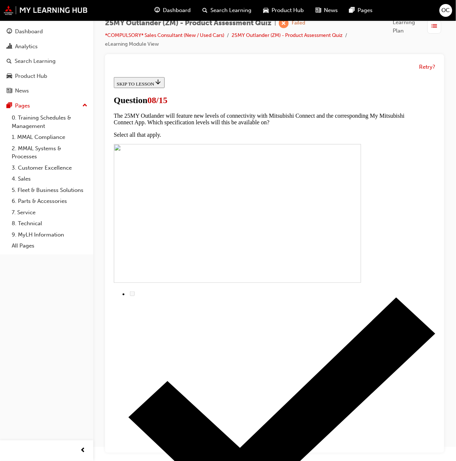
radio input "true"
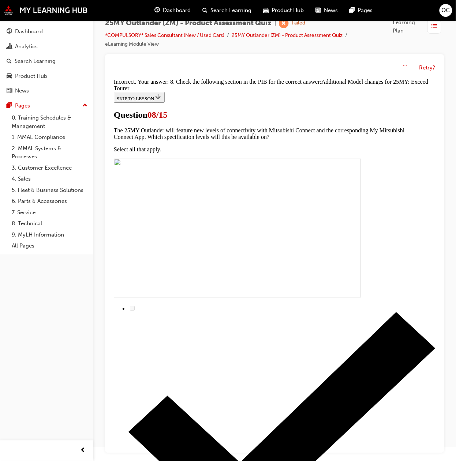
scroll to position [60, 0]
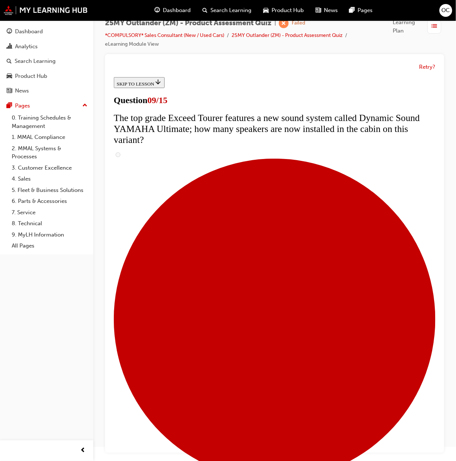
scroll to position [210, 0]
radio input "true"
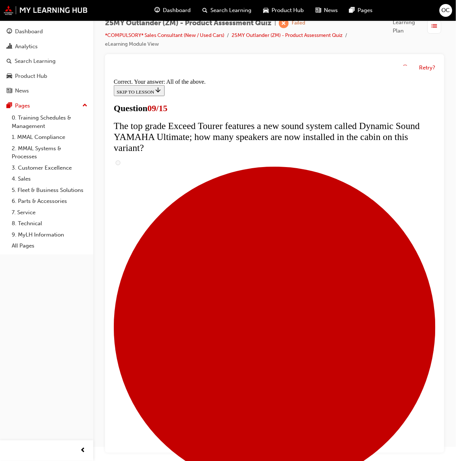
scroll to position [266, 0]
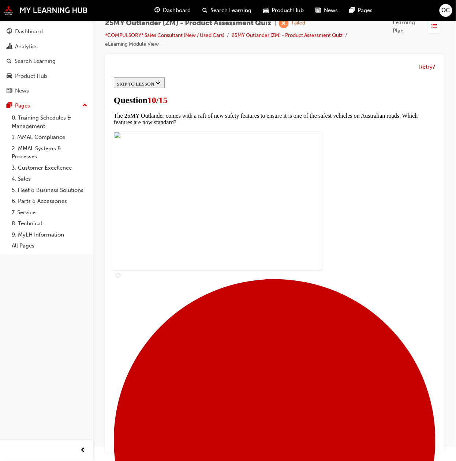
checkbox input "true"
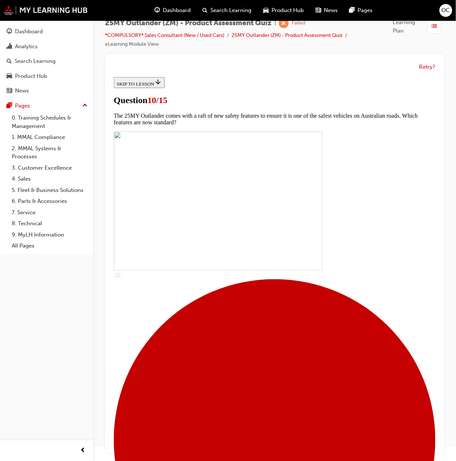
checkbox input "true"
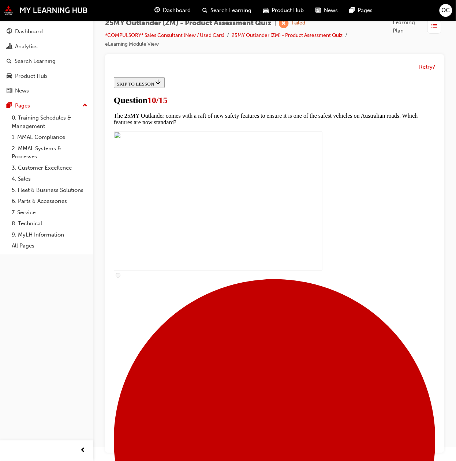
scroll to position [97, 0]
checkbox input "true"
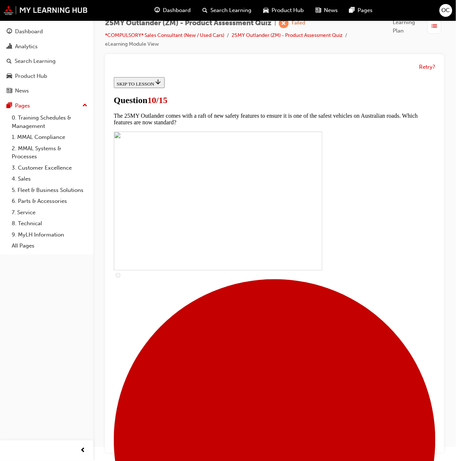
checkbox input "true"
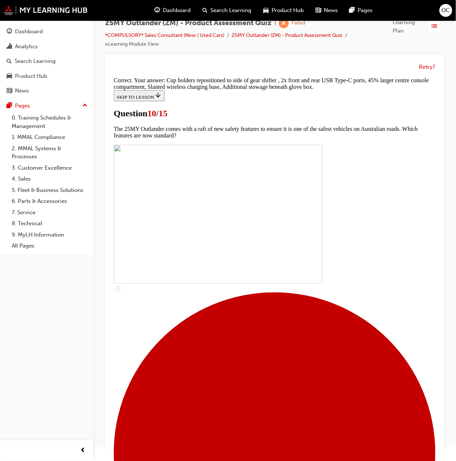
scroll to position [187, 0]
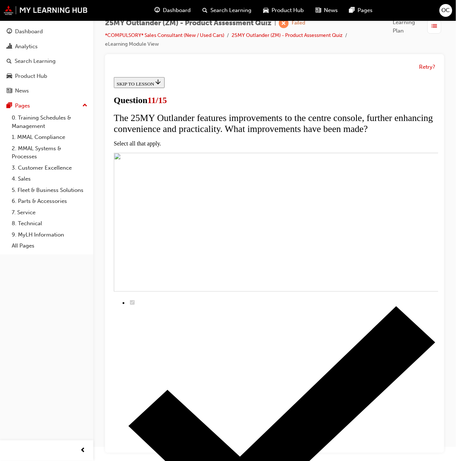
scroll to position [25, 0]
checkbox input "true"
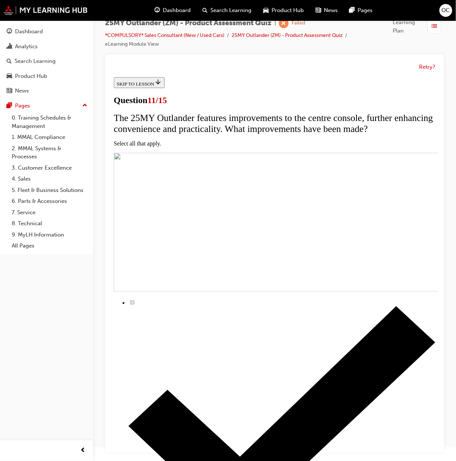
checkbox input "true"
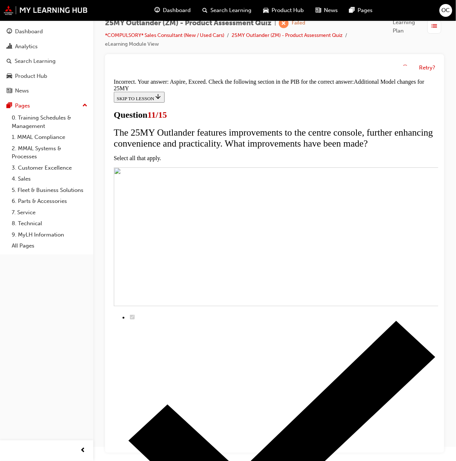
scroll to position [101, 0]
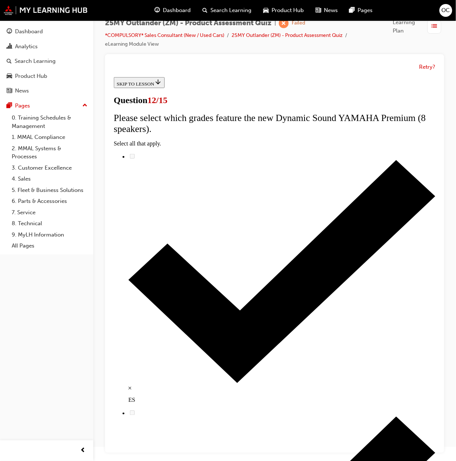
scroll to position [0, 0]
radio input "true"
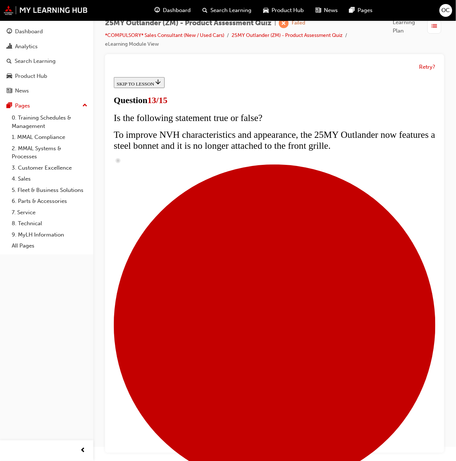
drag, startPoint x: 327, startPoint y: 382, endPoint x: 323, endPoint y: 386, distance: 5.5
radio input "true"
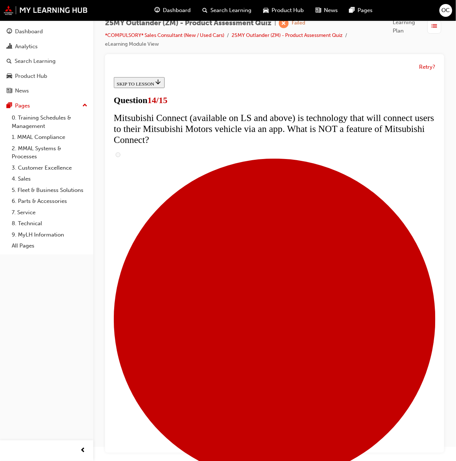
scroll to position [60, 0]
radio input "true"
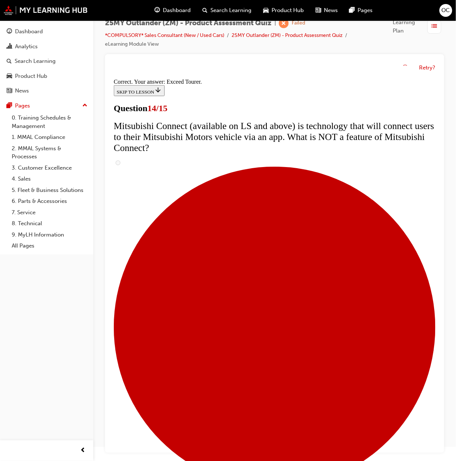
scroll to position [176, 0]
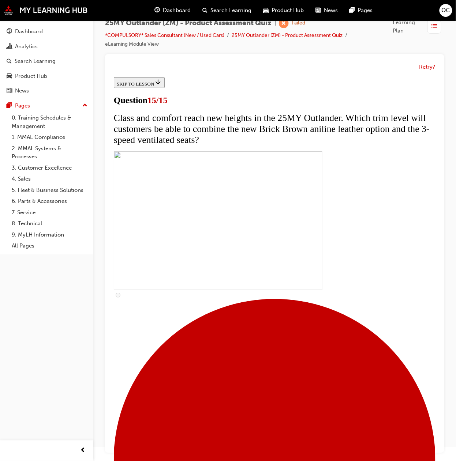
scroll to position [0, 0]
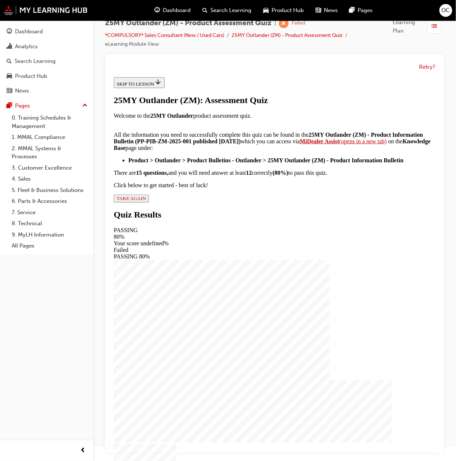
click at [188, 202] on div "25MY Outlander (ZM): Assessment Quiz Welcome to the 25MY Outlander product asse…" at bounding box center [274, 148] width 322 height 107
click at [146, 201] on span "TAKE AGAIN" at bounding box center [130, 197] width 29 height 5
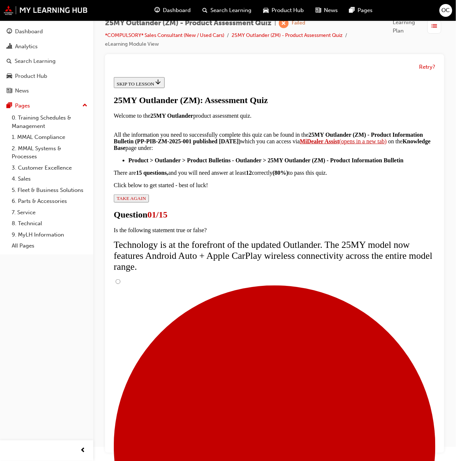
click at [120, 279] on input "True" at bounding box center [117, 281] width 5 height 5
radio input "true"
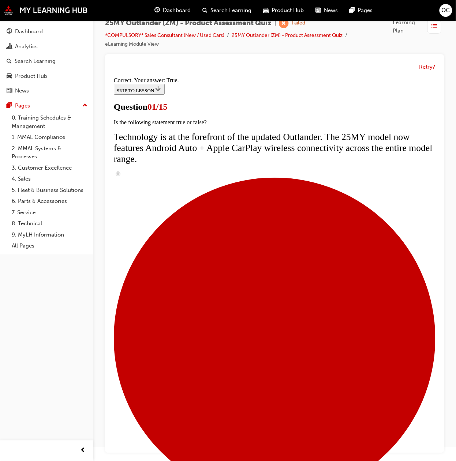
radio input "true"
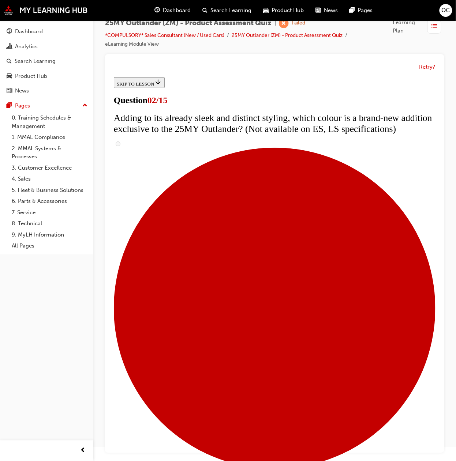
scroll to position [52, 0]
checkbox input "true"
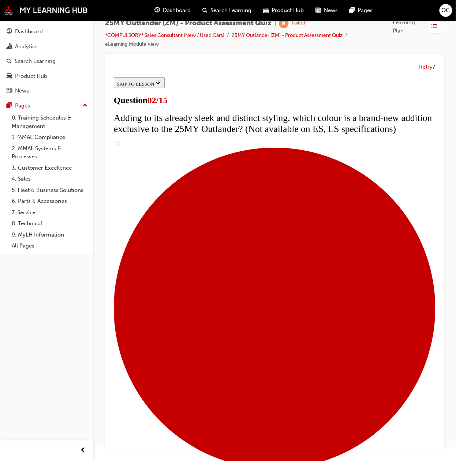
checkbox input "true"
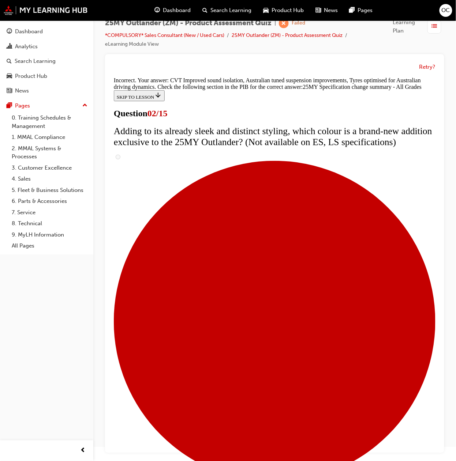
scroll to position [158, 0]
click at [379, 67] on button "Retry?" at bounding box center [427, 67] width 16 height 8
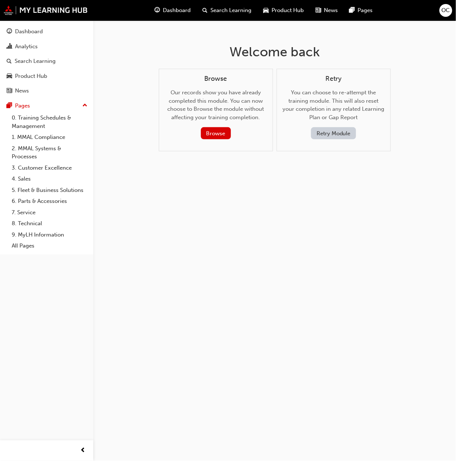
scroll to position [0, 0]
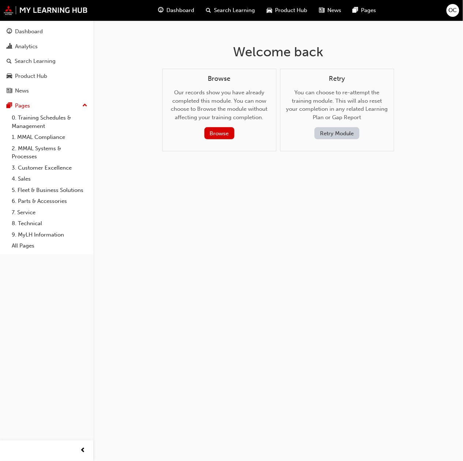
click at [331, 138] on button "Retry Module" at bounding box center [337, 133] width 45 height 12
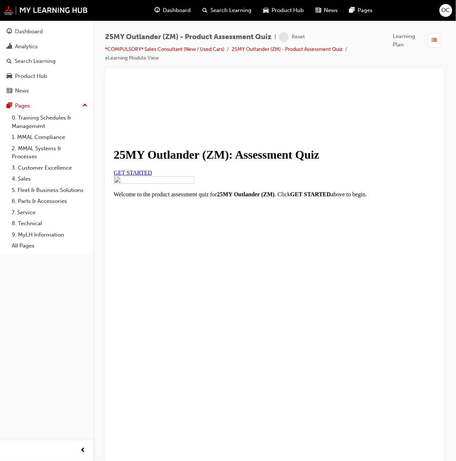
click at [174, 176] on div at bounding box center [274, 176] width 322 height 0
click at [152, 176] on span "GET STARTED" at bounding box center [132, 172] width 38 height 6
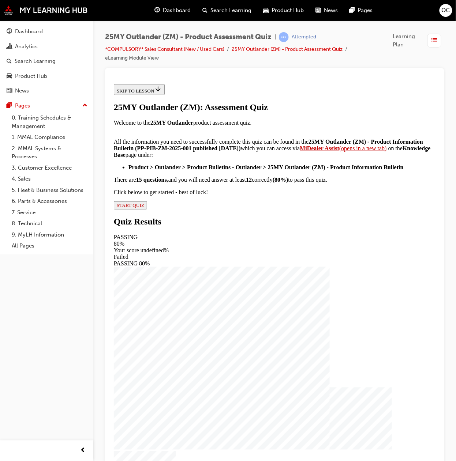
scroll to position [18, 0]
click at [144, 208] on span "START QUIZ" at bounding box center [129, 204] width 27 height 5
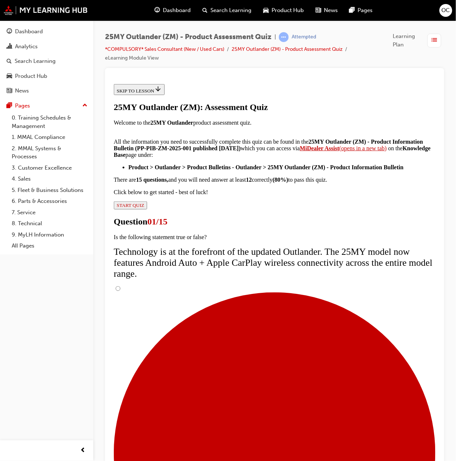
click at [120, 286] on input "True" at bounding box center [117, 288] width 5 height 5
radio input "true"
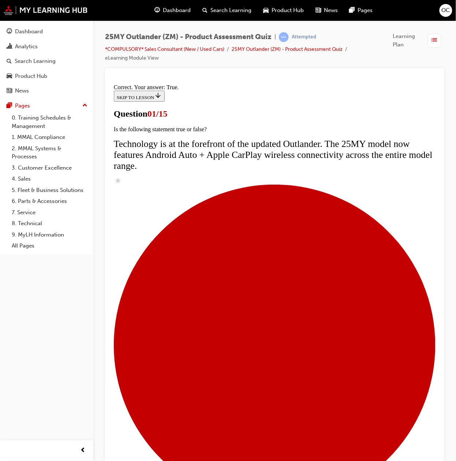
radio input "true"
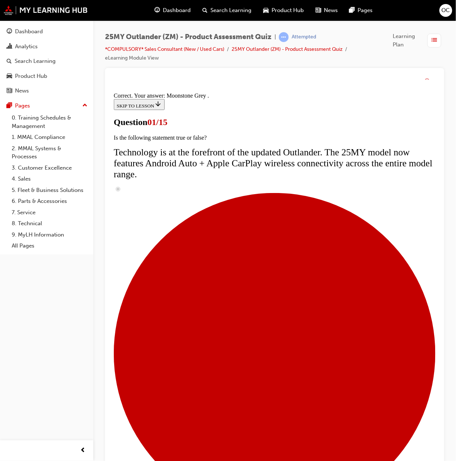
scroll to position [65, 0]
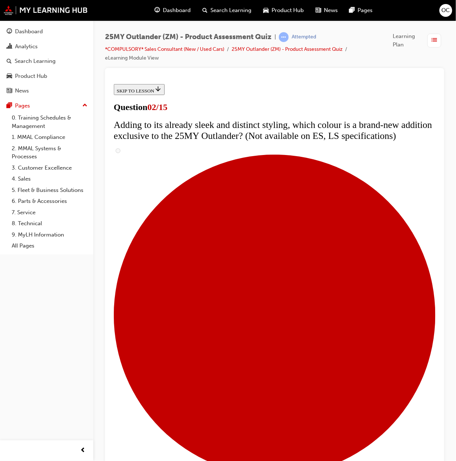
scroll to position [52, 0]
checkbox input "true"
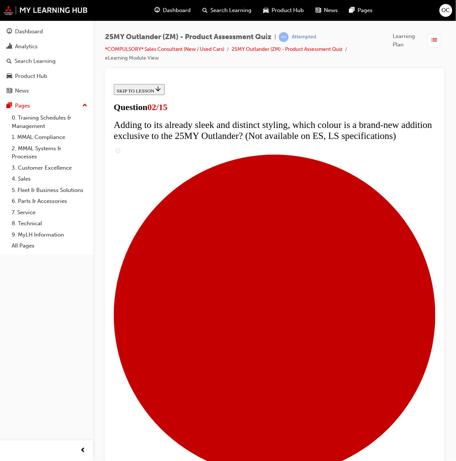
checkbox input "true"
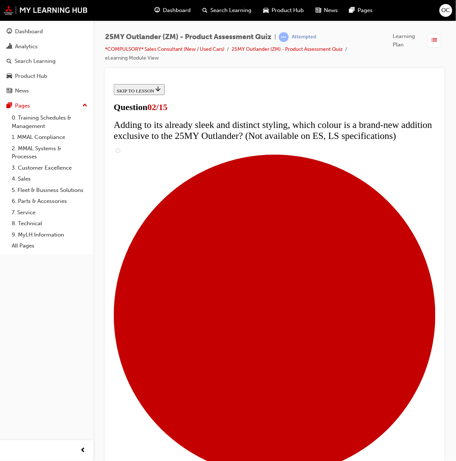
checkbox input "true"
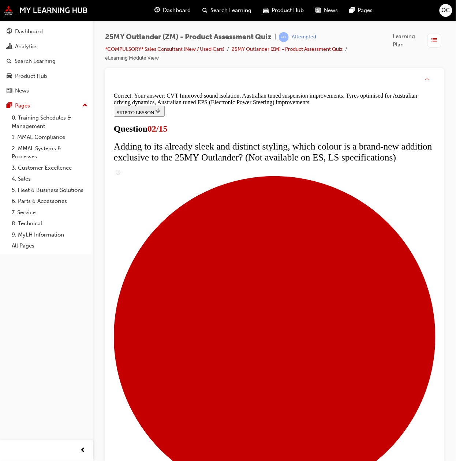
scroll to position [104, 0]
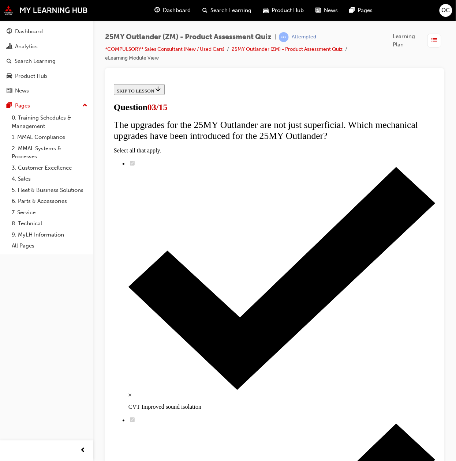
scroll to position [0, 0]
radio input "true"
drag, startPoint x: 180, startPoint y: 188, endPoint x: 359, endPoint y: 331, distance: 229.3
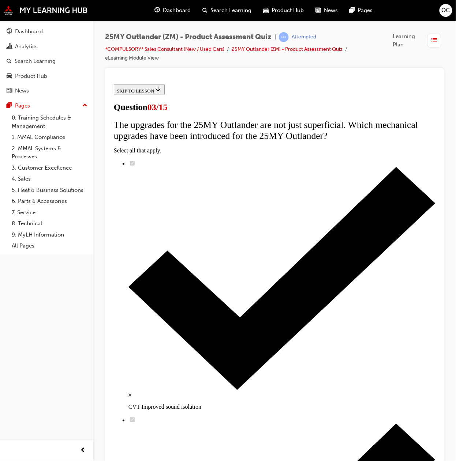
copy div "Adding to what is already a value focused line up, what is the speaker system n…"
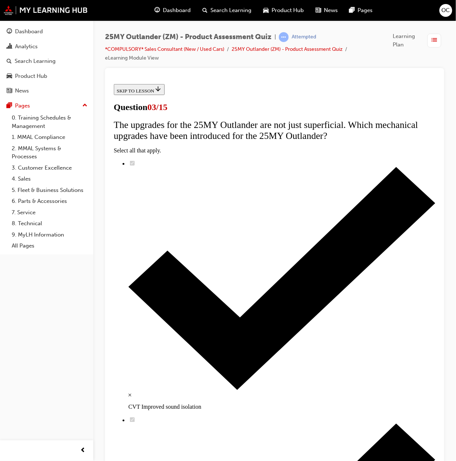
radio input "true"
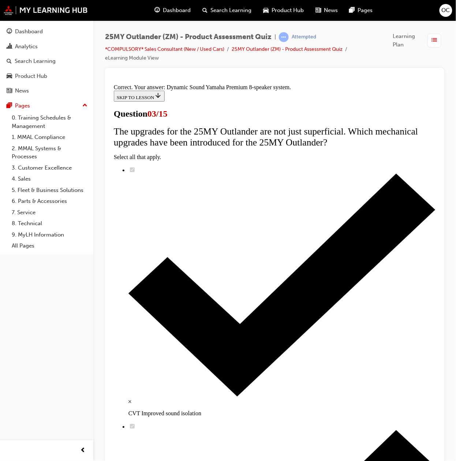
scroll to position [8, 0]
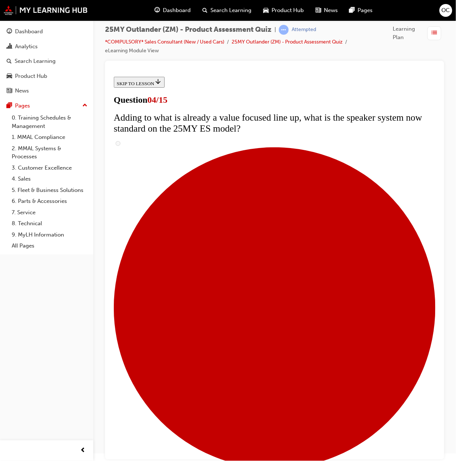
checkbox input "true"
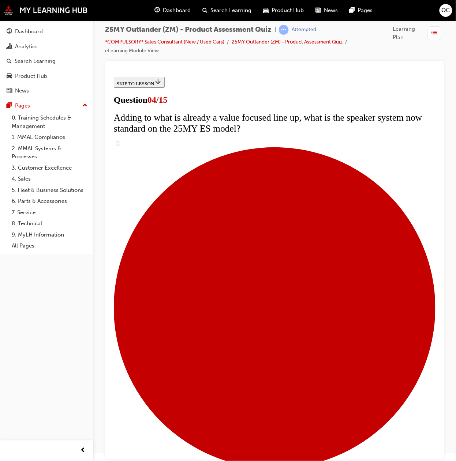
checkbox input "true"
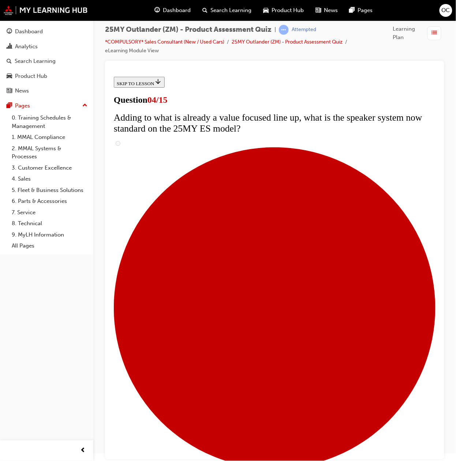
checkbox input "true"
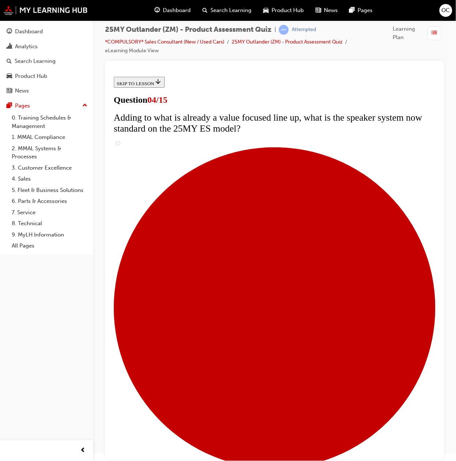
checkbox input "true"
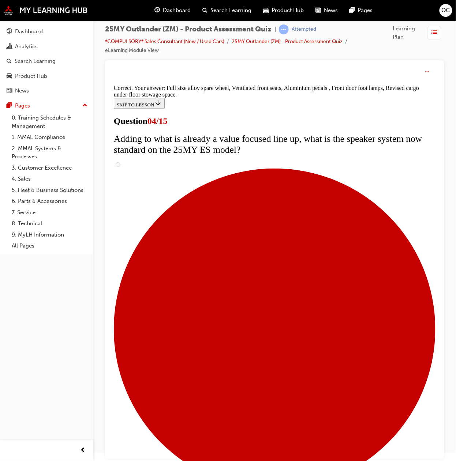
scroll to position [119, 0]
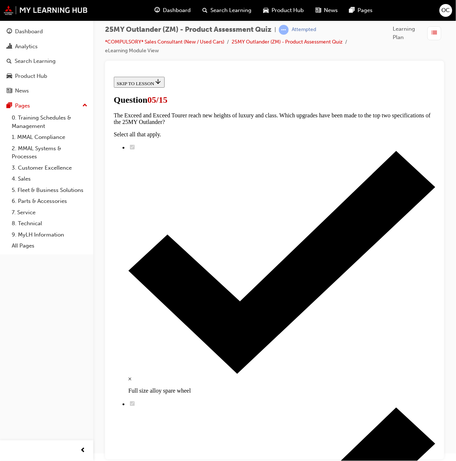
drag, startPoint x: 293, startPoint y: 336, endPoint x: 292, endPoint y: 342, distance: 5.5
radio input "true"
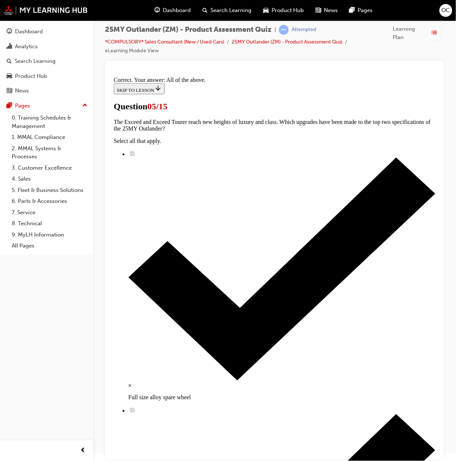
scroll to position [65, 0]
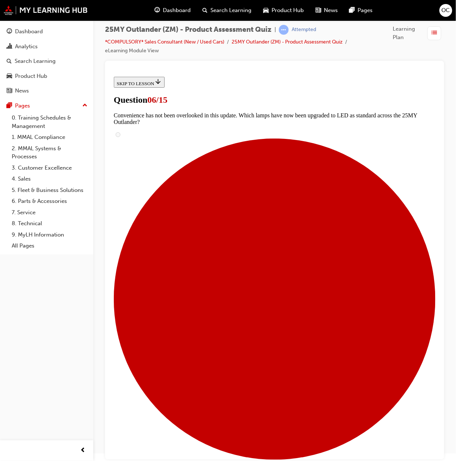
scroll to position [52, 0]
radio input "true"
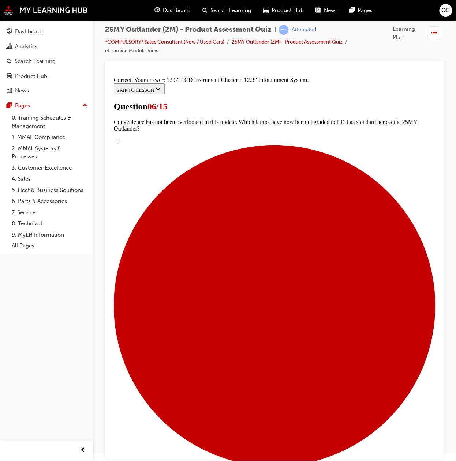
scroll to position [141, 0]
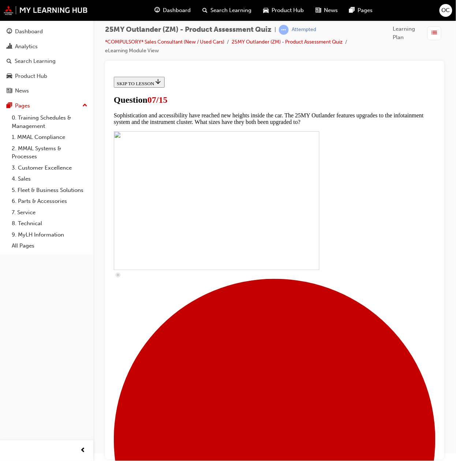
scroll to position [97, 0]
checkbox input "true"
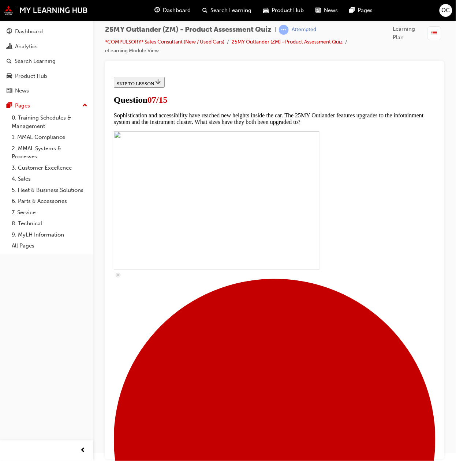
checkbox input "true"
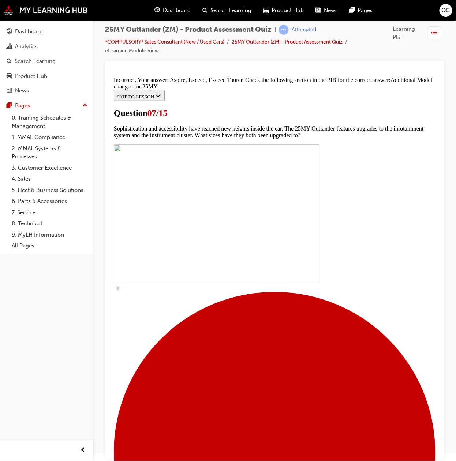
scroll to position [235, 0]
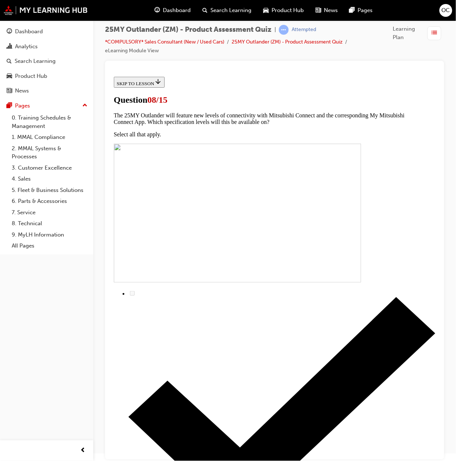
drag, startPoint x: 186, startPoint y: 178, endPoint x: 313, endPoint y: 327, distance: 196.5
drag, startPoint x: 179, startPoint y: 177, endPoint x: 280, endPoint y: 335, distance: 187.3
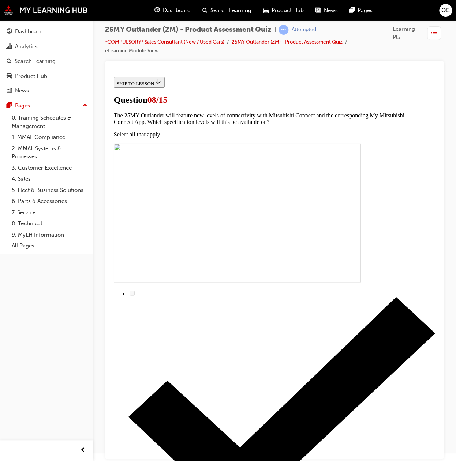
copy div "The top grade Exceed Tourer features a new sound system called Dynamic Sound YA…"
radio input "true"
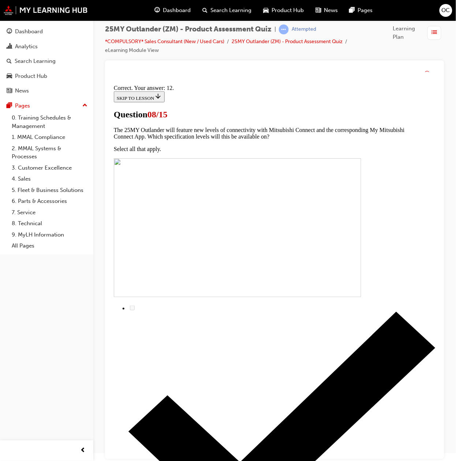
scroll to position [6, 0]
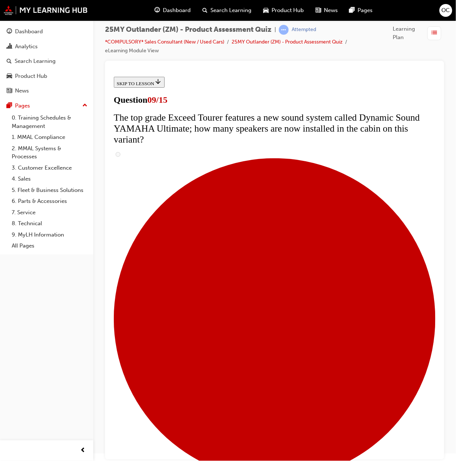
scroll to position [242, 0]
radio input "true"
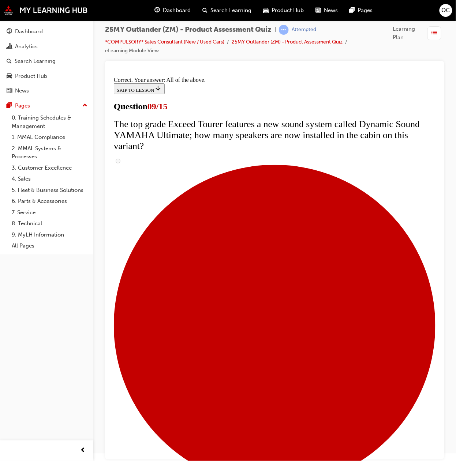
scroll to position [266, 0]
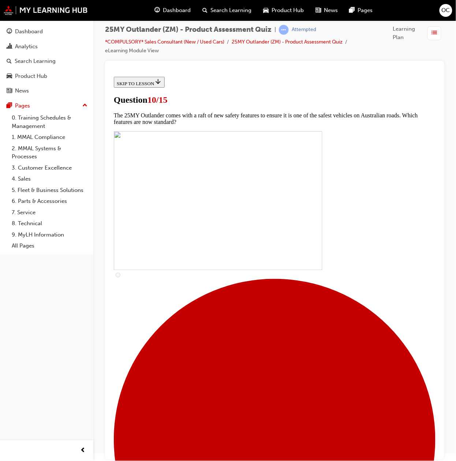
scroll to position [49, 0]
checkbox input "true"
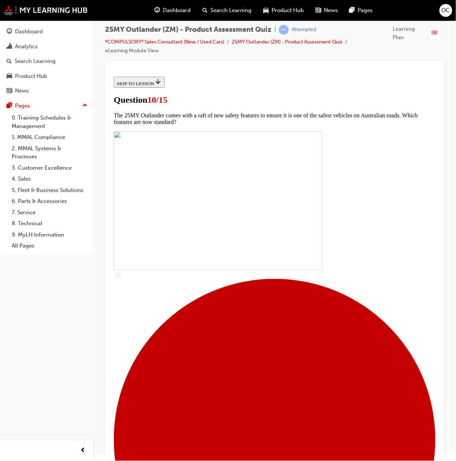
checkbox input "true"
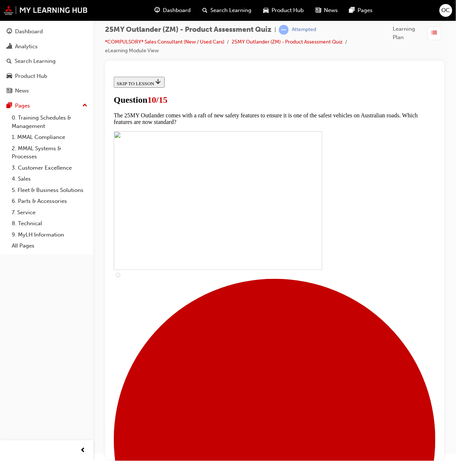
scroll to position [146, 0]
checkbox input "true"
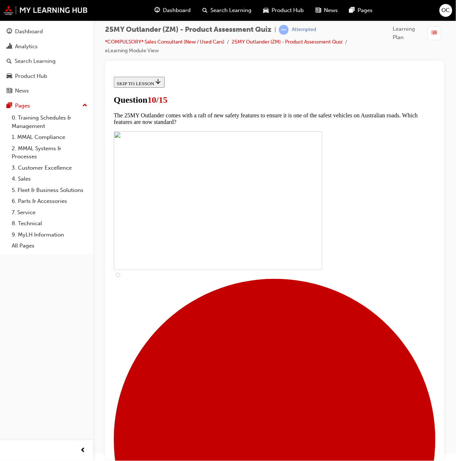
checkbox input "true"
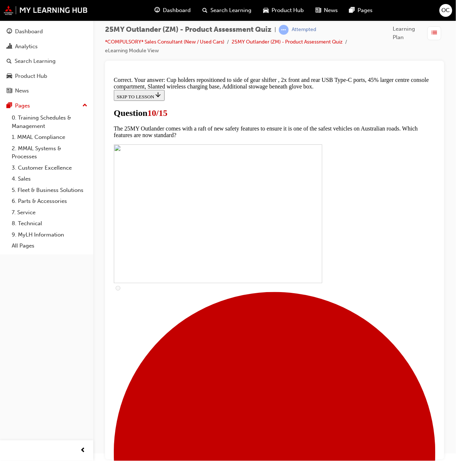
scroll to position [187, 0]
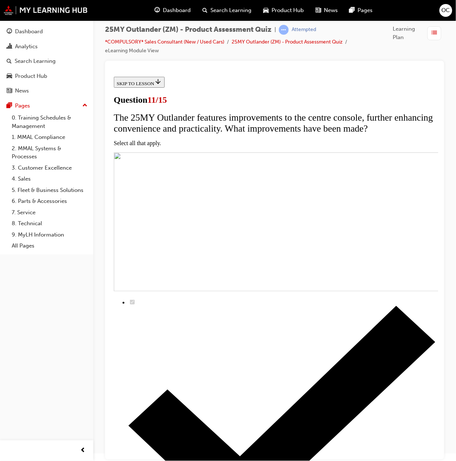
scroll to position [25, 0]
checkbox input "true"
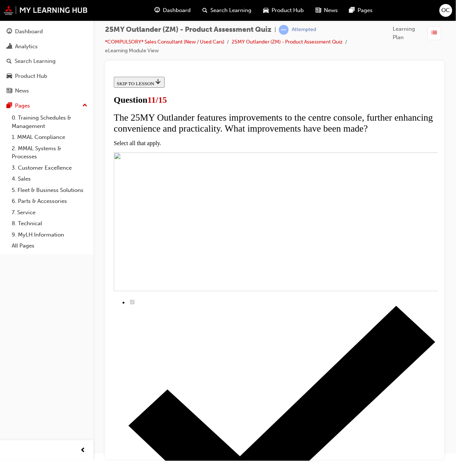
checkbox input "true"
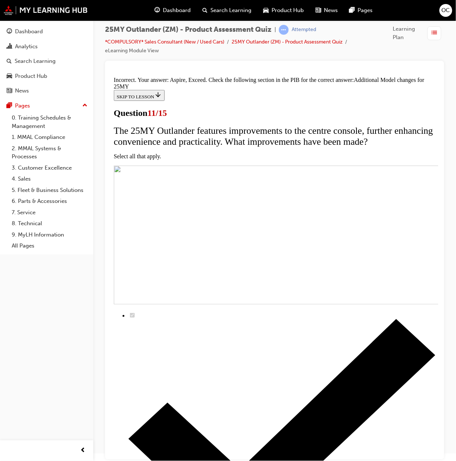
scroll to position [101, 0]
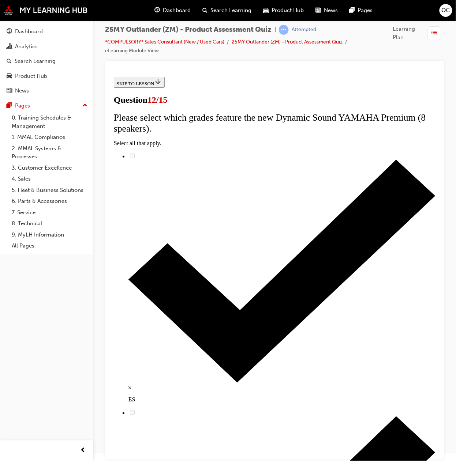
radio input "true"
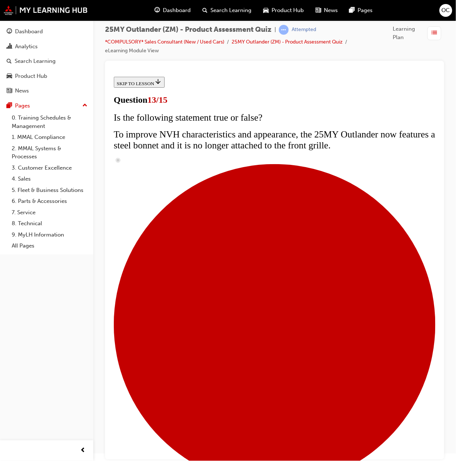
radio input "true"
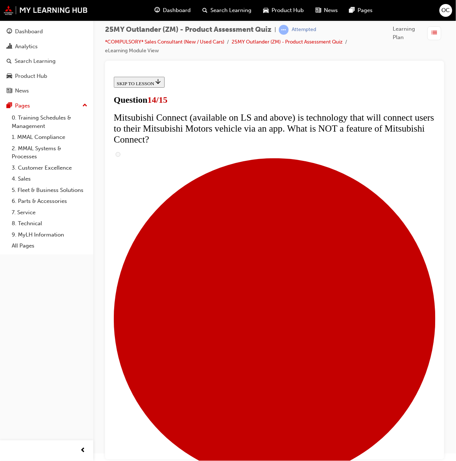
scroll to position [60, 0]
radio input "true"
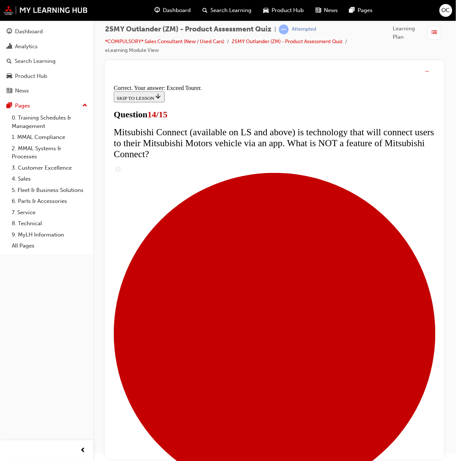
scroll to position [176, 0]
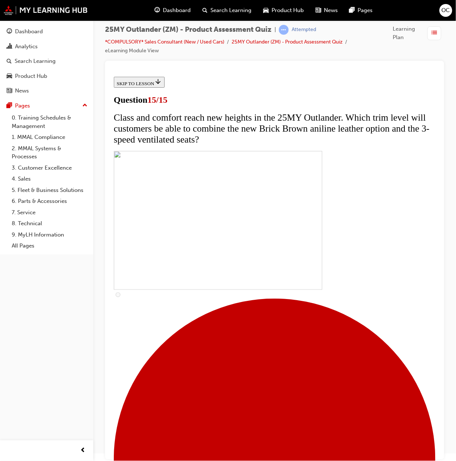
scroll to position [0, 0]
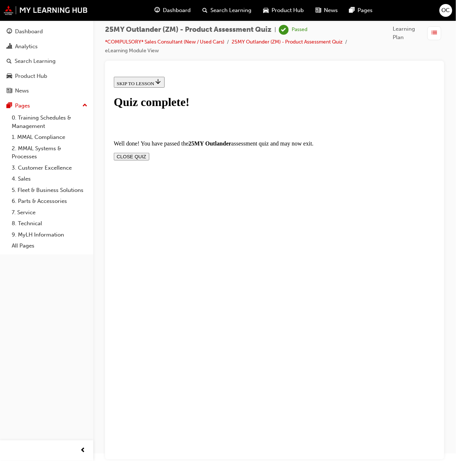
click at [379, 140] on section "Well done! You have passed the 25MY Outlander assessment quiz and may now exit.…" at bounding box center [274, 150] width 322 height 20
click at [149, 153] on button "CLOSE QUIZ" at bounding box center [130, 157] width 35 height 8
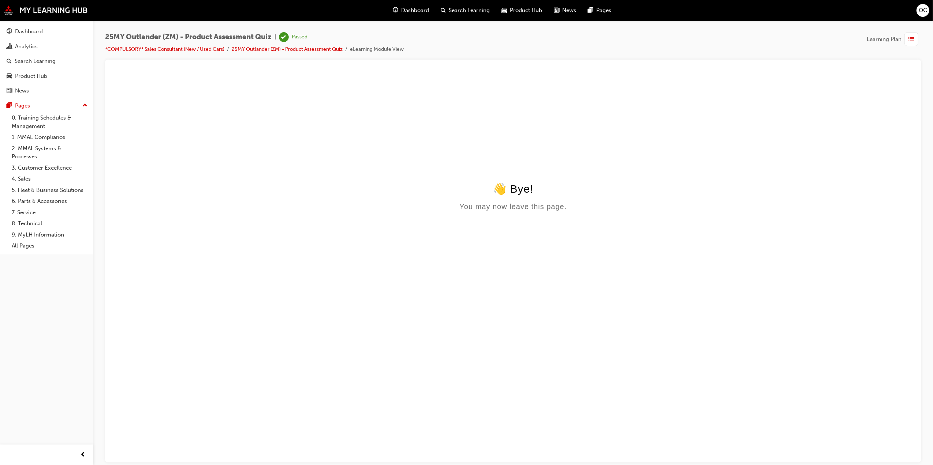
click at [379, 202] on div "👋 Bye! You may now leave this page." at bounding box center [512, 196] width 798 height 29
click at [379, 40] on span "Learning Plan" at bounding box center [883, 39] width 35 height 8
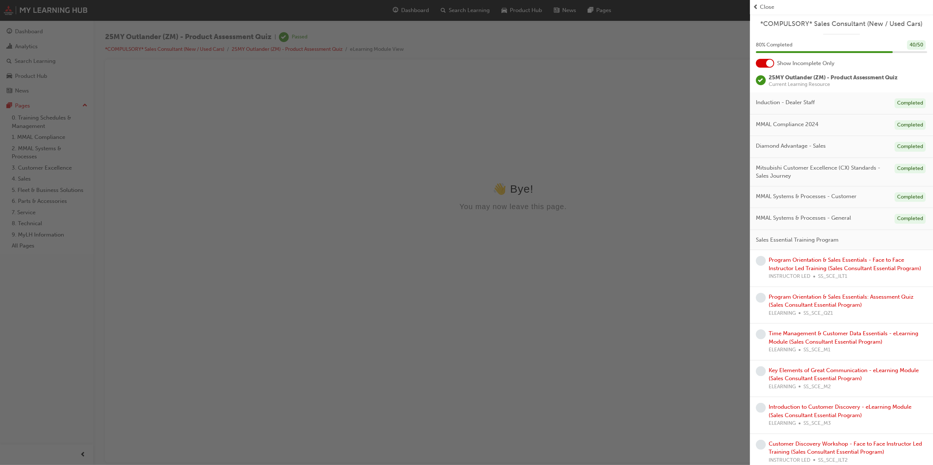
click at [379, 7] on div "Close" at bounding box center [841, 7] width 177 height 8
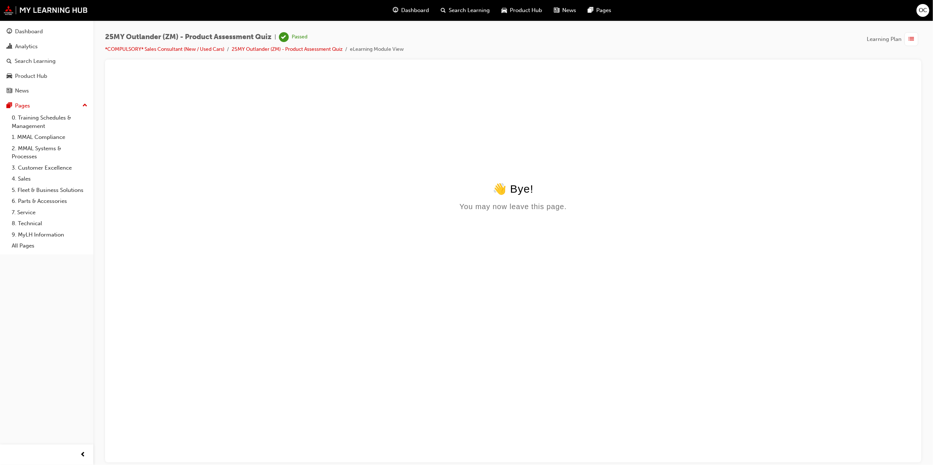
click at [379, 15] on div "Dashboard" at bounding box center [411, 10] width 48 height 15
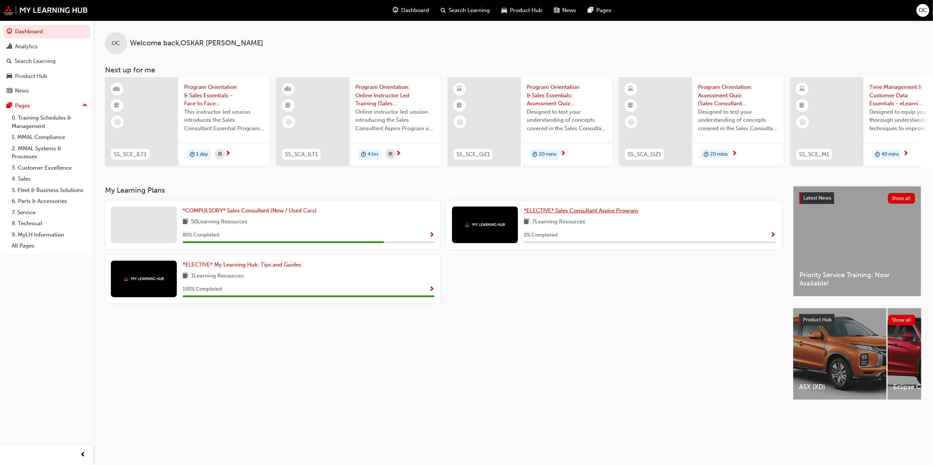
click at [379, 214] on span "*ELECTIVE* Sales Consultant Aspire Program" at bounding box center [581, 210] width 115 height 7
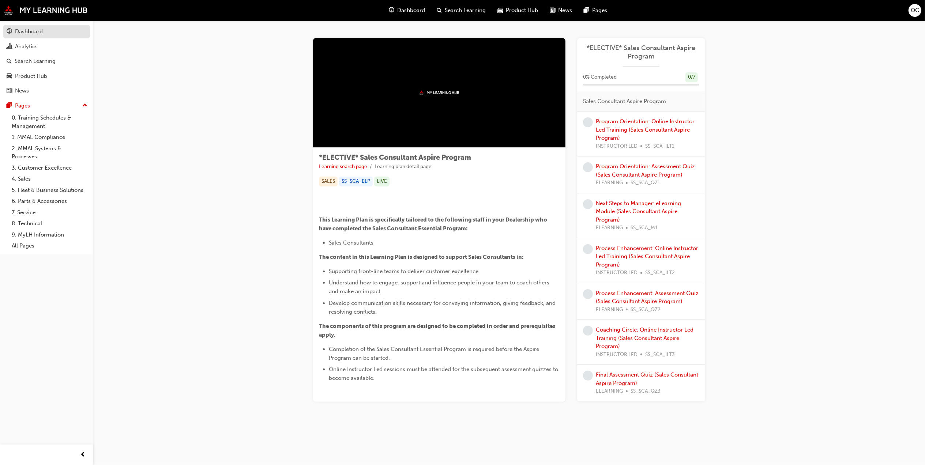
click at [30, 36] on link "Dashboard" at bounding box center [46, 32] width 87 height 14
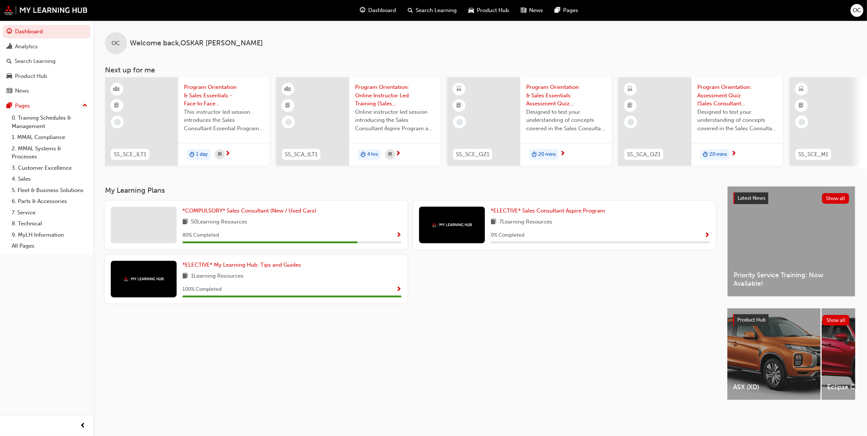
click at [379, 10] on span "Dashboard" at bounding box center [383, 10] width 28 height 8
click at [28, 45] on div "Analytics" at bounding box center [26, 46] width 23 height 8
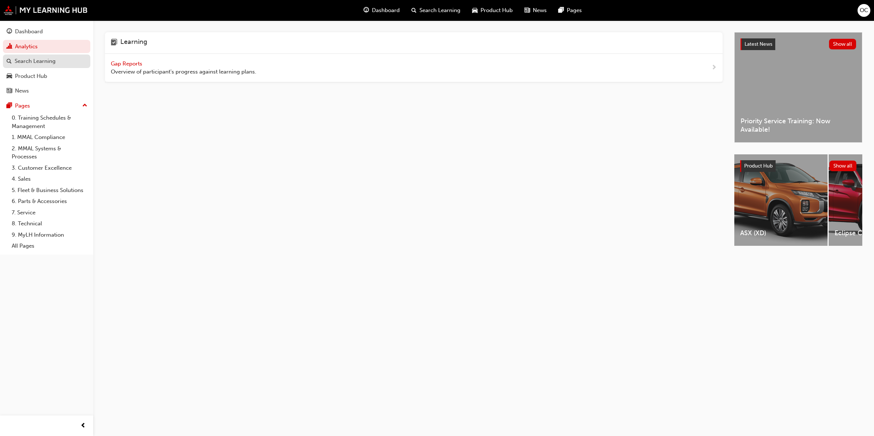
click at [30, 55] on link "Search Learning" at bounding box center [46, 62] width 87 height 14
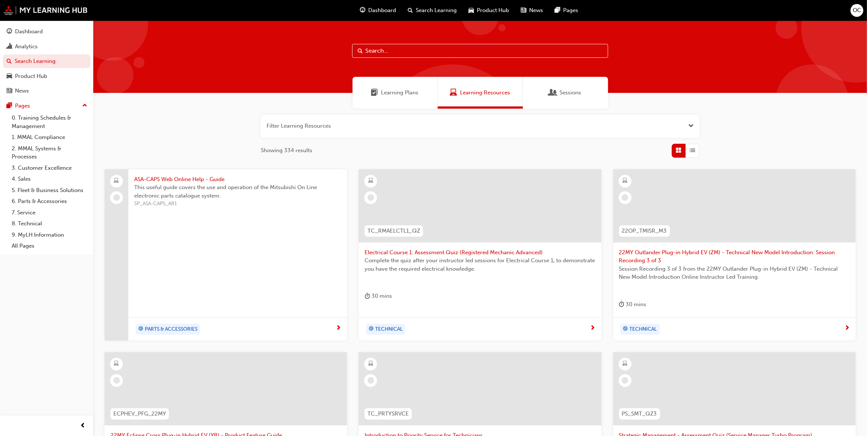
click at [162, 321] on div "PARTS & ACCESSORIES" at bounding box center [237, 329] width 219 height 23
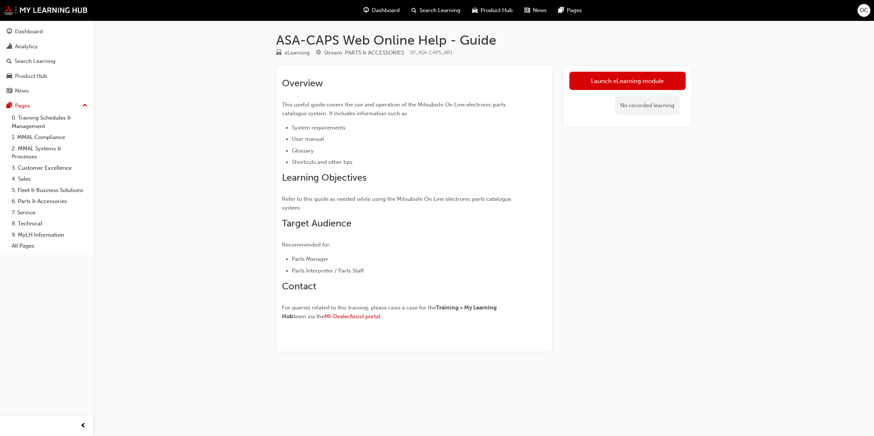
click at [379, 81] on link "Launch eLearning module" at bounding box center [628, 81] width 116 height 18
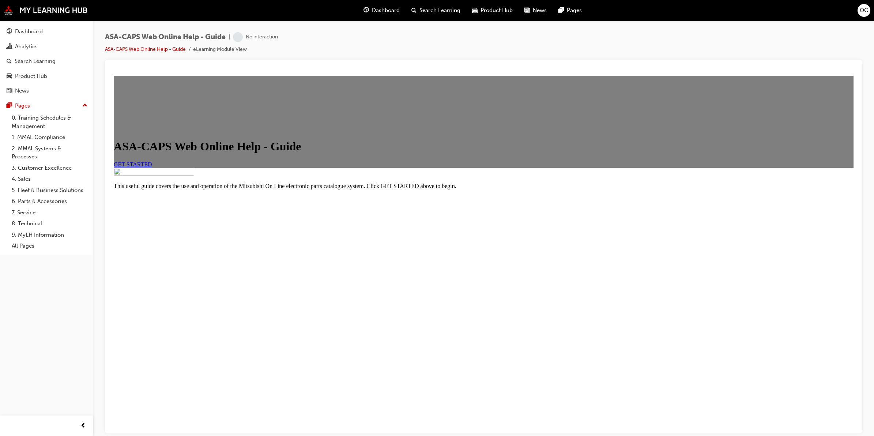
click at [152, 167] on link "GET STARTED" at bounding box center [133, 164] width 38 height 6
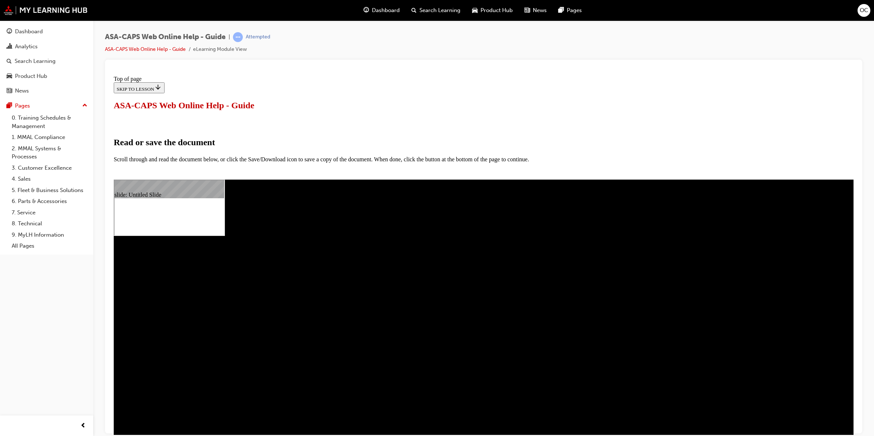
scroll to position [64, 0]
select select "auto"
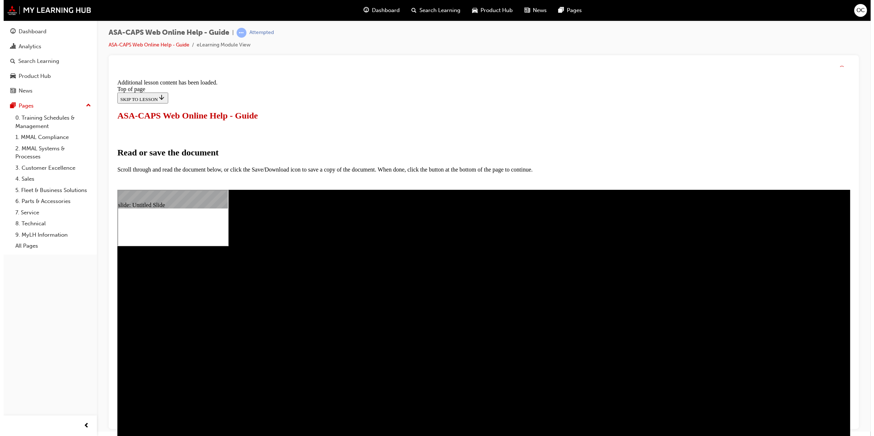
scroll to position [0, 0]
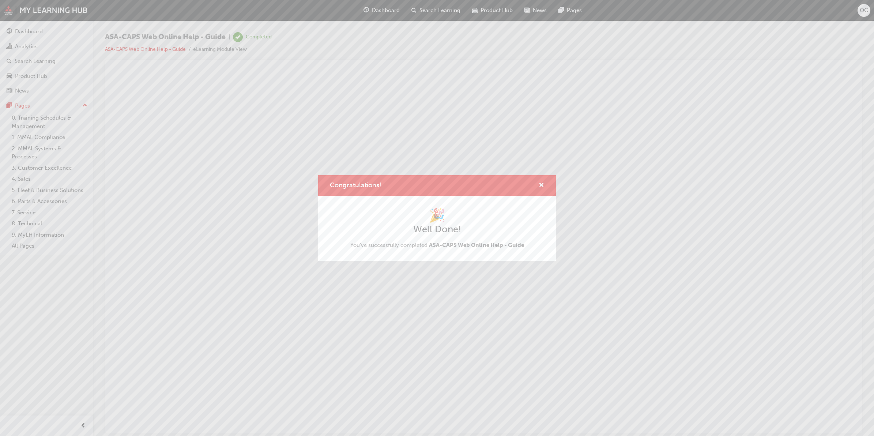
click at [379, 291] on div "Congratulations! 🎉 Well Done! You've successfully completed ASA-CAPS Web Online…" at bounding box center [437, 218] width 874 height 436
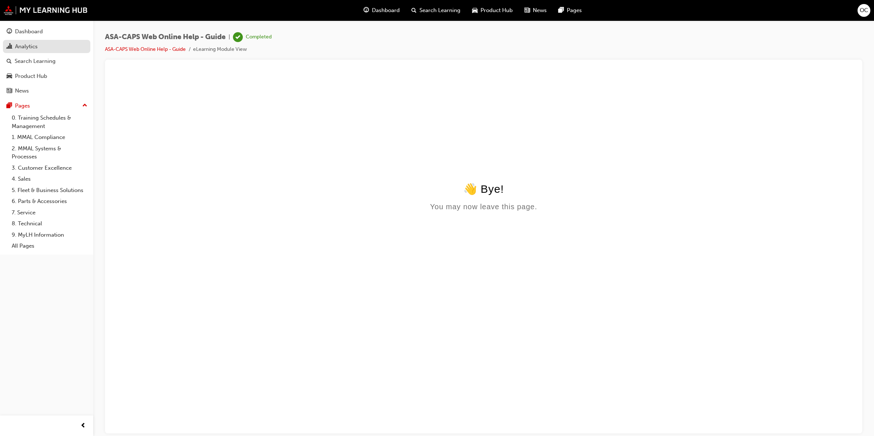
click at [27, 52] on link "Analytics" at bounding box center [46, 47] width 87 height 14
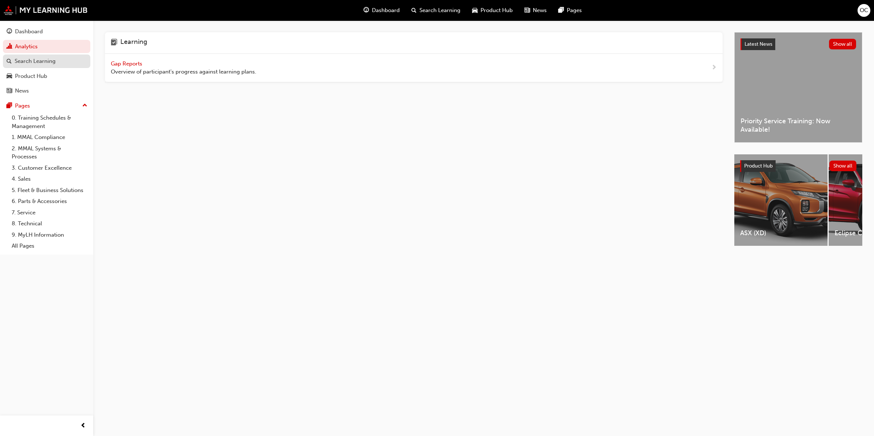
click at [32, 62] on div "Search Learning" at bounding box center [35, 61] width 41 height 8
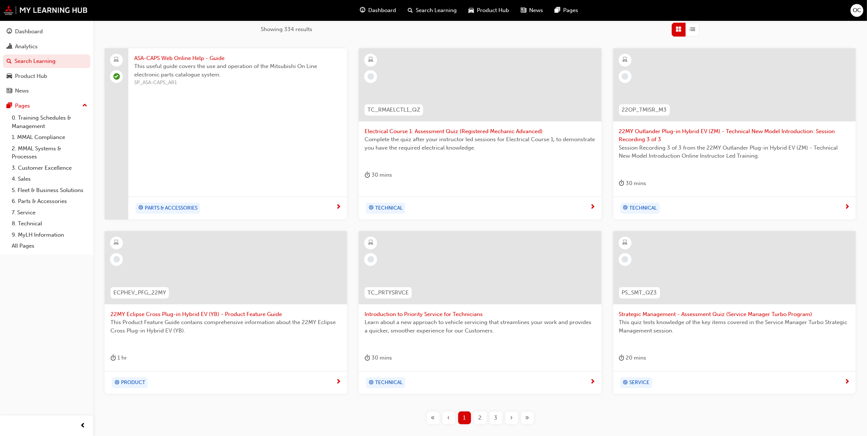
scroll to position [137, 0]
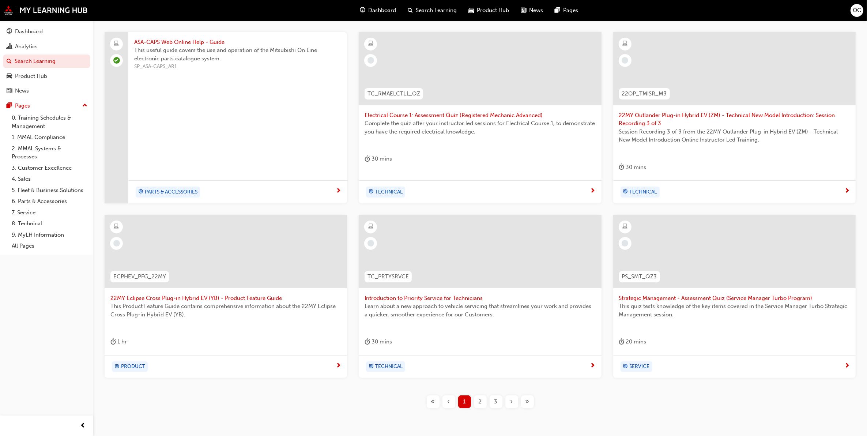
click at [288, 277] on div at bounding box center [226, 251] width 243 height 73
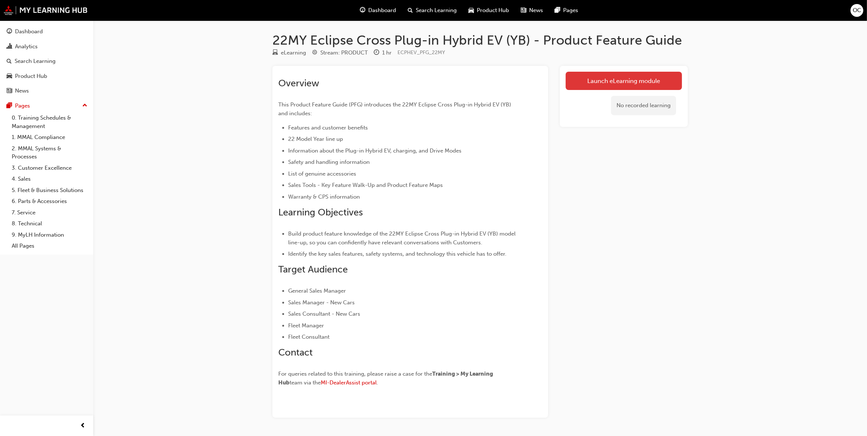
click at [379, 83] on link "Launch eLearning module" at bounding box center [624, 81] width 116 height 18
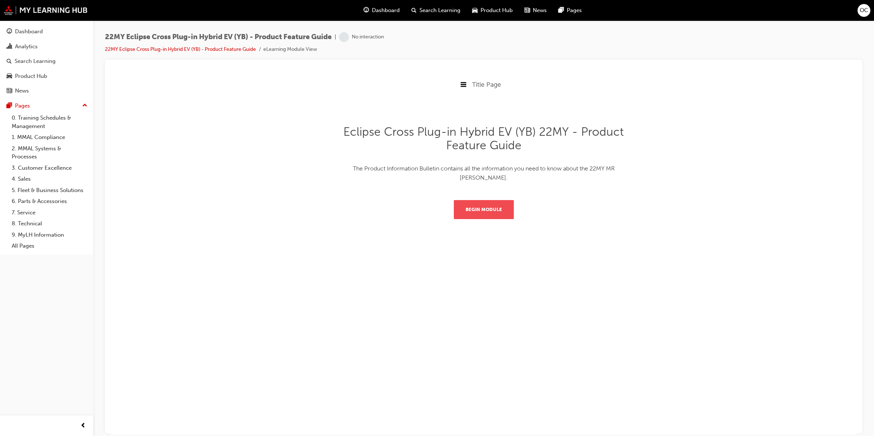
click at [379, 206] on button "Begin Module" at bounding box center [484, 209] width 60 height 19
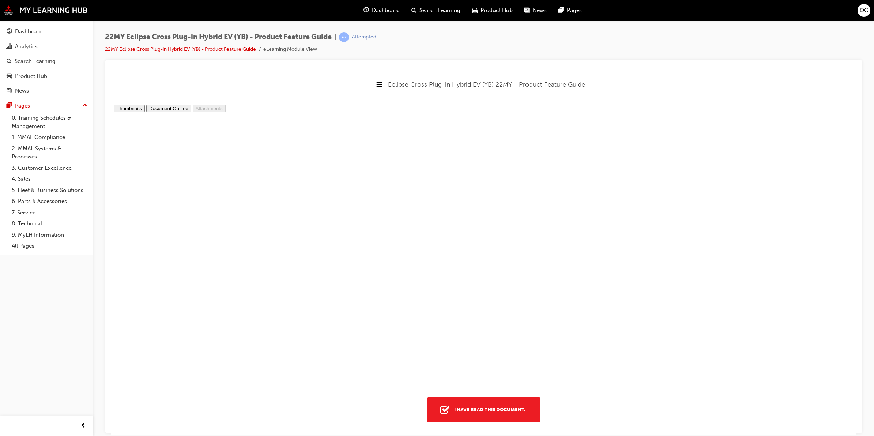
type input "6"
click at [379, 384] on div "I have read this document." at bounding box center [489, 409] width 77 height 13
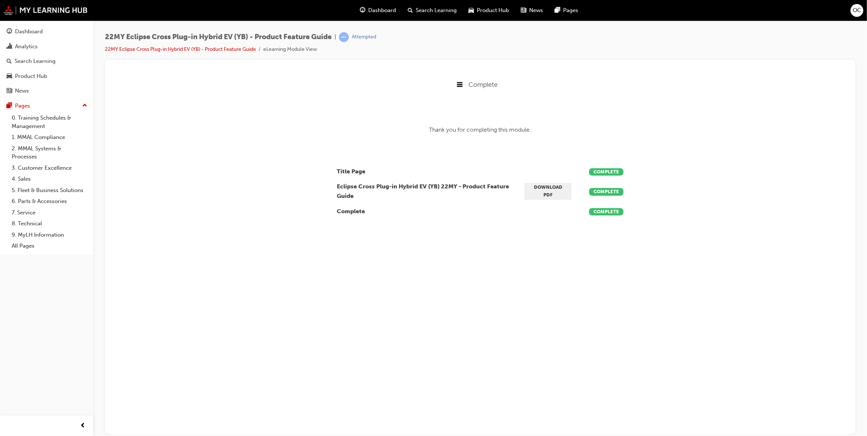
scroll to position [160, 760]
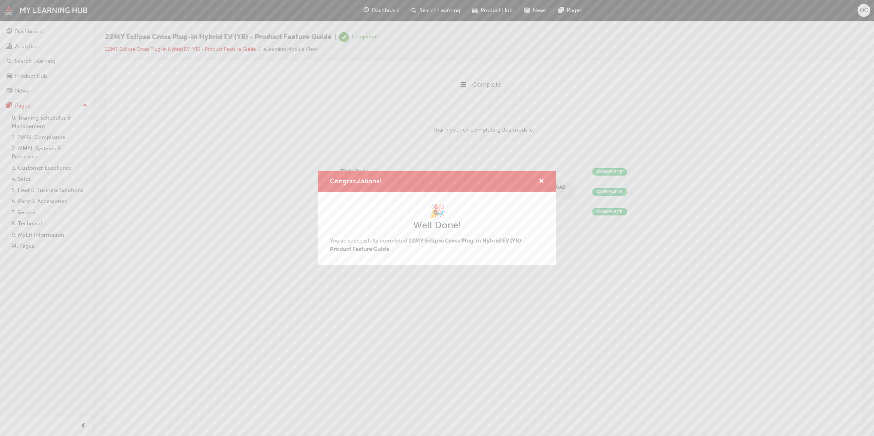
click at [379, 293] on div "Congratulations! 🎉 Well Done! You've successfully completed 22MY Eclipse Cross …" at bounding box center [437, 218] width 874 height 436
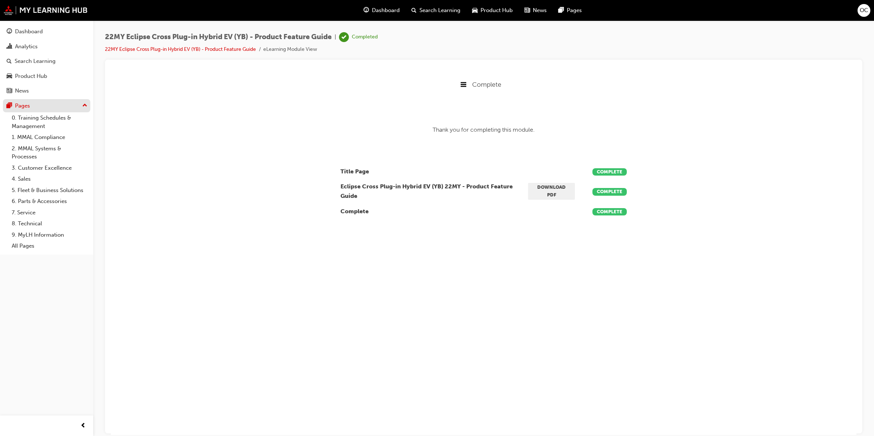
click at [24, 104] on div "Pages" at bounding box center [22, 106] width 15 height 8
click at [26, 46] on div "Analytics" at bounding box center [26, 46] width 23 height 8
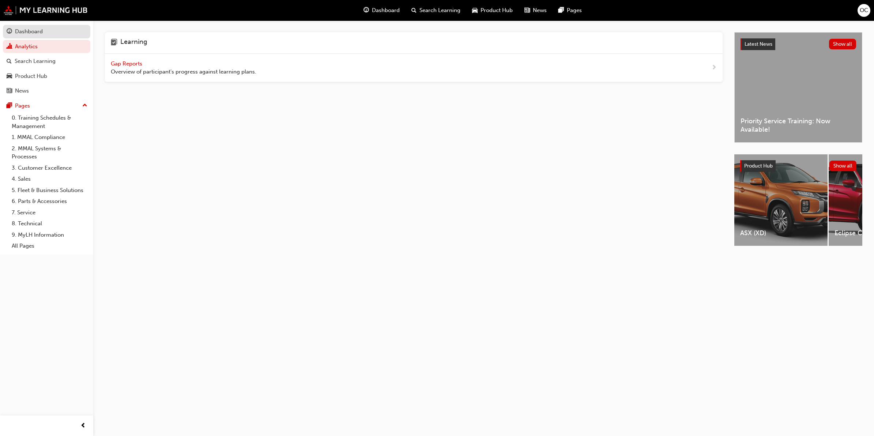
click at [33, 32] on div "Dashboard" at bounding box center [29, 31] width 28 height 8
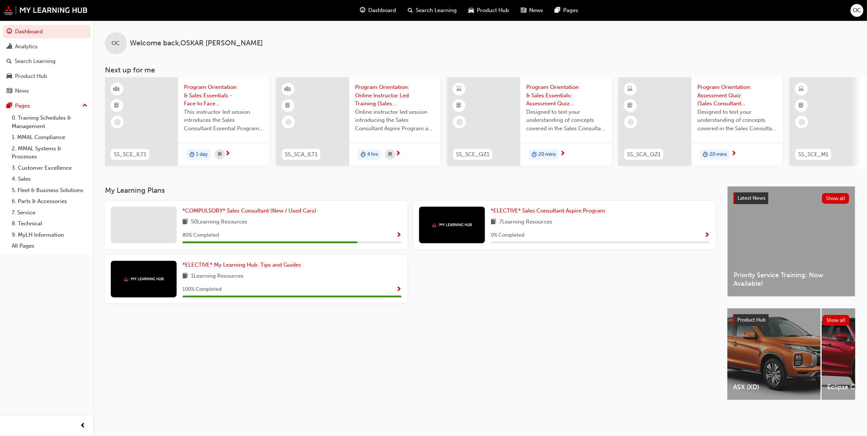
click at [330, 215] on div "*COMPULSORY* Sales Consultant (New / Used Cars)" at bounding box center [292, 211] width 219 height 8
click at [299, 213] on span "*COMPULSORY* Sales Consultant (New / Used Cars)" at bounding box center [250, 210] width 134 height 7
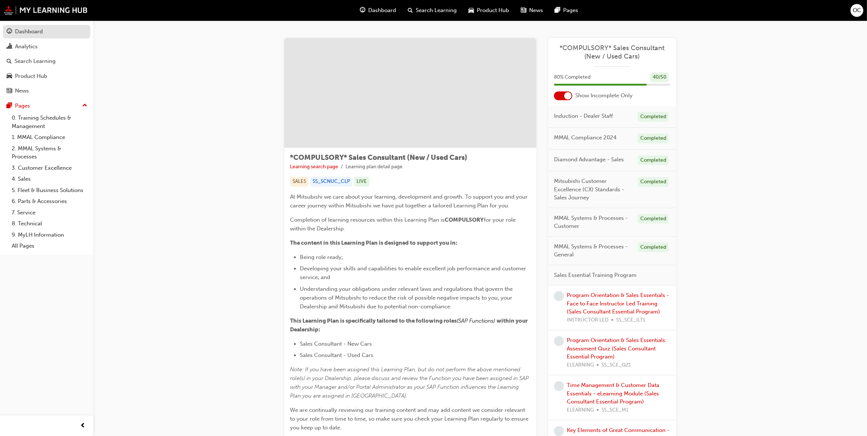
click at [14, 33] on div "Dashboard" at bounding box center [47, 31] width 80 height 9
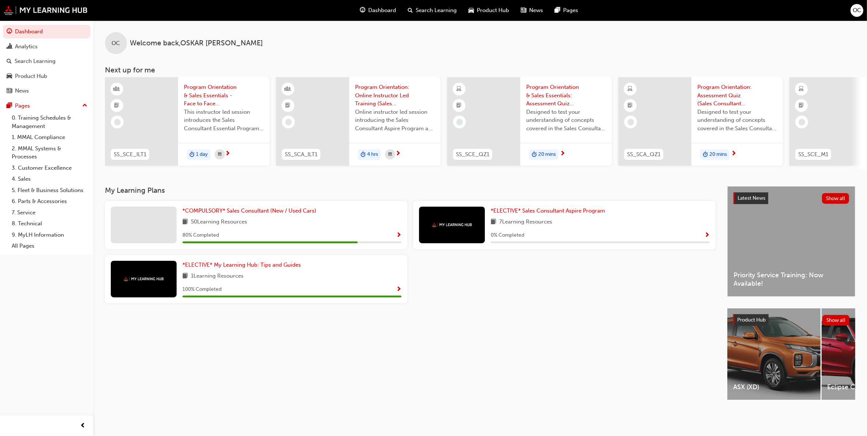
click at [299, 347] on div "My Learning Plans *COMPULSORY* Sales Consultant (New / Used Cars) 50 Learning R…" at bounding box center [416, 299] width 623 height 227
click at [23, 59] on div "Search Learning" at bounding box center [35, 61] width 41 height 8
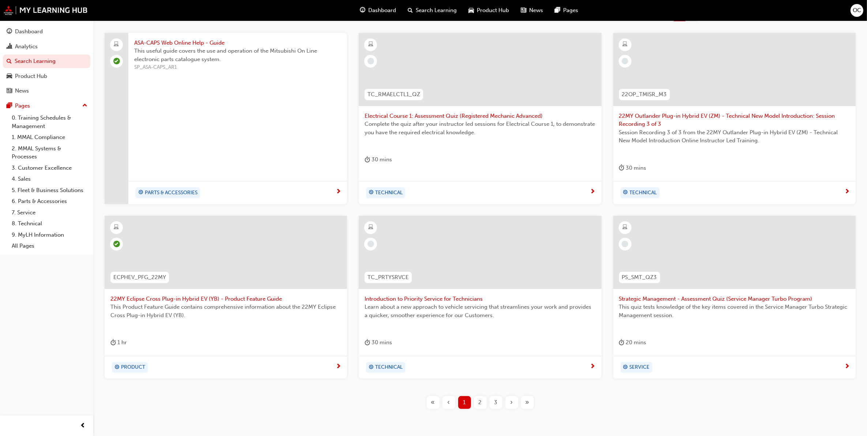
scroll to position [137, 0]
click at [379, 384] on div "2" at bounding box center [480, 401] width 13 height 13
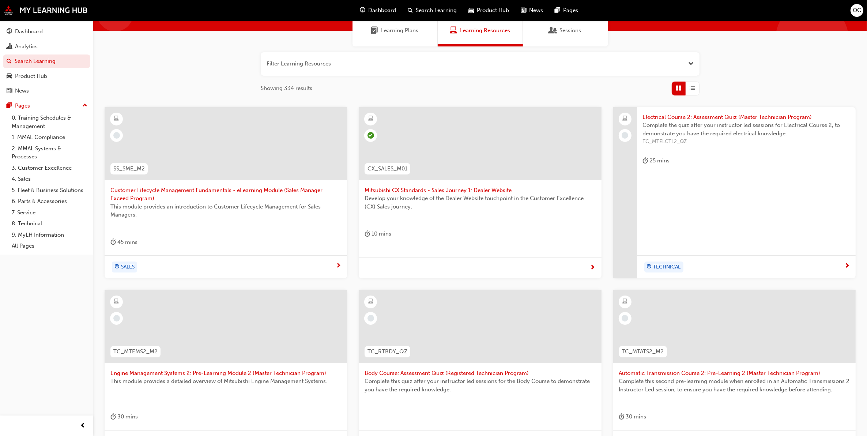
scroll to position [46, 0]
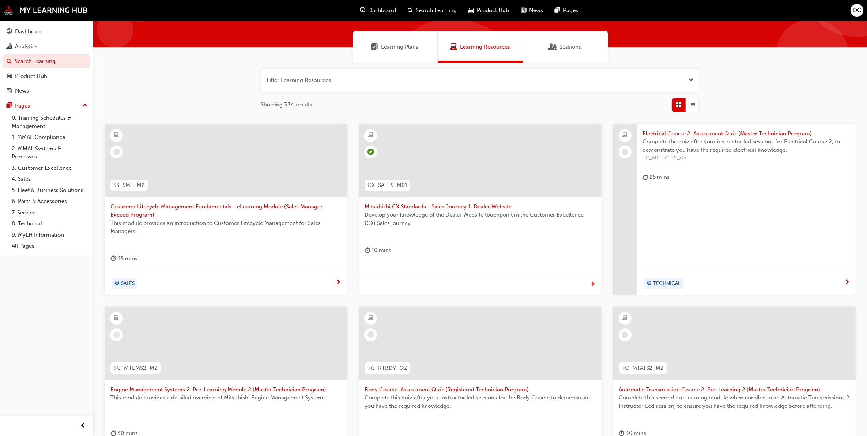
click at [241, 232] on span "This module provides an introduction to Customer Lifecycle Management for Sales…" at bounding box center [225, 227] width 231 height 16
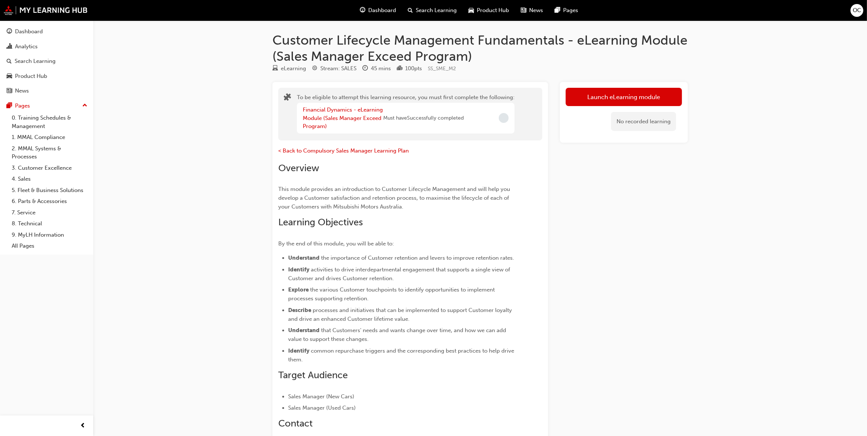
click at [379, 108] on div "No recorded learning" at bounding box center [624, 121] width 116 height 31
click at [379, 101] on button "Launch eLearning module" at bounding box center [624, 97] width 116 height 18
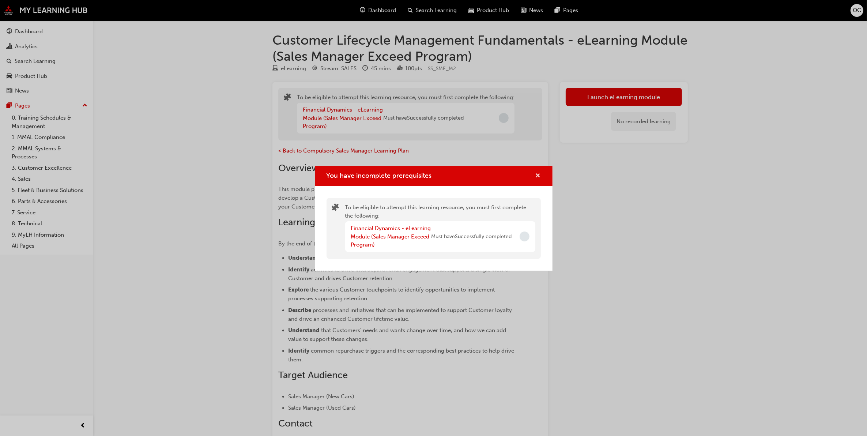
click at [379, 176] on span "cross-icon" at bounding box center [538, 176] width 5 height 7
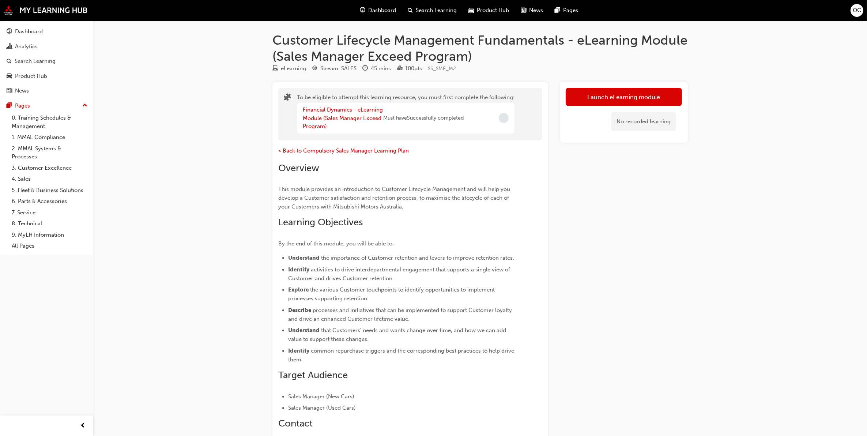
scroll to position [46, 0]
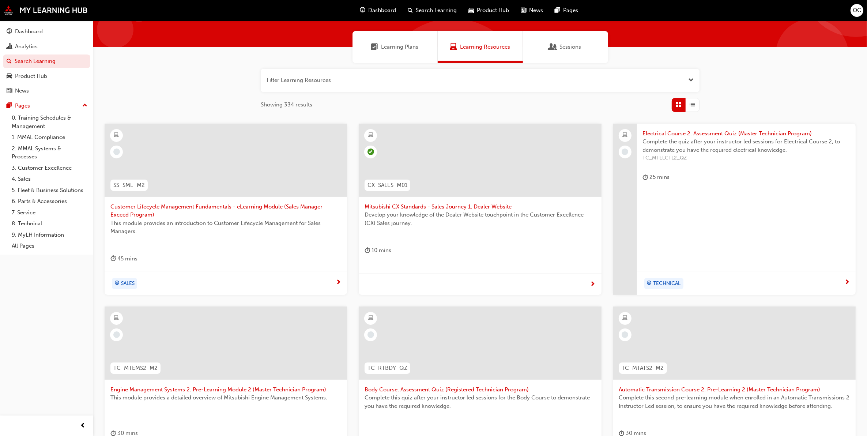
click at [379, 216] on span "Develop your knowledge of the Dealer Website touchpoint in the Customer Excelle…" at bounding box center [480, 219] width 231 height 16
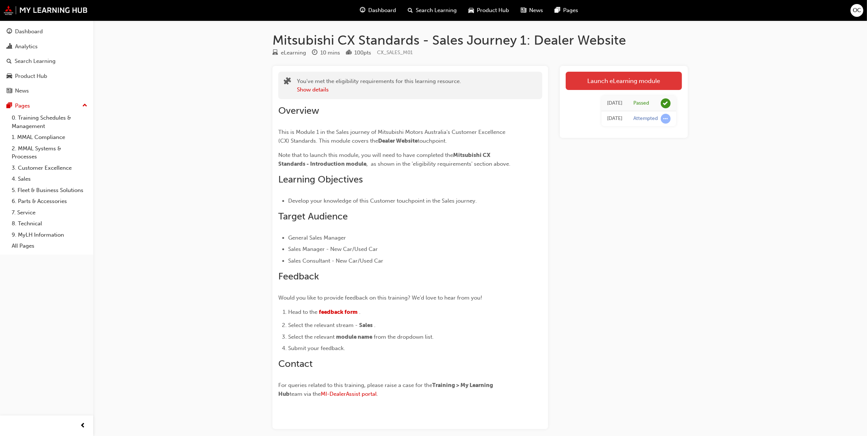
click at [379, 83] on link "Launch eLearning module" at bounding box center [624, 81] width 116 height 18
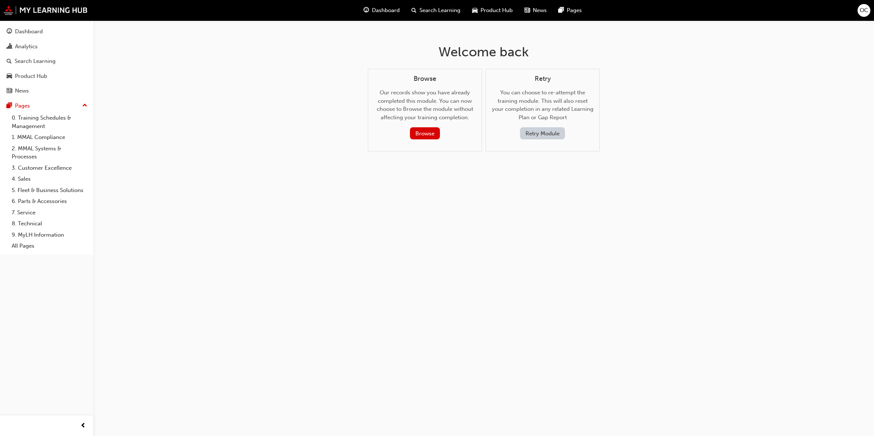
click at [379, 128] on button "Retry Module" at bounding box center [542, 133] width 45 height 12
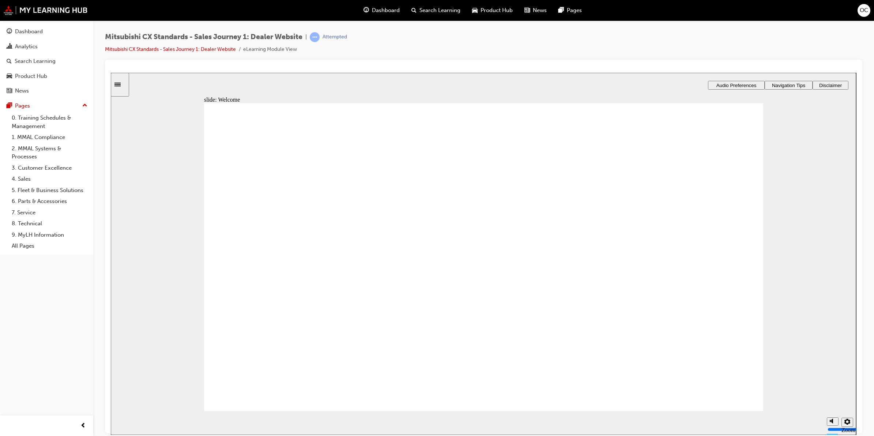
drag, startPoint x: 703, startPoint y: 365, endPoint x: 707, endPoint y: 378, distance: 13.2
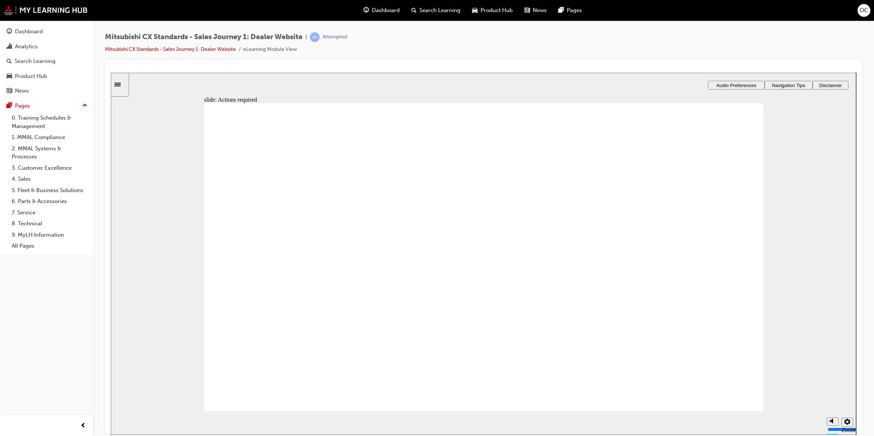
drag, startPoint x: 546, startPoint y: 406, endPoint x: 519, endPoint y: 399, distance: 28.4
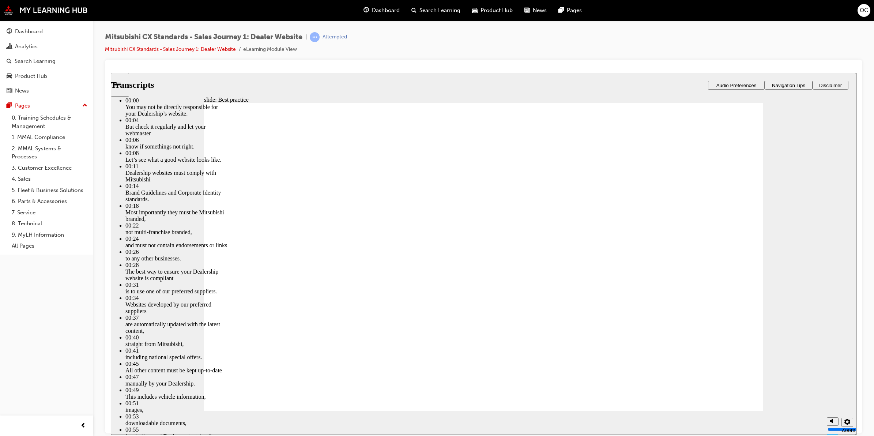
type input "111"
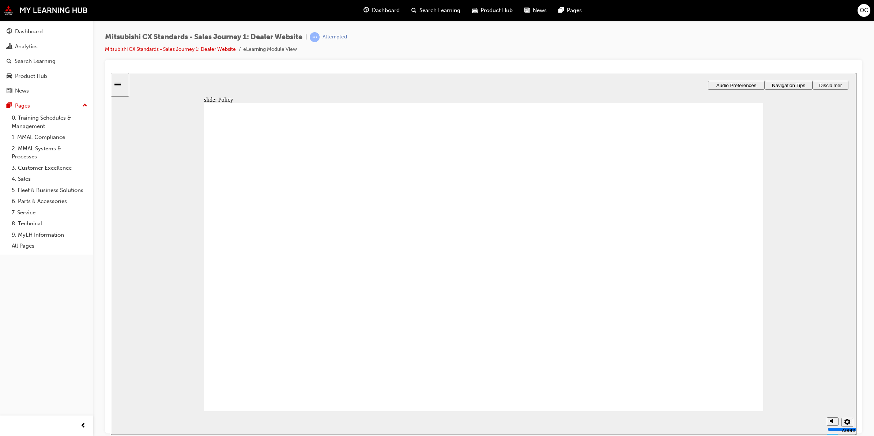
drag, startPoint x: 368, startPoint y: 288, endPoint x: 759, endPoint y: 281, distance: 391.5
drag, startPoint x: 359, startPoint y: 280, endPoint x: 477, endPoint y: 246, distance: 123.6
drag, startPoint x: 348, startPoint y: 296, endPoint x: 489, endPoint y: 280, distance: 142.2
drag, startPoint x: 363, startPoint y: 289, endPoint x: 710, endPoint y: 258, distance: 348.6
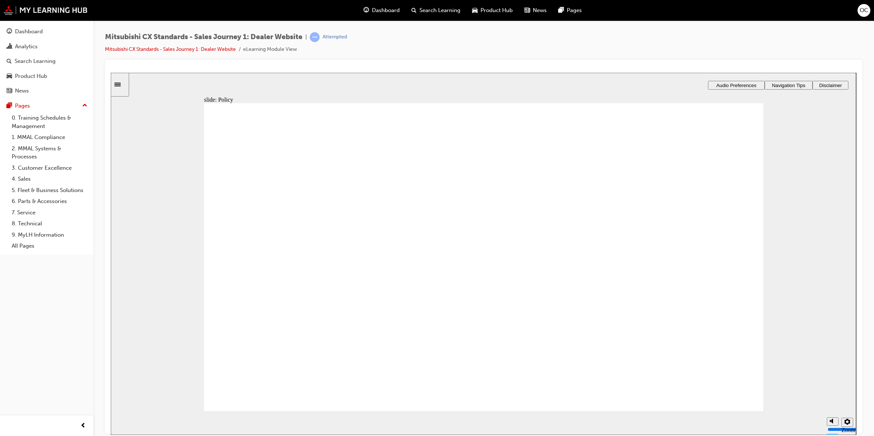
checkbox input "true"
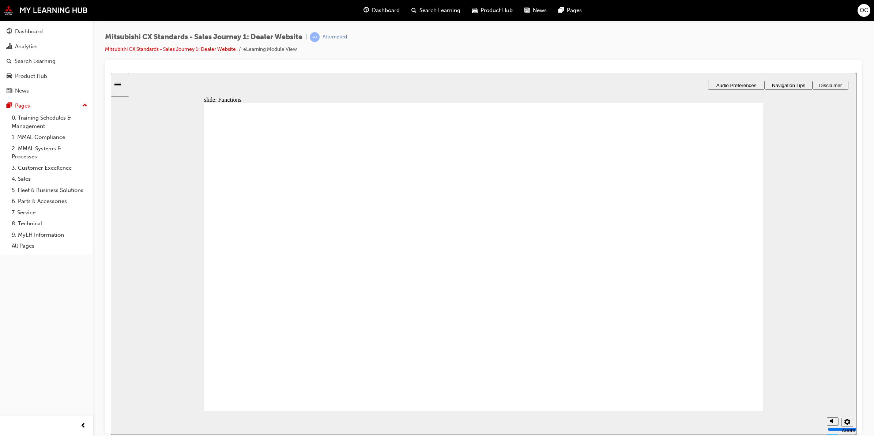
checkbox input "false"
drag, startPoint x: 363, startPoint y: 282, endPoint x: 365, endPoint y: 265, distance: 17.0
checkbox input "true"
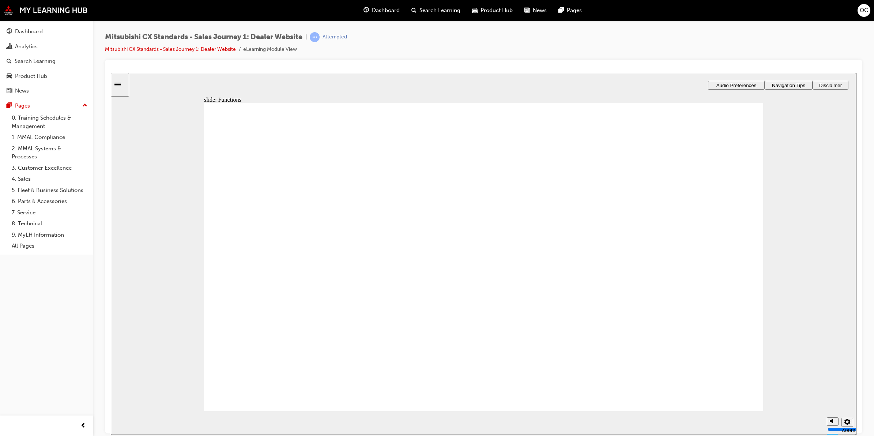
checkbox input "true"
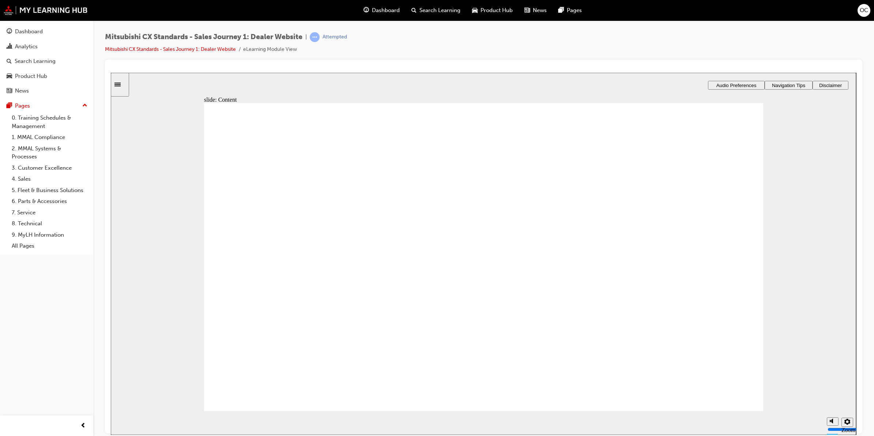
checkbox input "true"
checkbox input "false"
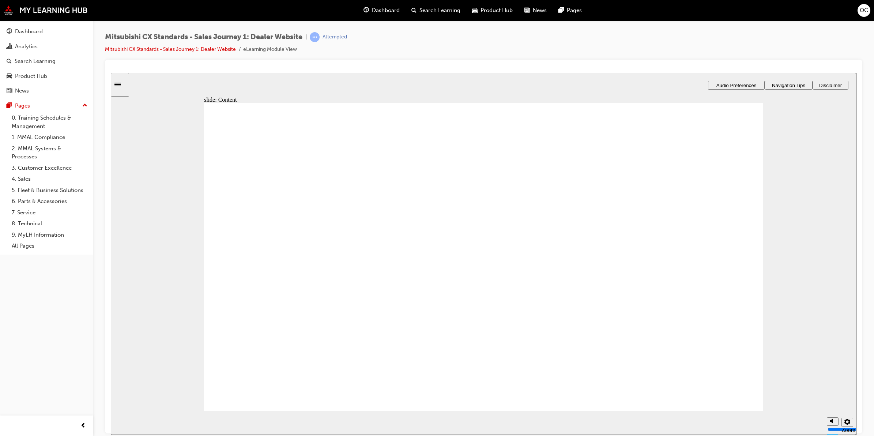
checkbox input "true"
drag, startPoint x: 396, startPoint y: 260, endPoint x: 396, endPoint y: 284, distance: 23.4
checkbox input "true"
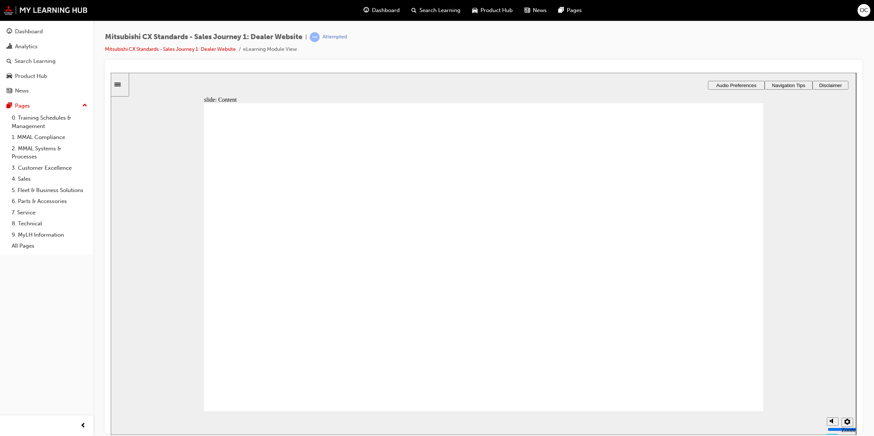
checkbox input "true"
drag, startPoint x: 343, startPoint y: 257, endPoint x: 532, endPoint y: 230, distance: 190.3
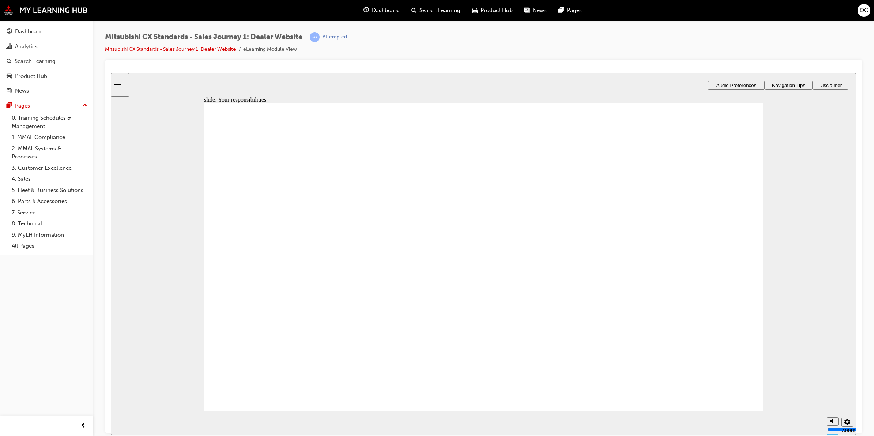
drag, startPoint x: 318, startPoint y: 280, endPoint x: 552, endPoint y: 285, distance: 234.2
drag, startPoint x: 376, startPoint y: 283, endPoint x: 473, endPoint y: 285, distance: 97.0
drag, startPoint x: 390, startPoint y: 323, endPoint x: 486, endPoint y: 353, distance: 100.1
drag, startPoint x: 348, startPoint y: 350, endPoint x: 339, endPoint y: 351, distance: 8.8
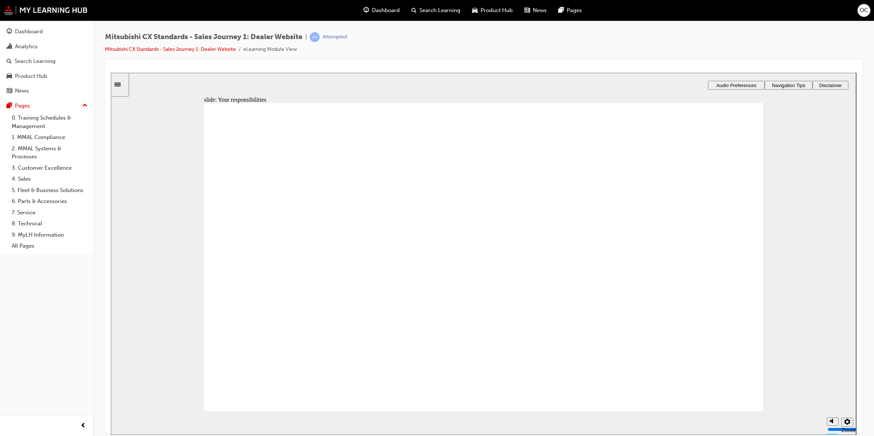
drag, startPoint x: 725, startPoint y: 395, endPoint x: 725, endPoint y: 391, distance: 4.0
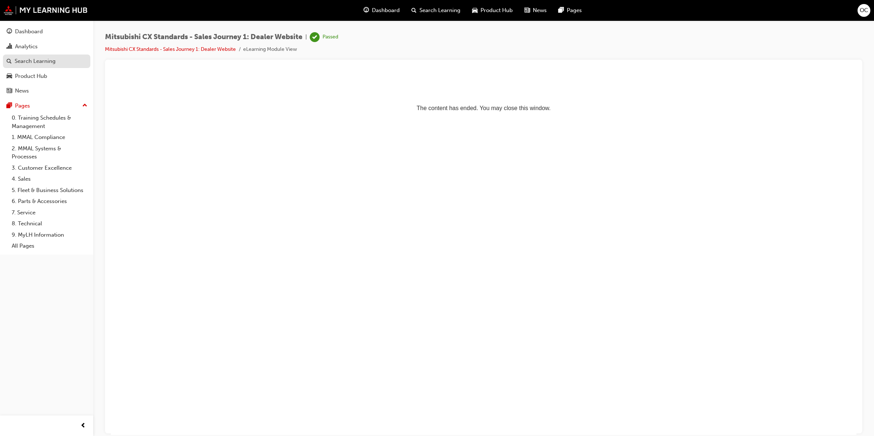
click at [29, 58] on div "Search Learning" at bounding box center [35, 61] width 41 height 8
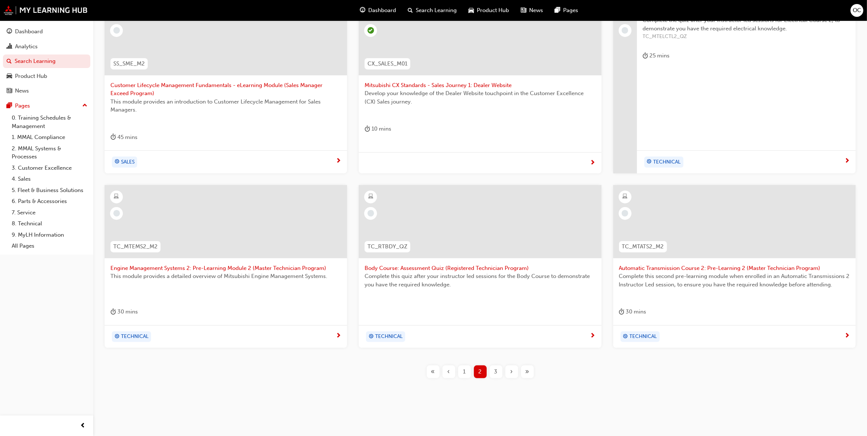
scroll to position [168, 0]
click at [379, 375] on div "3" at bounding box center [496, 371] width 13 height 13
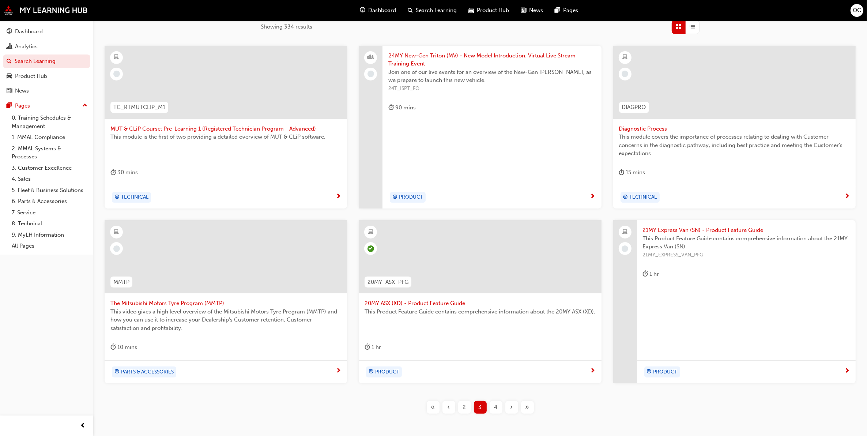
scroll to position [137, 0]
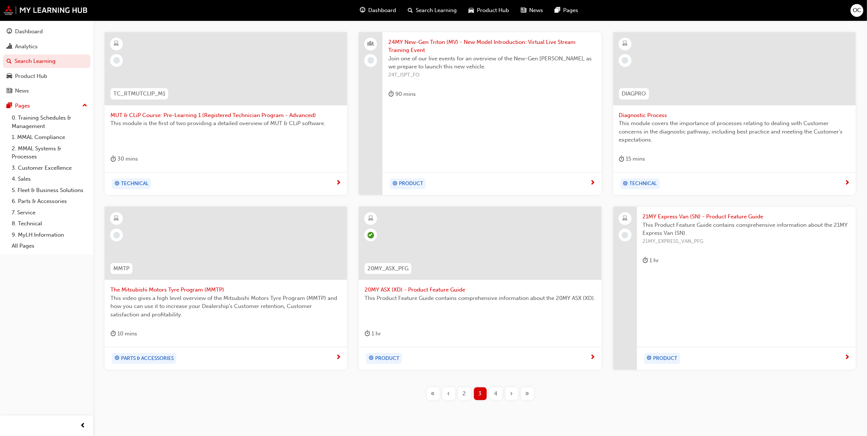
click at [379, 384] on div "4" at bounding box center [496, 393] width 13 height 13
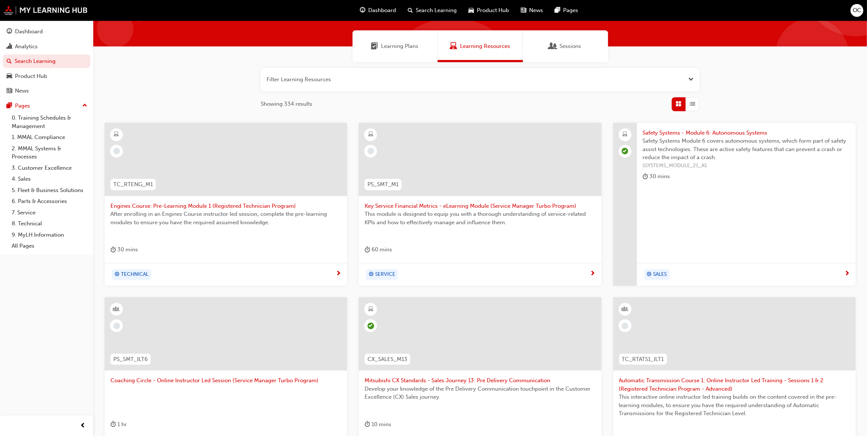
scroll to position [46, 0]
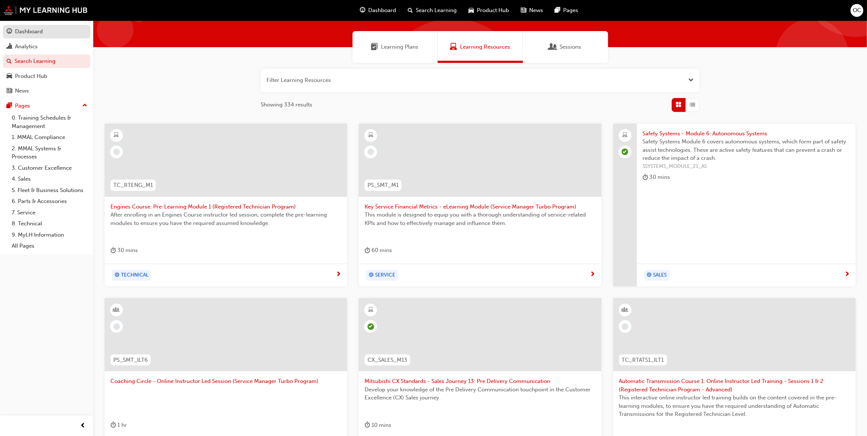
click at [37, 33] on div "Dashboard" at bounding box center [29, 31] width 28 height 8
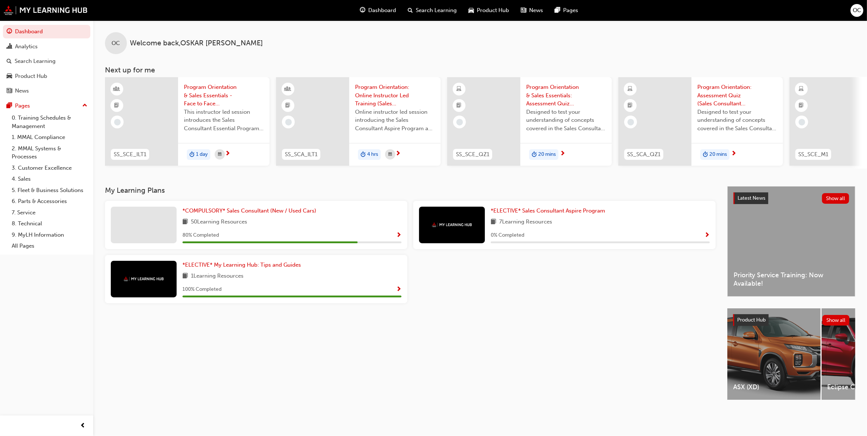
scroll to position [1, 0]
click at [41, 118] on link "0. Training Schedules & Management" at bounding box center [50, 121] width 82 height 19
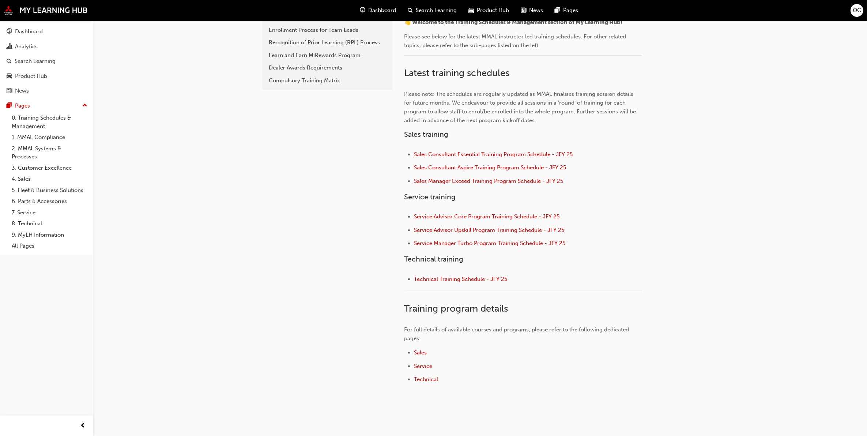
scroll to position [222, 0]
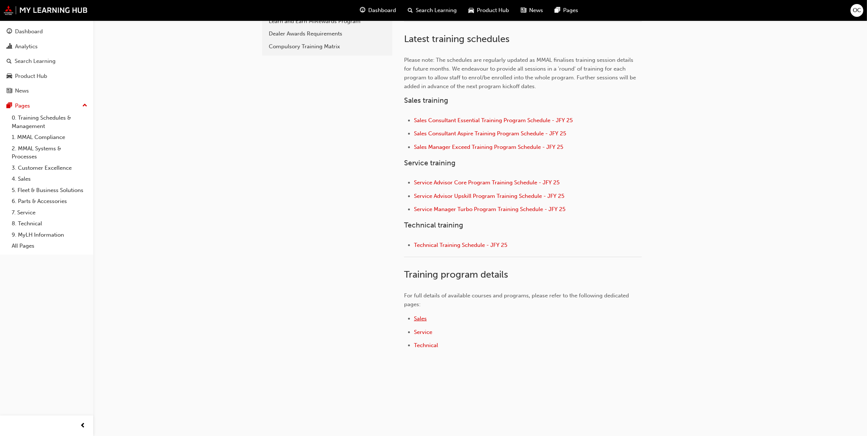
click at [379, 317] on span "Sales" at bounding box center [420, 318] width 13 height 7
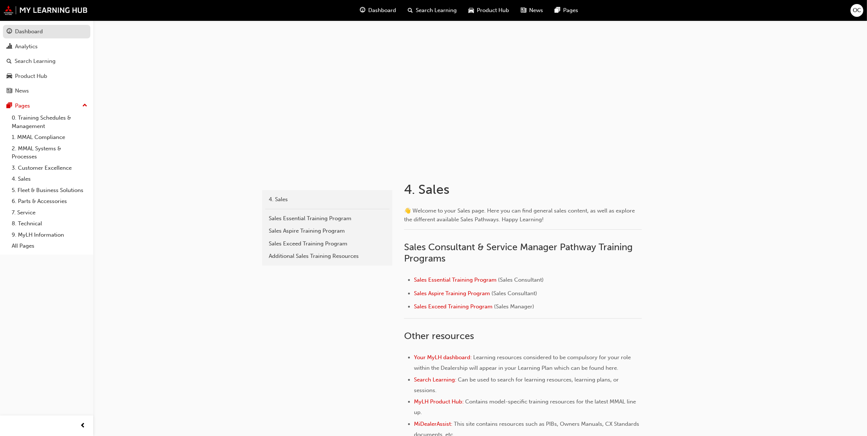
click at [19, 31] on div "Dashboard" at bounding box center [29, 31] width 28 height 8
